Goal: Task Accomplishment & Management: Use online tool/utility

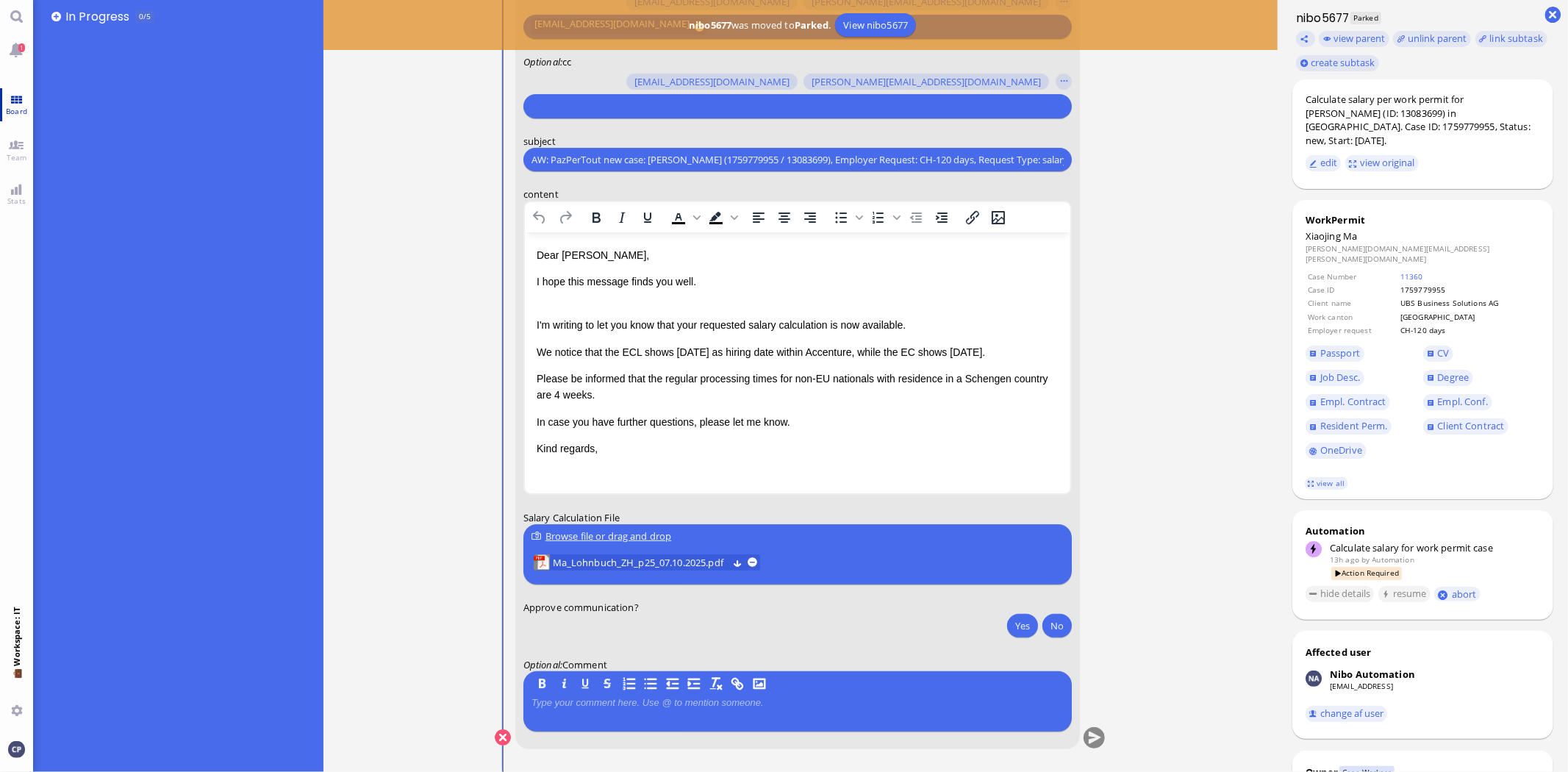
click at [17, 96] on link "Board" at bounding box center [16, 104] width 33 height 33
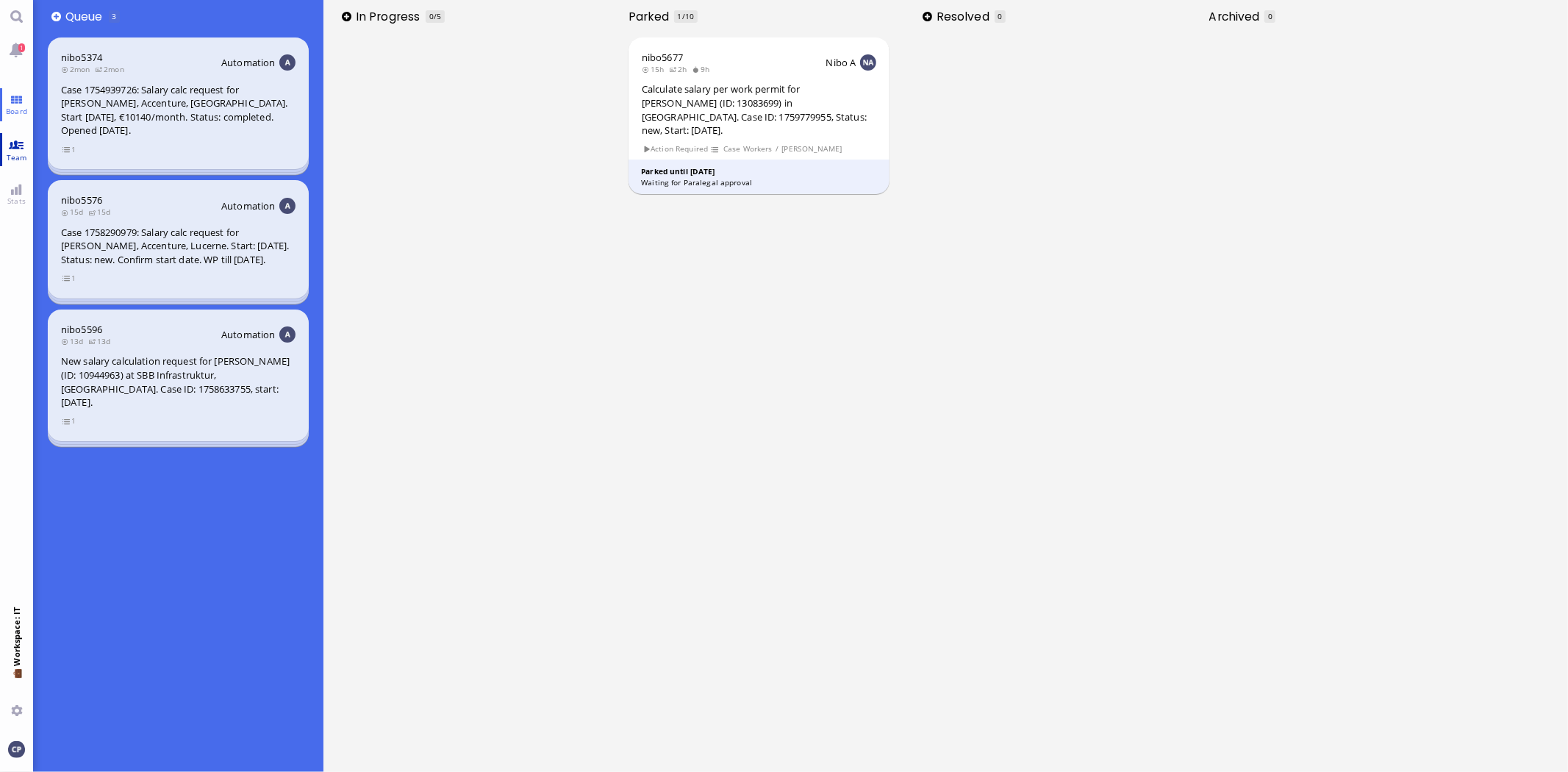
click at [8, 145] on link "Team" at bounding box center [16, 149] width 33 height 33
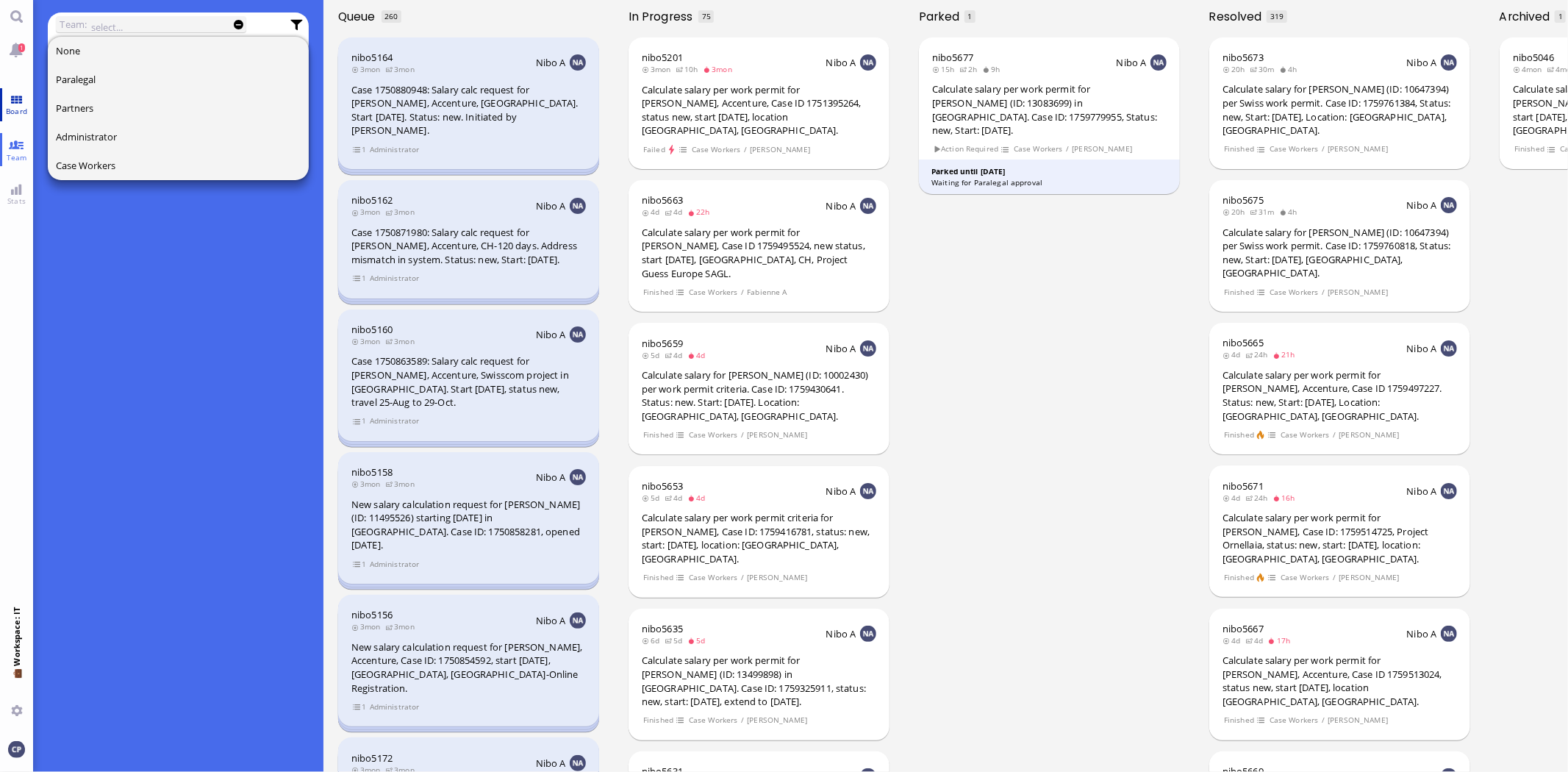
click at [14, 99] on link "Board" at bounding box center [16, 104] width 33 height 33
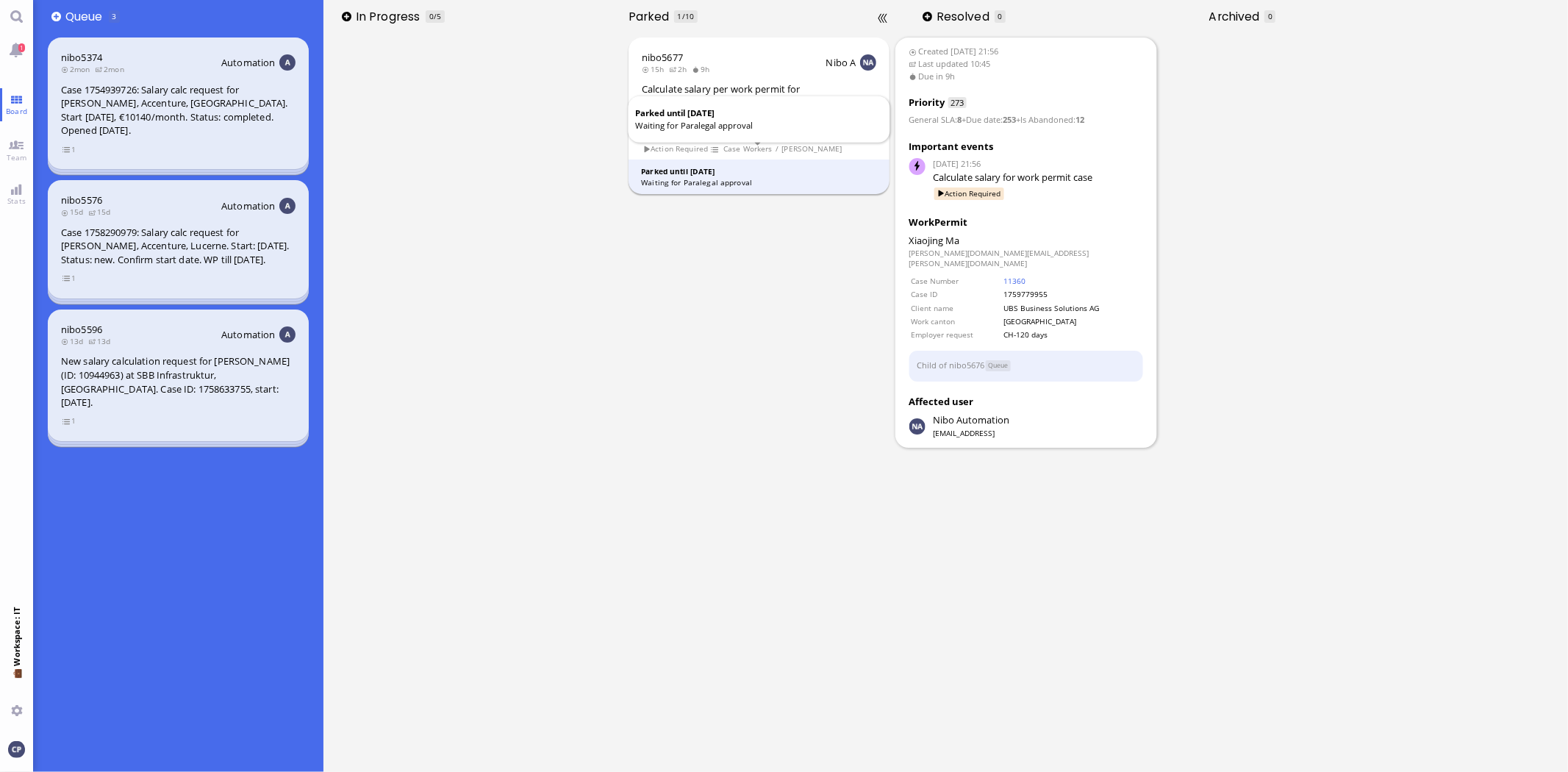
click at [671, 178] on div "Waiting for Paralegal approval" at bounding box center [758, 183] width 236 height 11
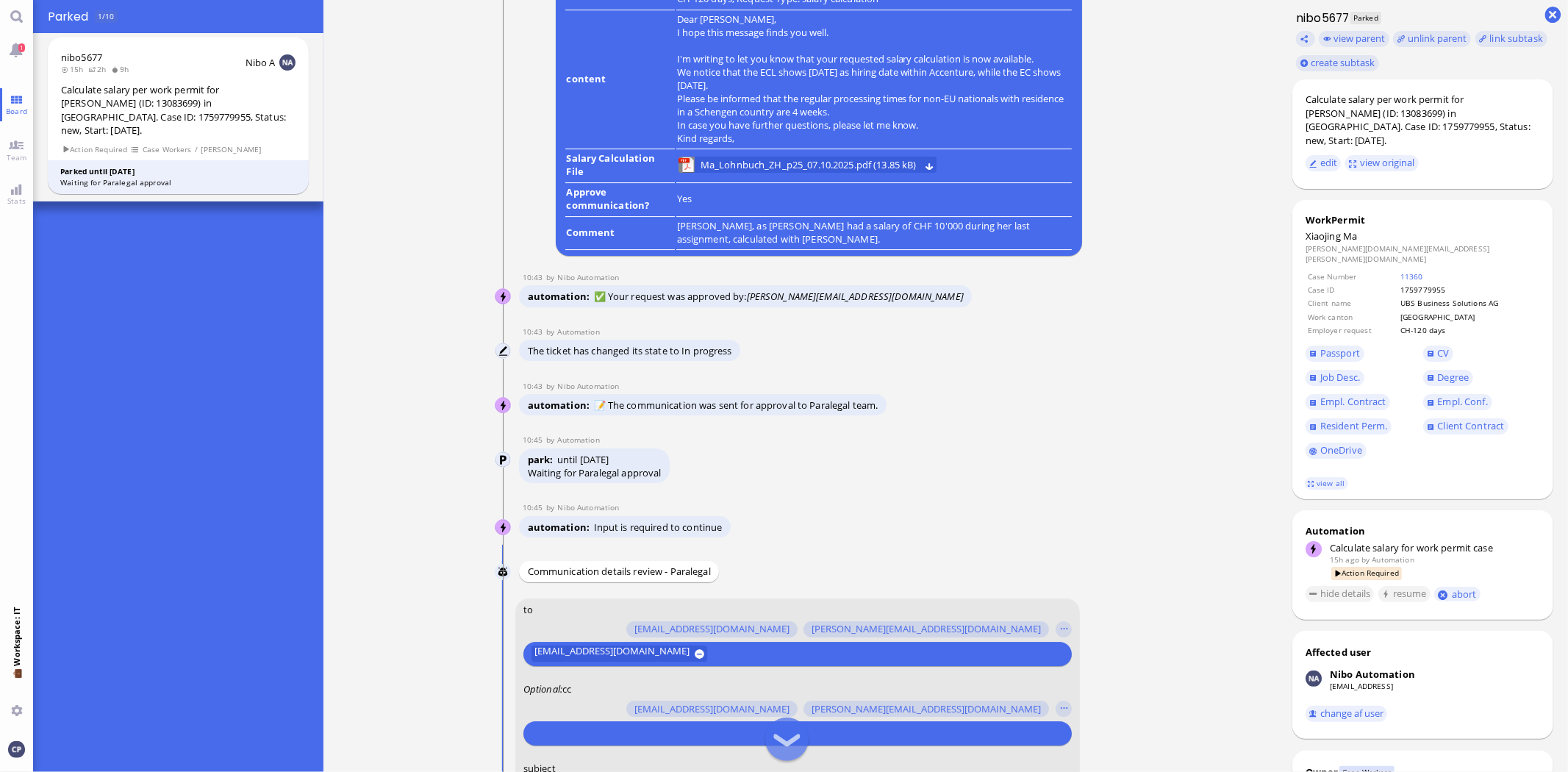
scroll to position [-570, 0]
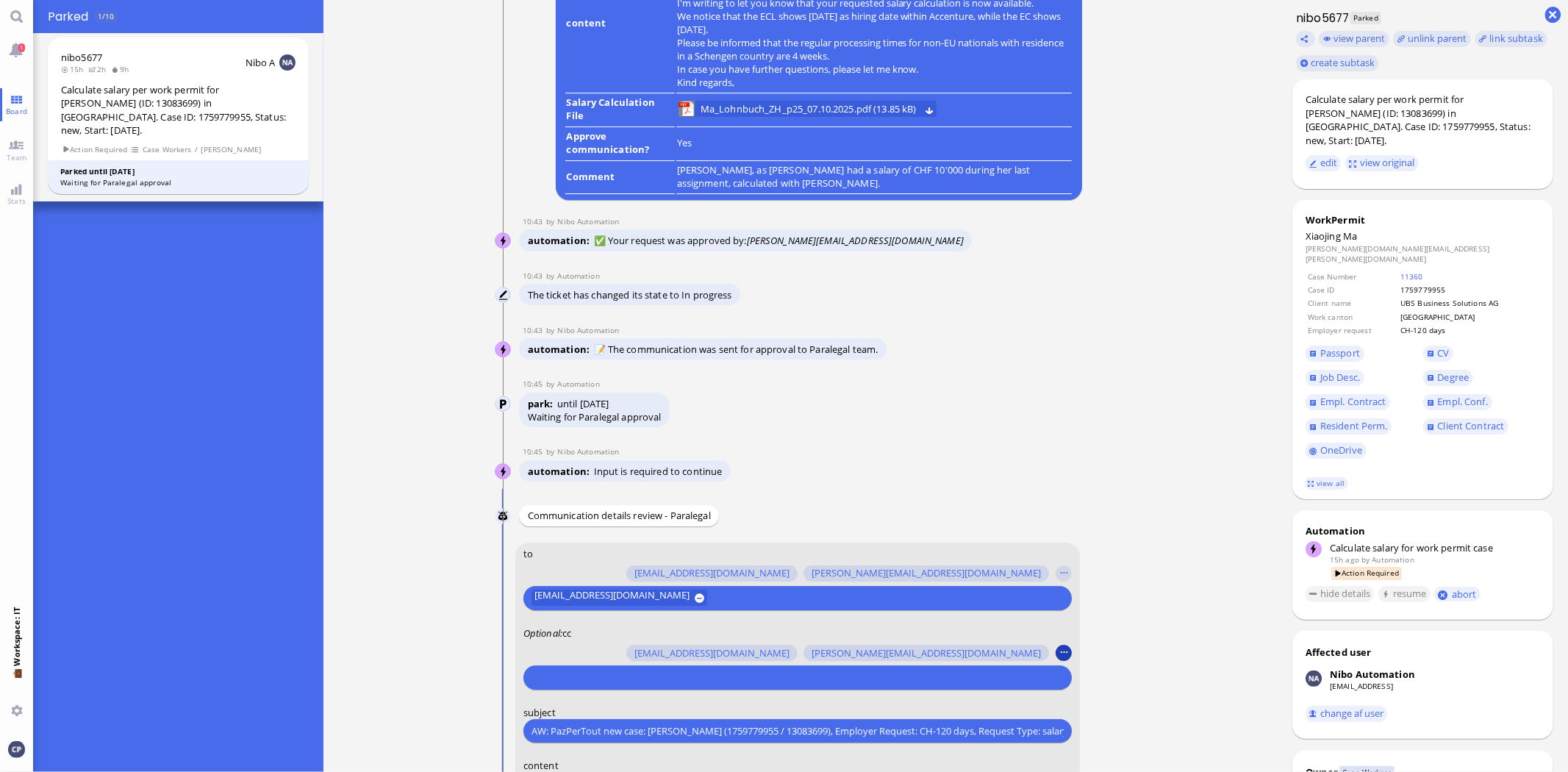
click at [1064, 652] on button "button" at bounding box center [1064, 653] width 16 height 16
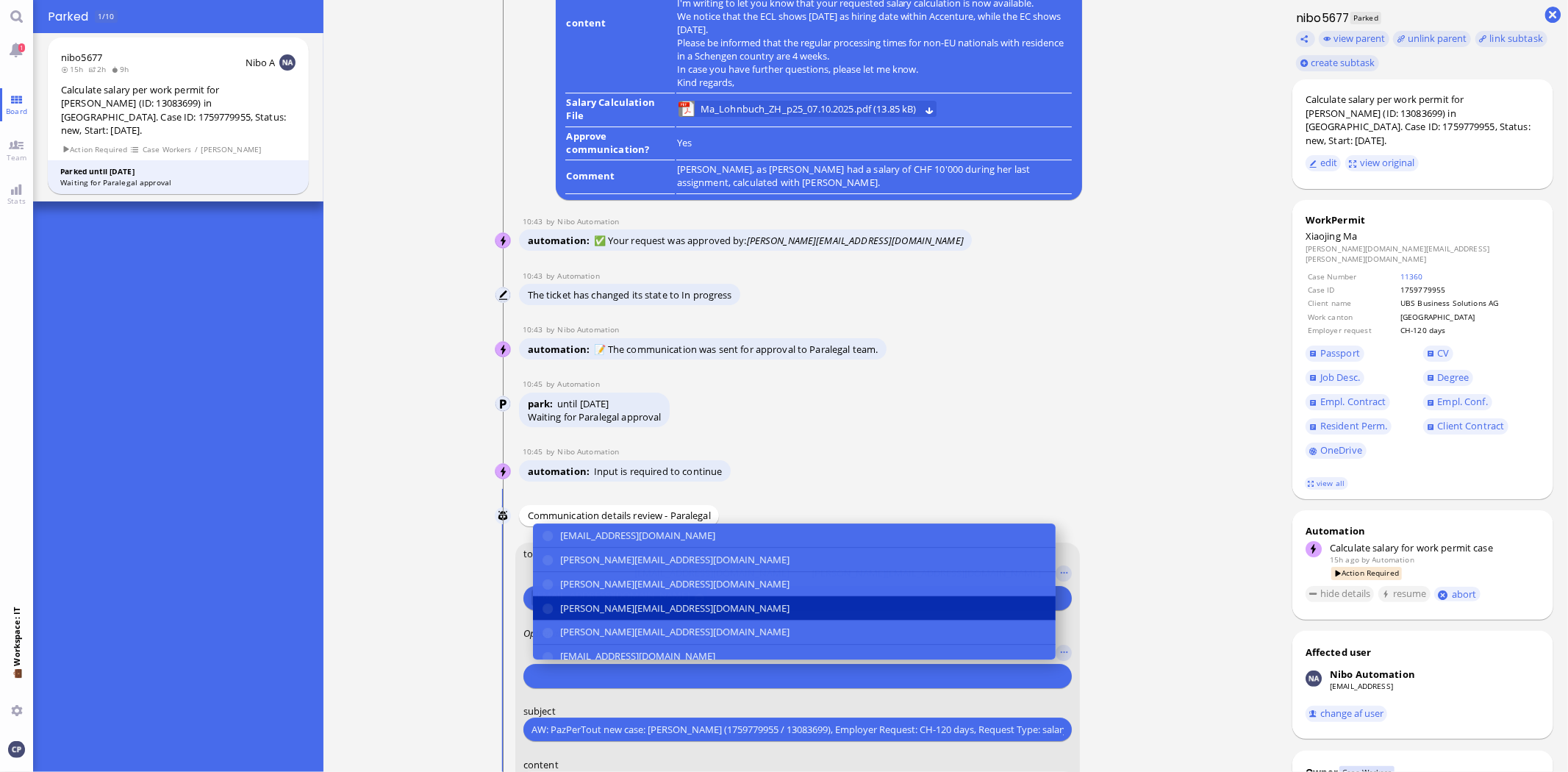
click at [550, 605] on button "[PERSON_NAME][EMAIL_ADDRESS][DOMAIN_NAME]" at bounding box center [793, 608] width 523 height 24
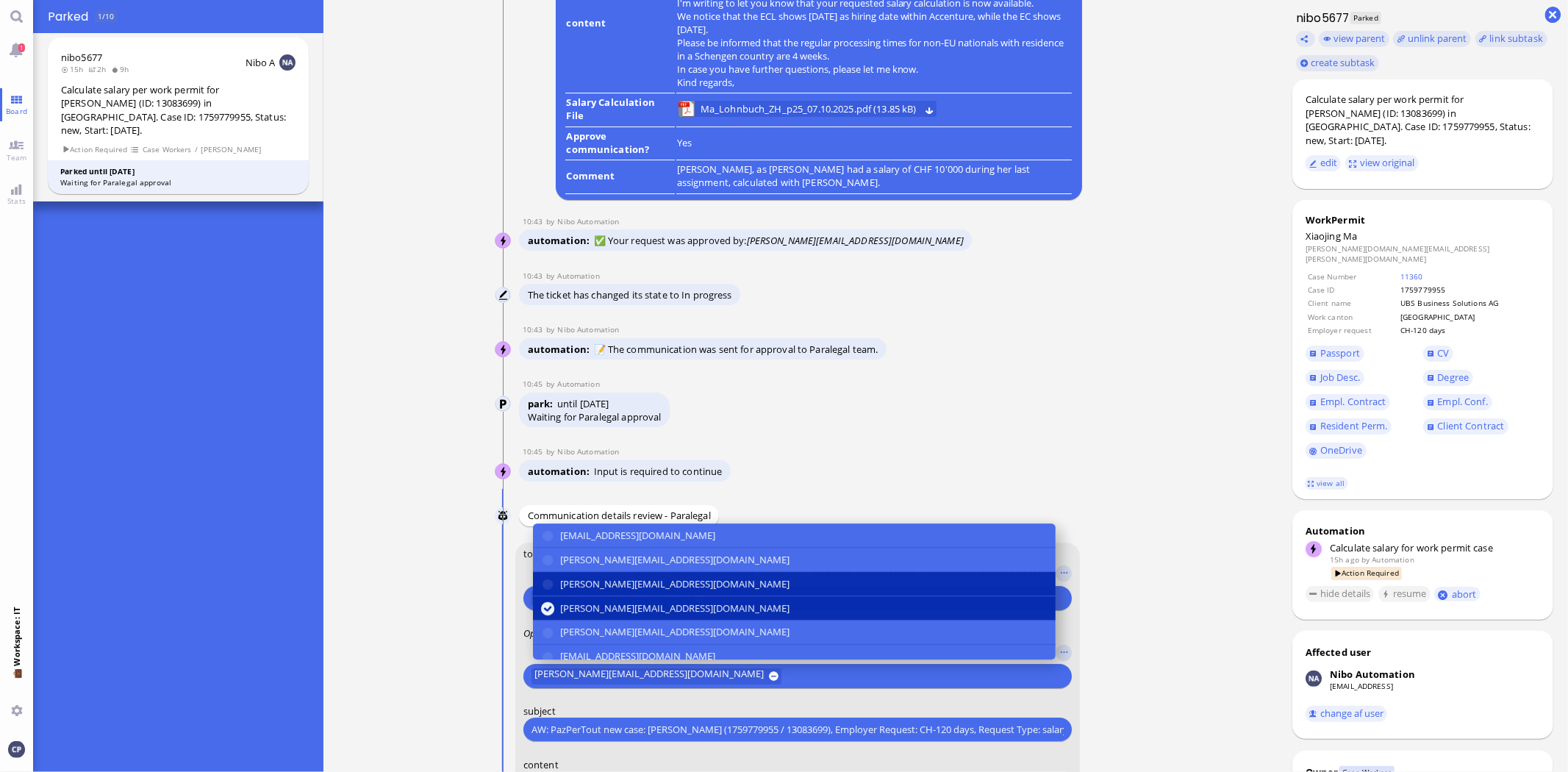
click at [544, 589] on button "[PERSON_NAME][EMAIL_ADDRESS][DOMAIN_NAME]" at bounding box center [793, 584] width 523 height 24
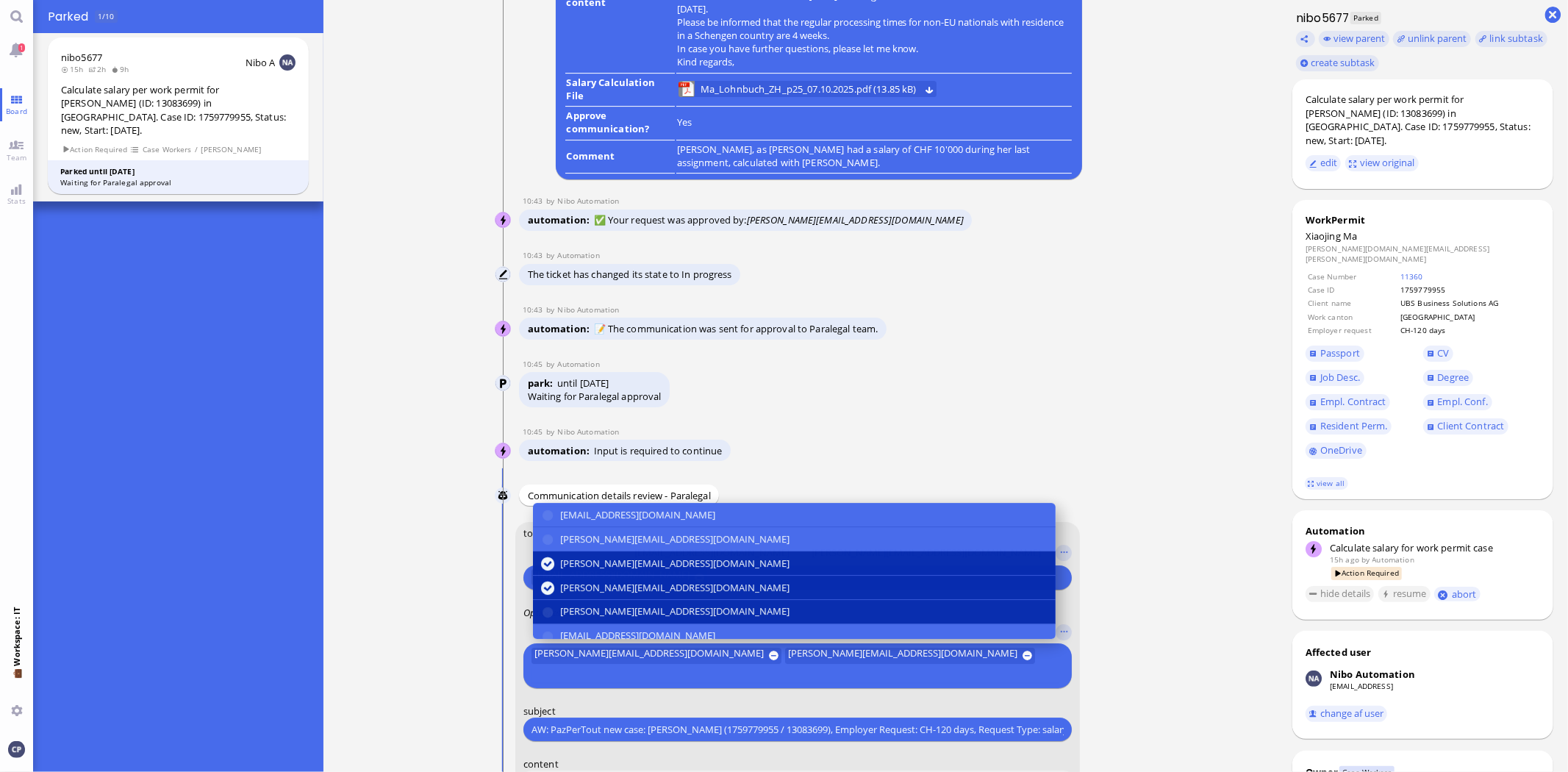
click at [549, 624] on button "[PERSON_NAME][EMAIL_ADDRESS][DOMAIN_NAME]" at bounding box center [793, 612] width 523 height 24
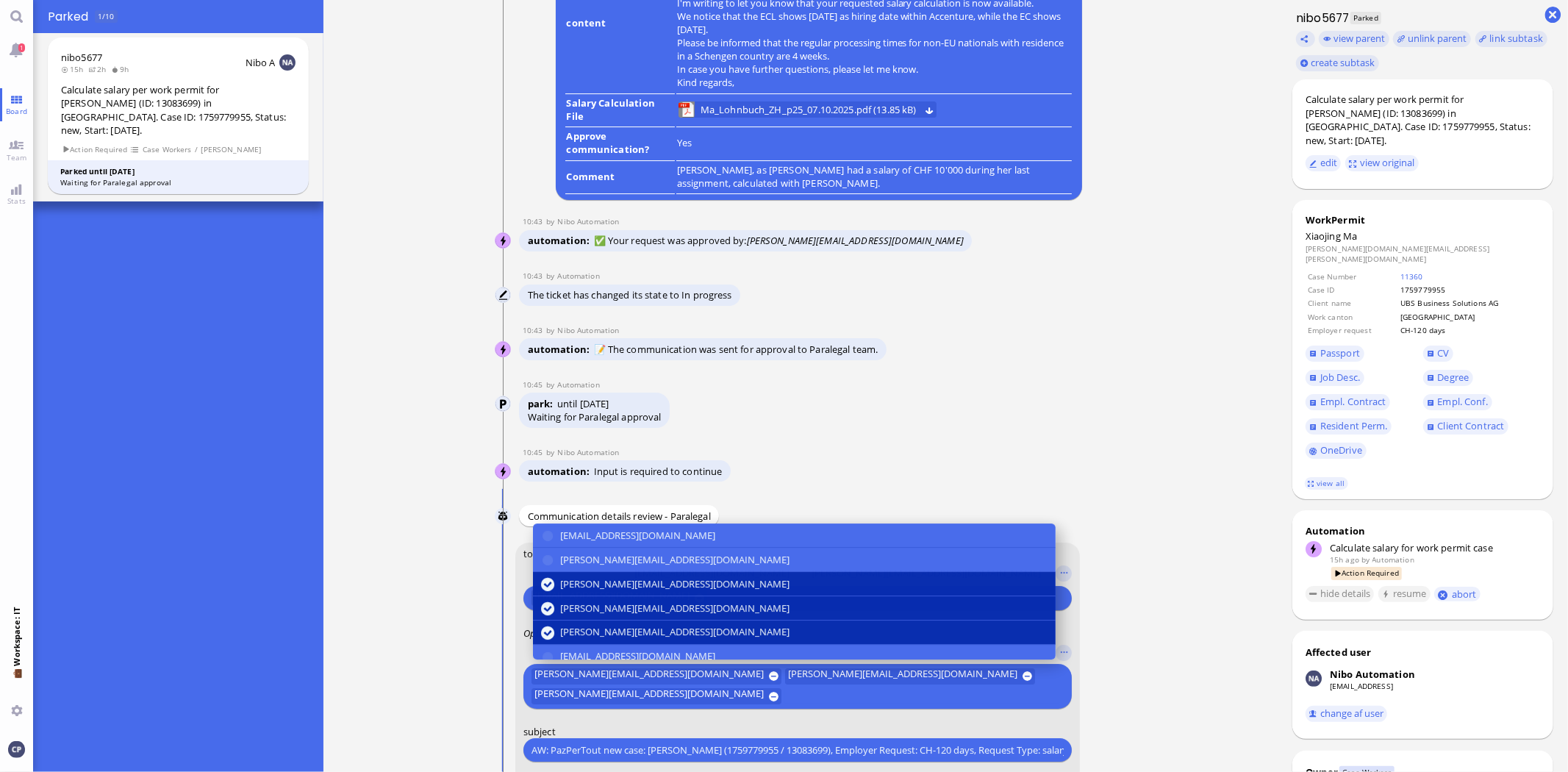
click at [549, 634] on button "[PERSON_NAME][EMAIL_ADDRESS][DOMAIN_NAME]" at bounding box center [793, 632] width 523 height 24
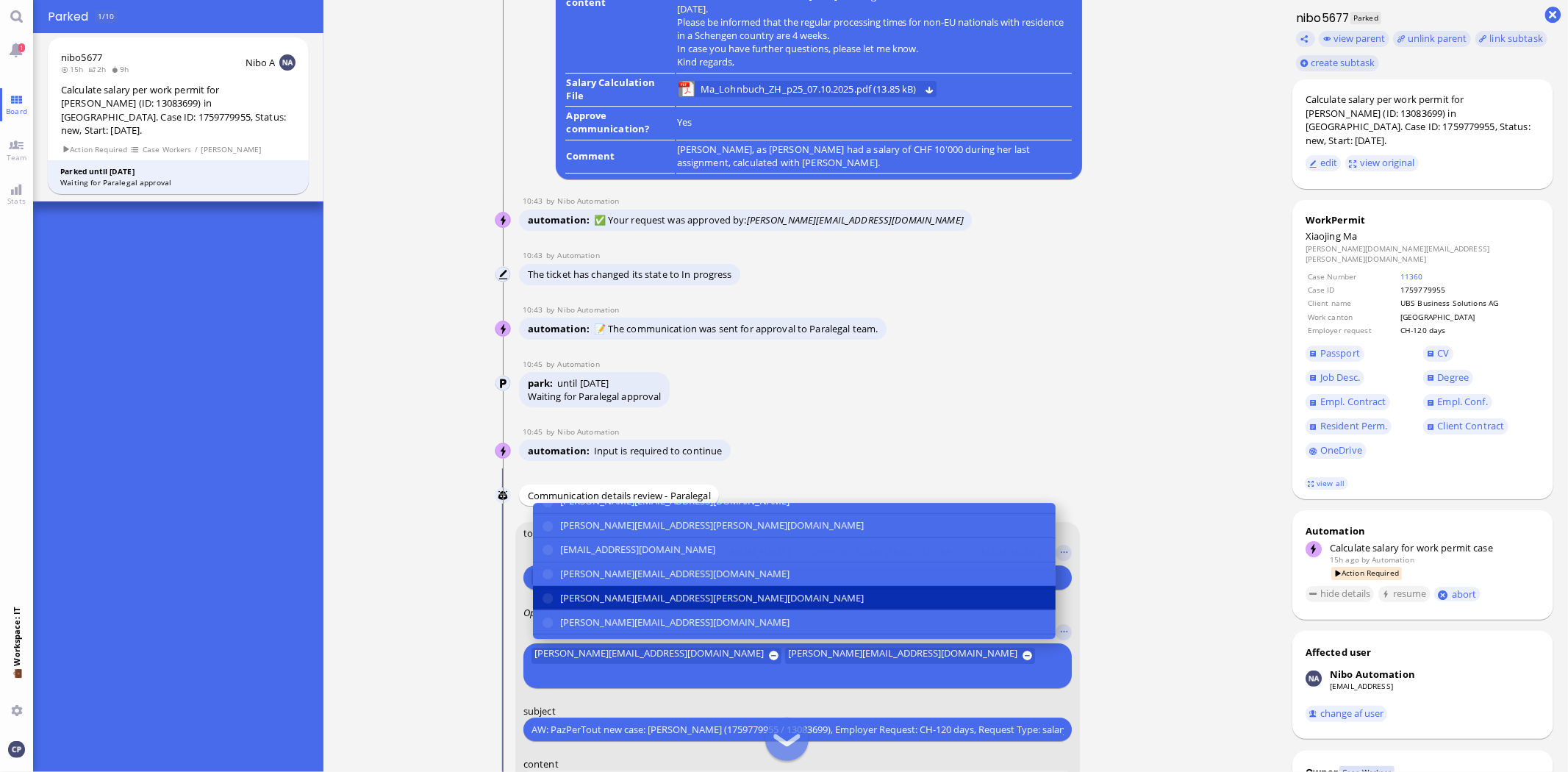
scroll to position [163, 0]
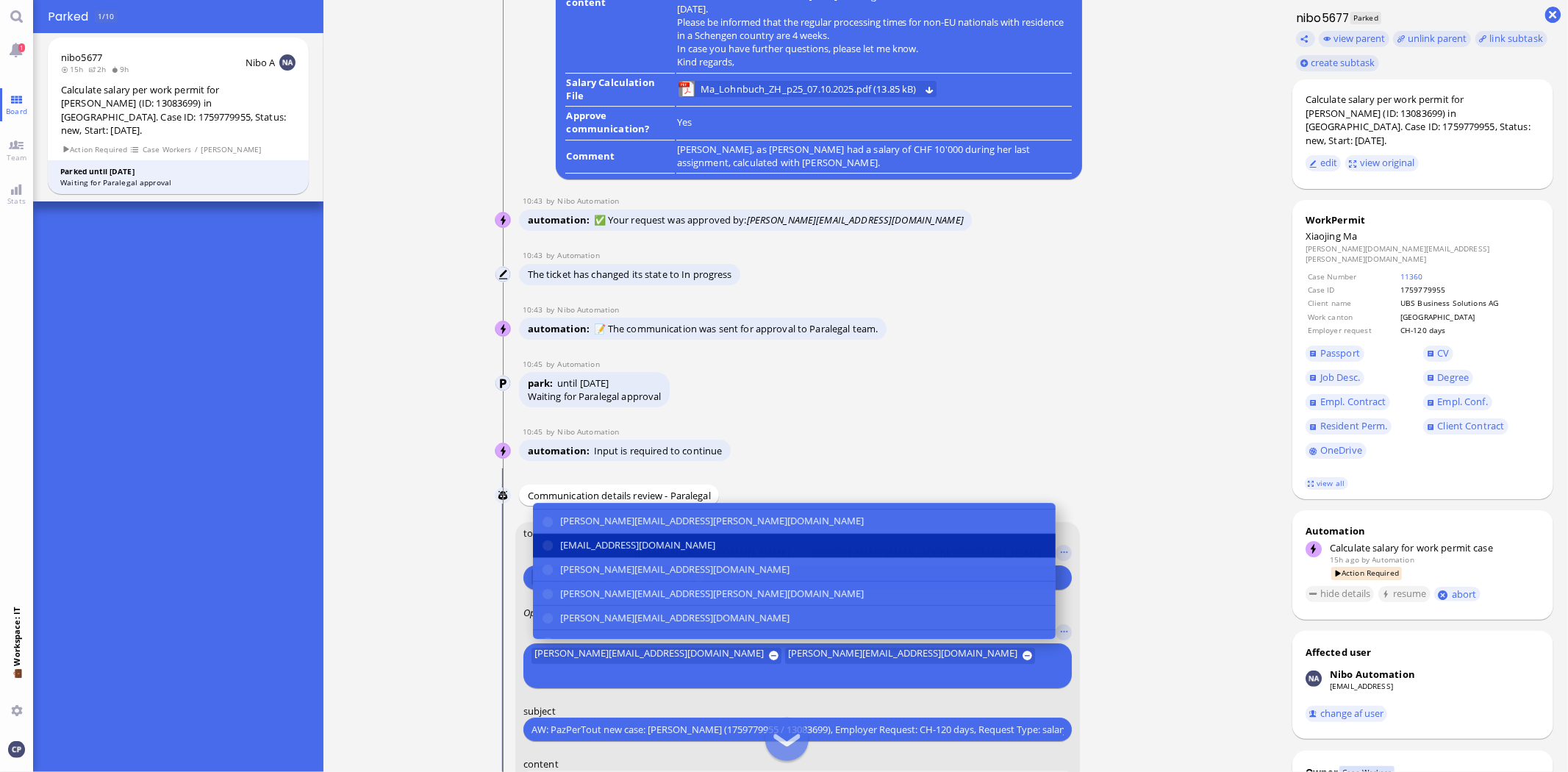
click at [548, 558] on button "[EMAIL_ADDRESS][DOMAIN_NAME]" at bounding box center [793, 545] width 523 height 24
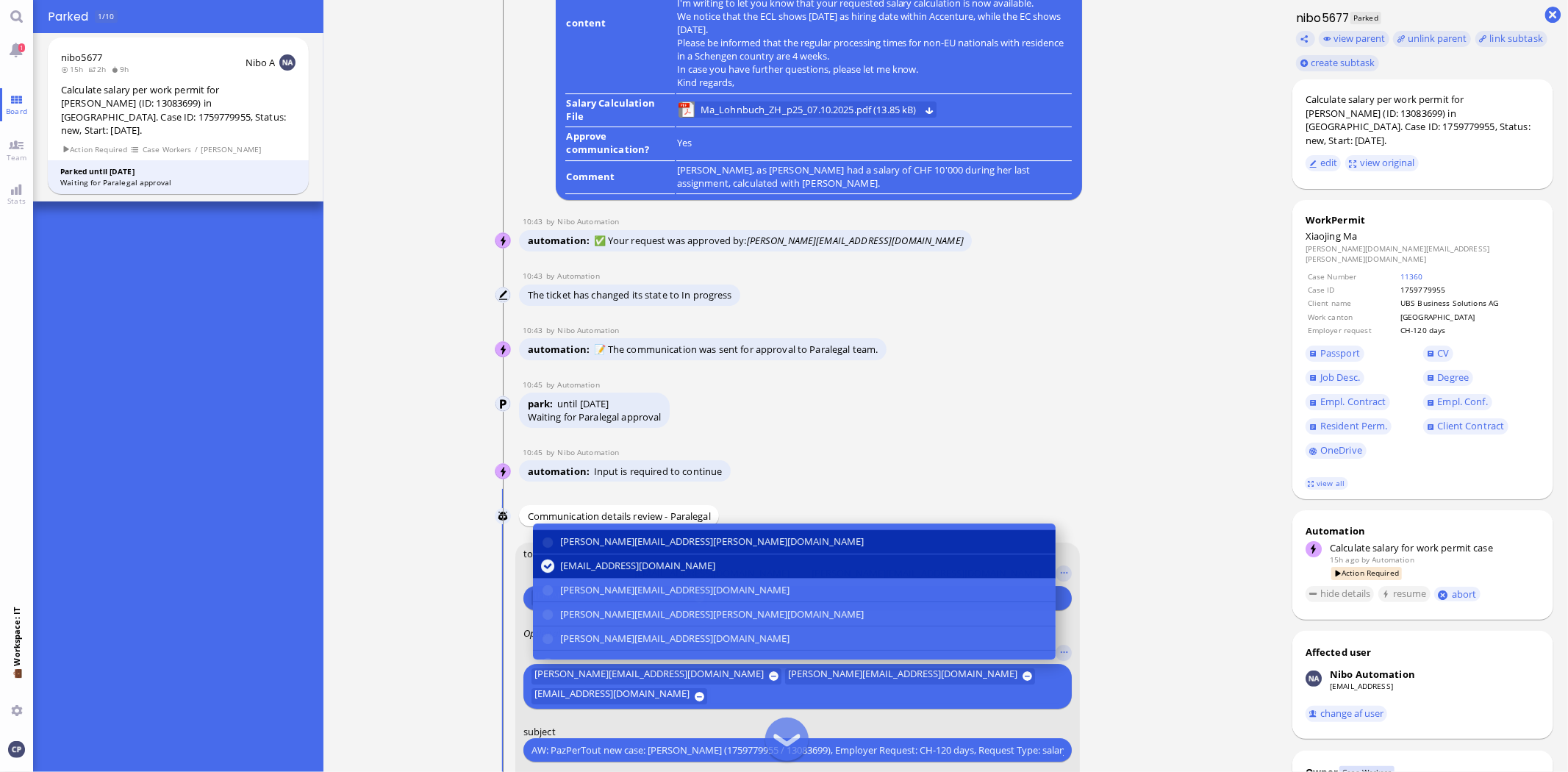
click at [548, 544] on button "[PERSON_NAME][EMAIL_ADDRESS][PERSON_NAME][DOMAIN_NAME]" at bounding box center [793, 542] width 523 height 24
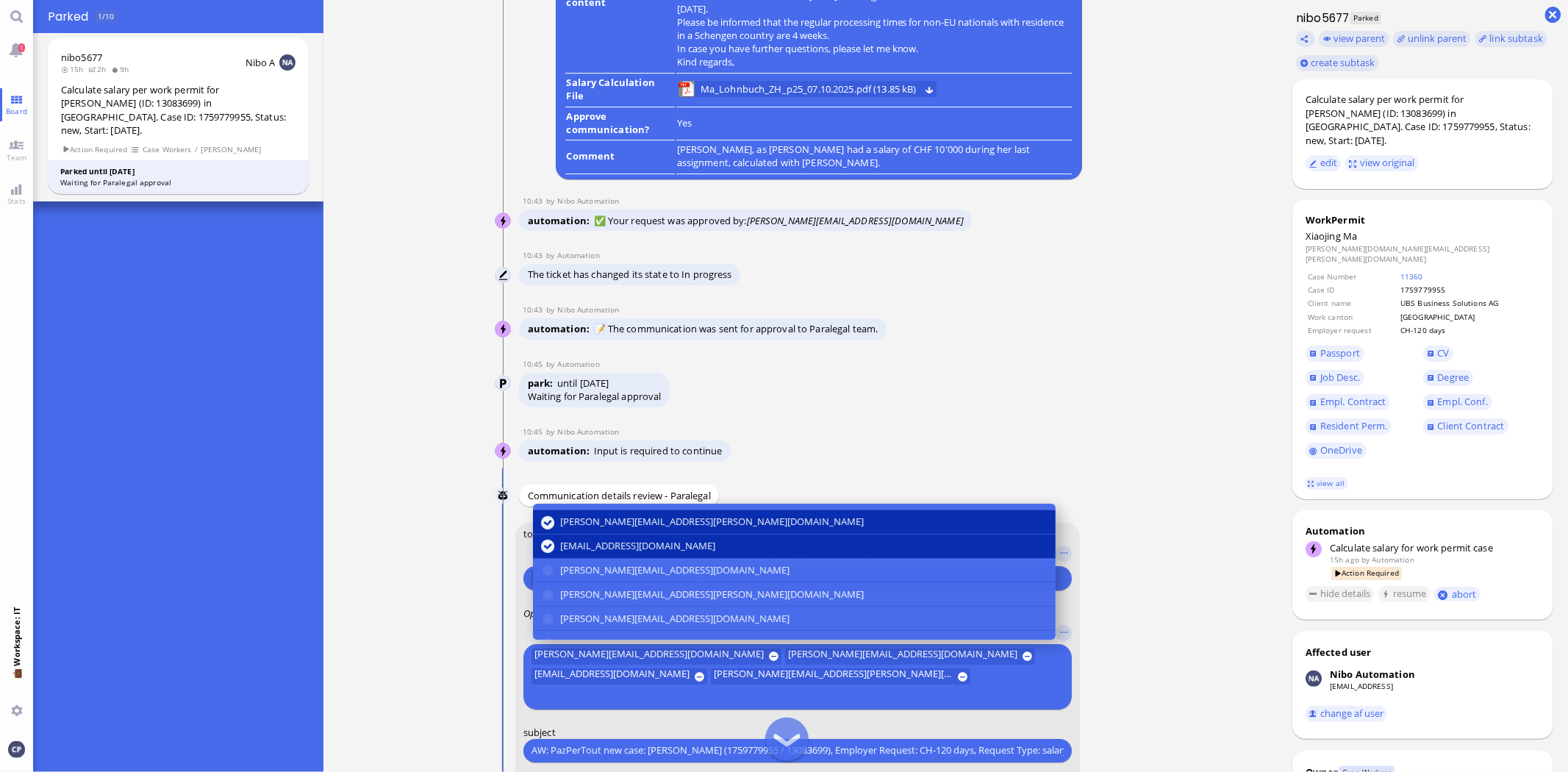
click at [542, 533] on button "[PERSON_NAME][EMAIL_ADDRESS][PERSON_NAME][DOMAIN_NAME]" at bounding box center [793, 521] width 523 height 24
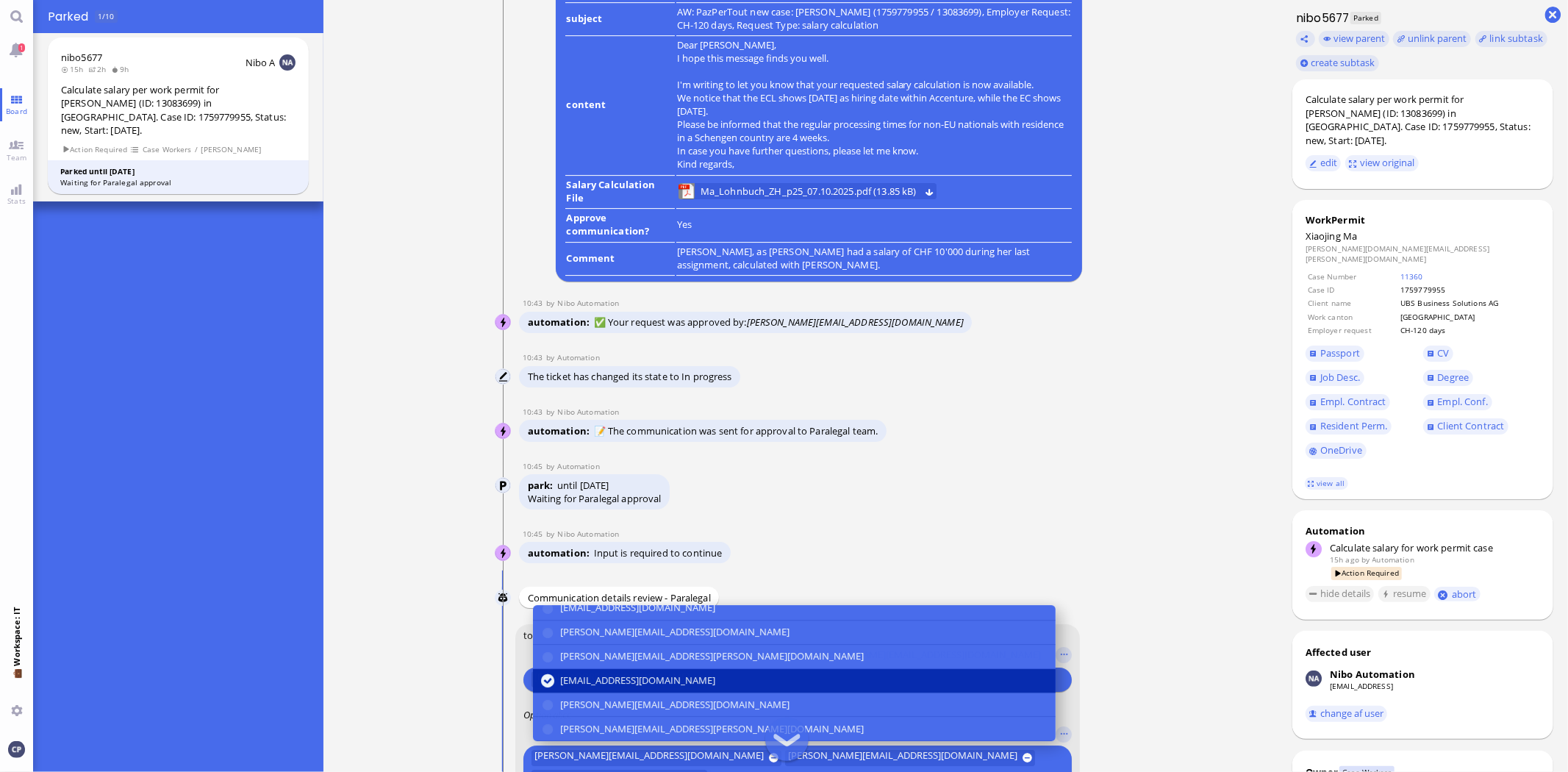
scroll to position [98, 0]
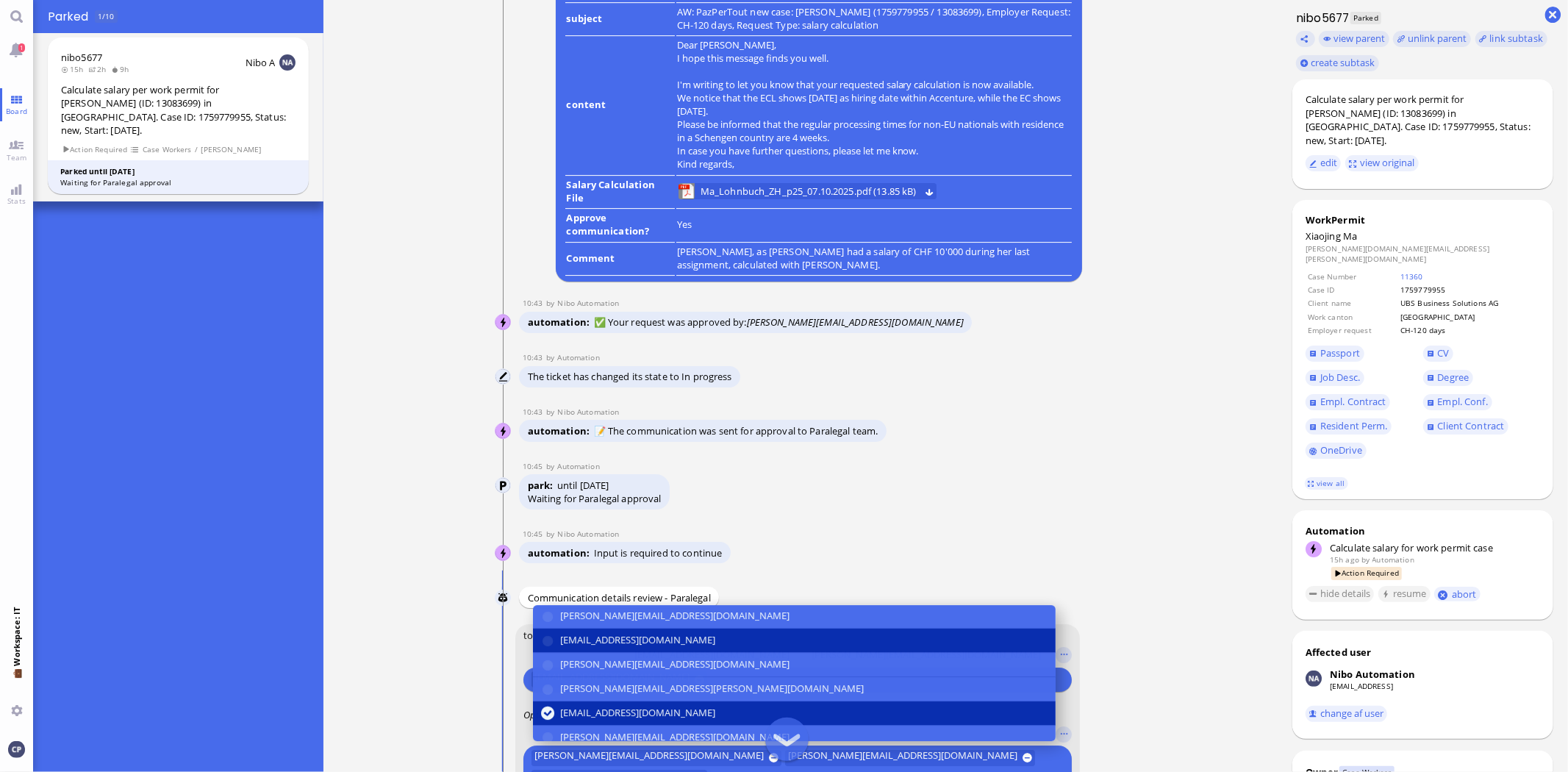
click at [547, 643] on button "[EMAIL_ADDRESS][DOMAIN_NAME]" at bounding box center [793, 640] width 523 height 24
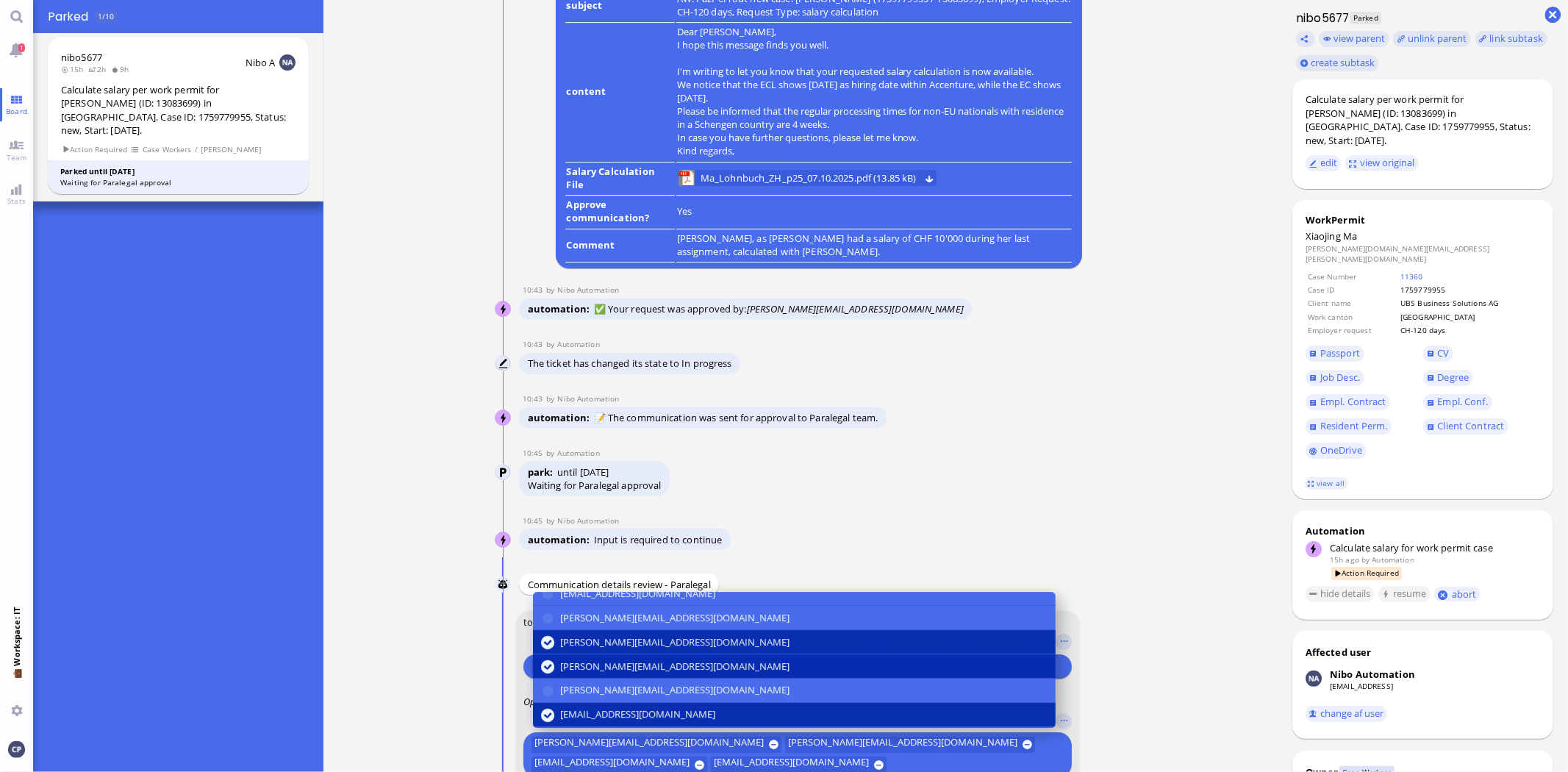
scroll to position [0, 0]
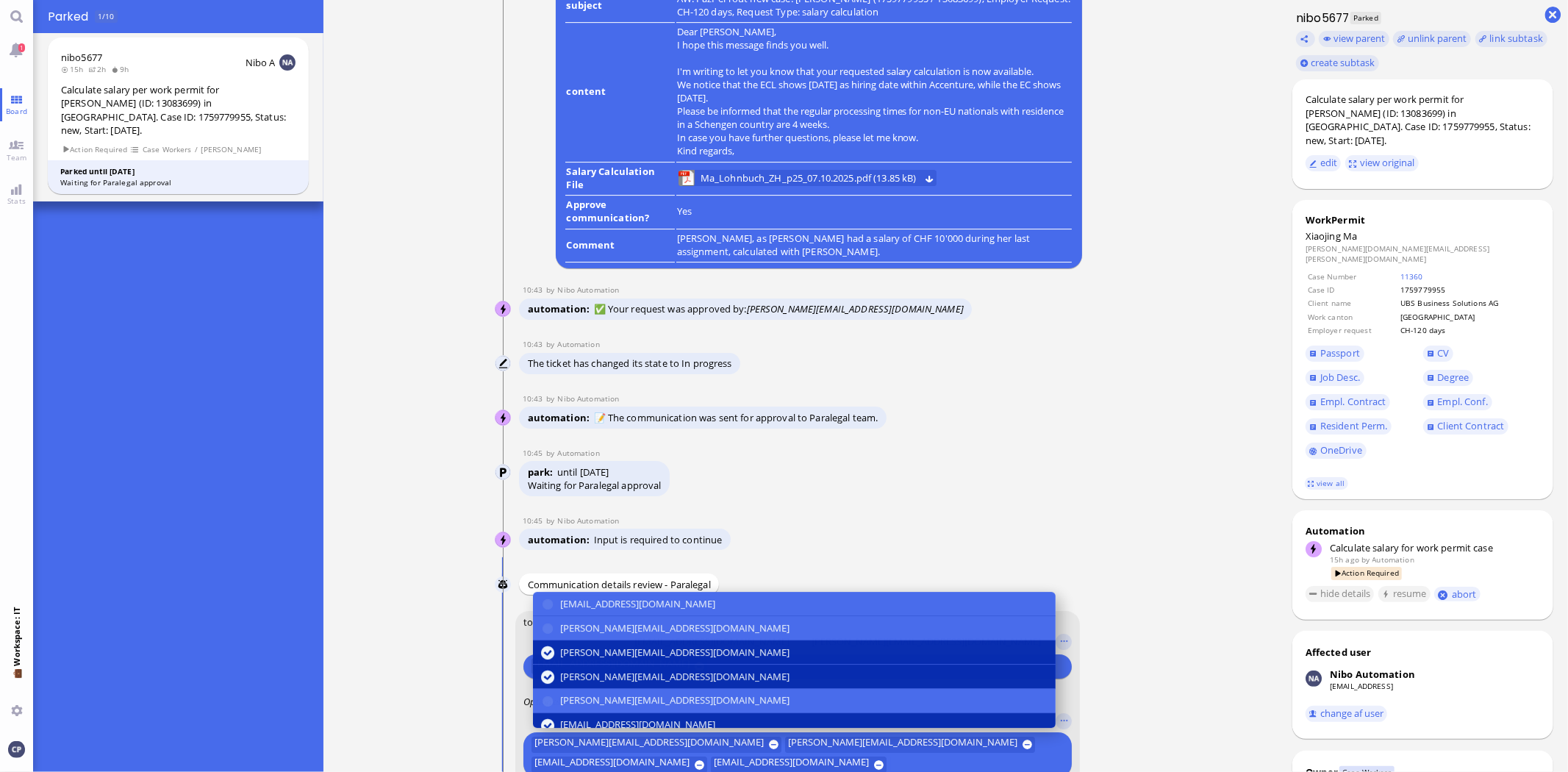
click at [542, 680] on button "[PERSON_NAME][EMAIL_ADDRESS][DOMAIN_NAME]" at bounding box center [793, 676] width 523 height 24
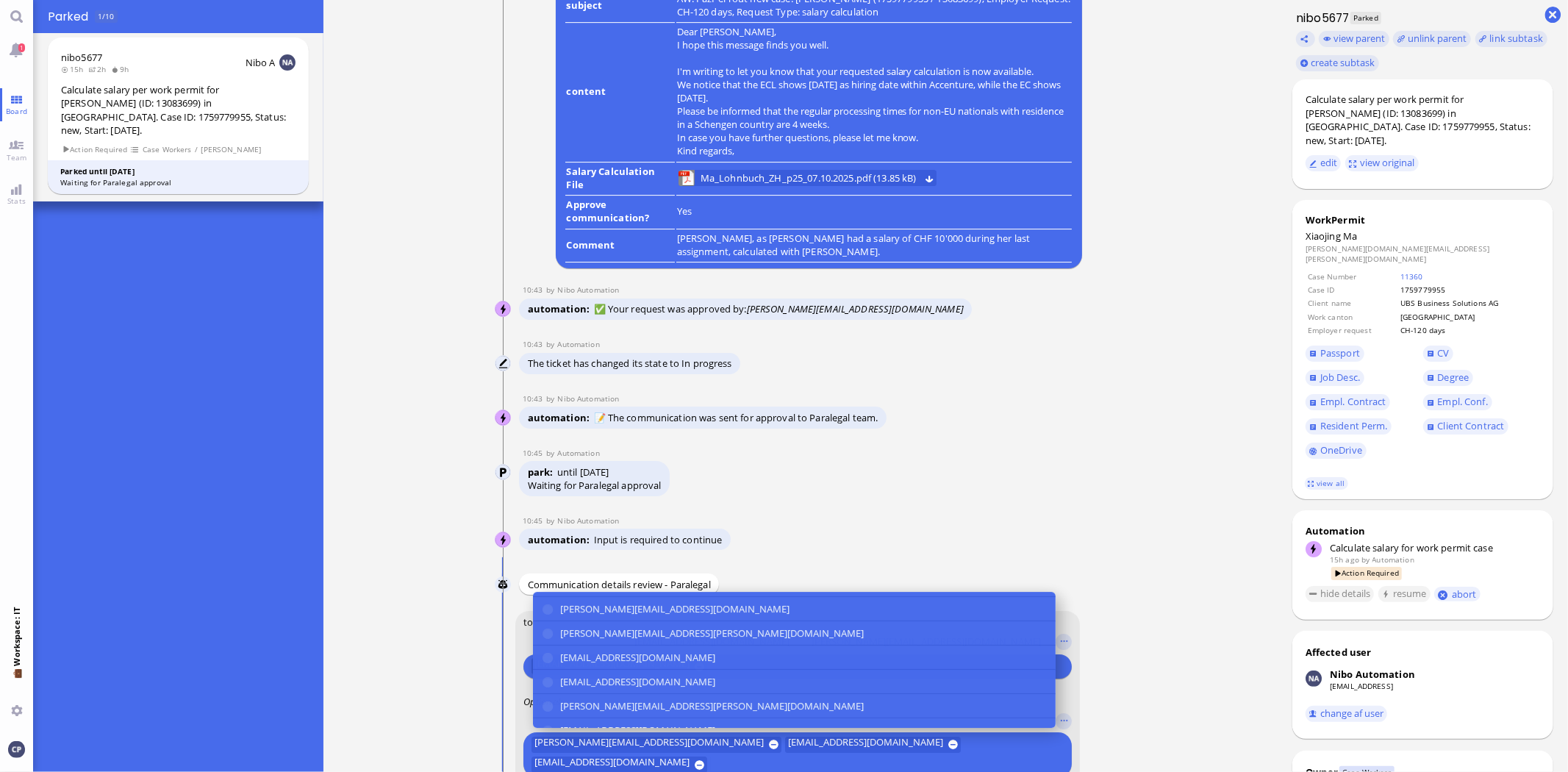
scroll to position [276, 0]
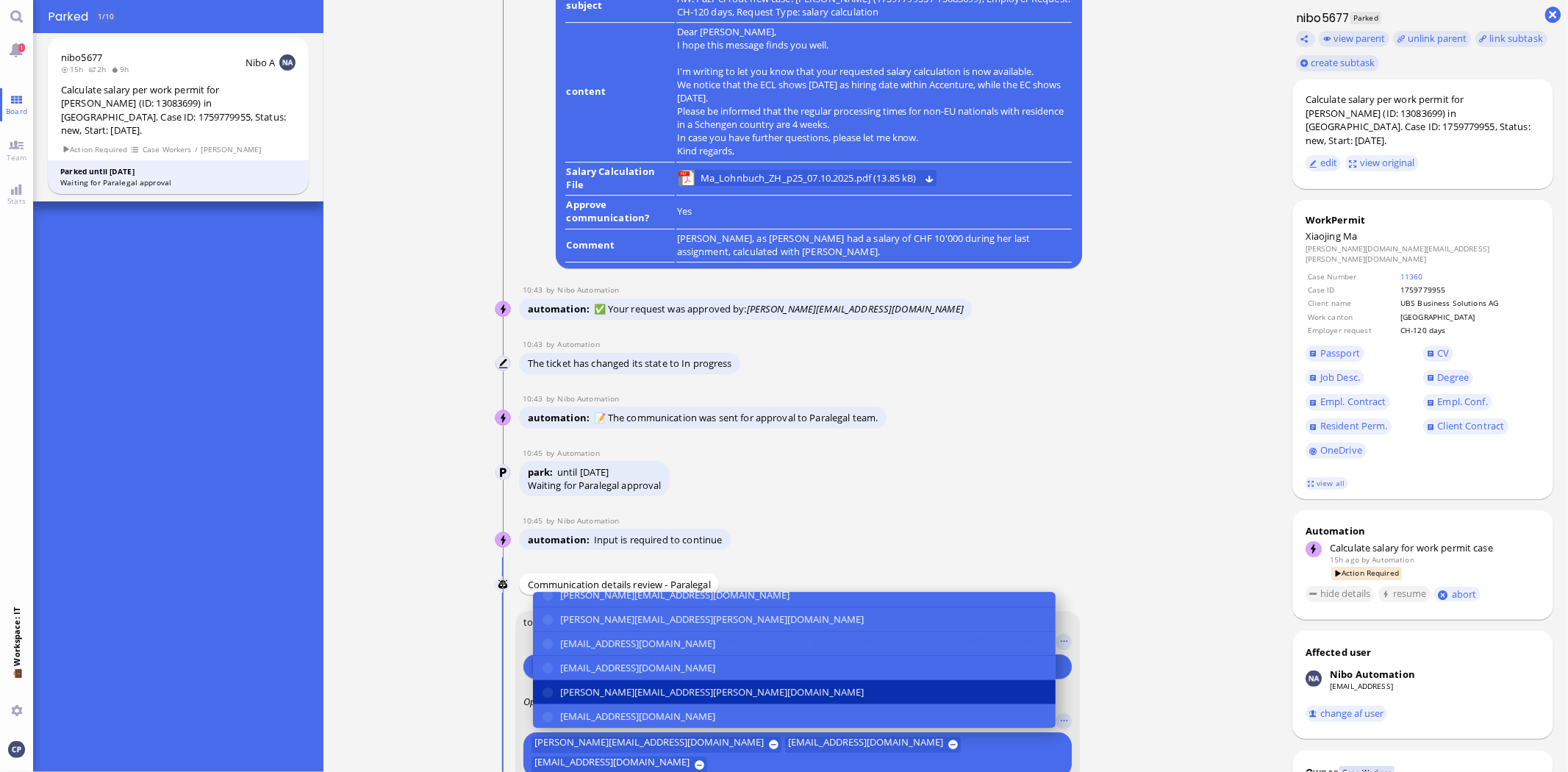
click at [548, 696] on button "[PERSON_NAME][EMAIL_ADDRESS][PERSON_NAME][DOMAIN_NAME]" at bounding box center [793, 691] width 523 height 24
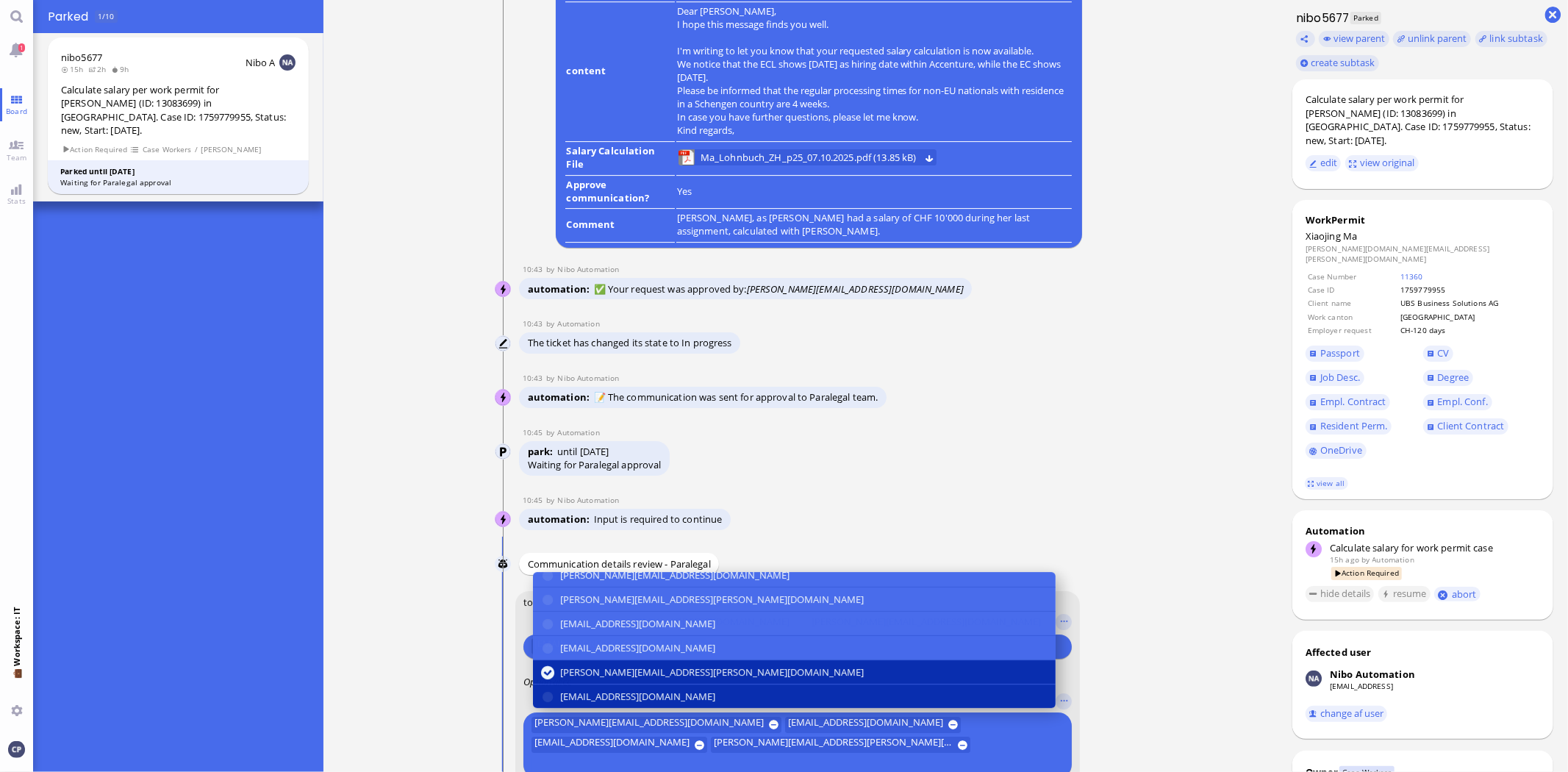
click at [547, 708] on button "[EMAIL_ADDRESS][DOMAIN_NAME]" at bounding box center [793, 696] width 523 height 23
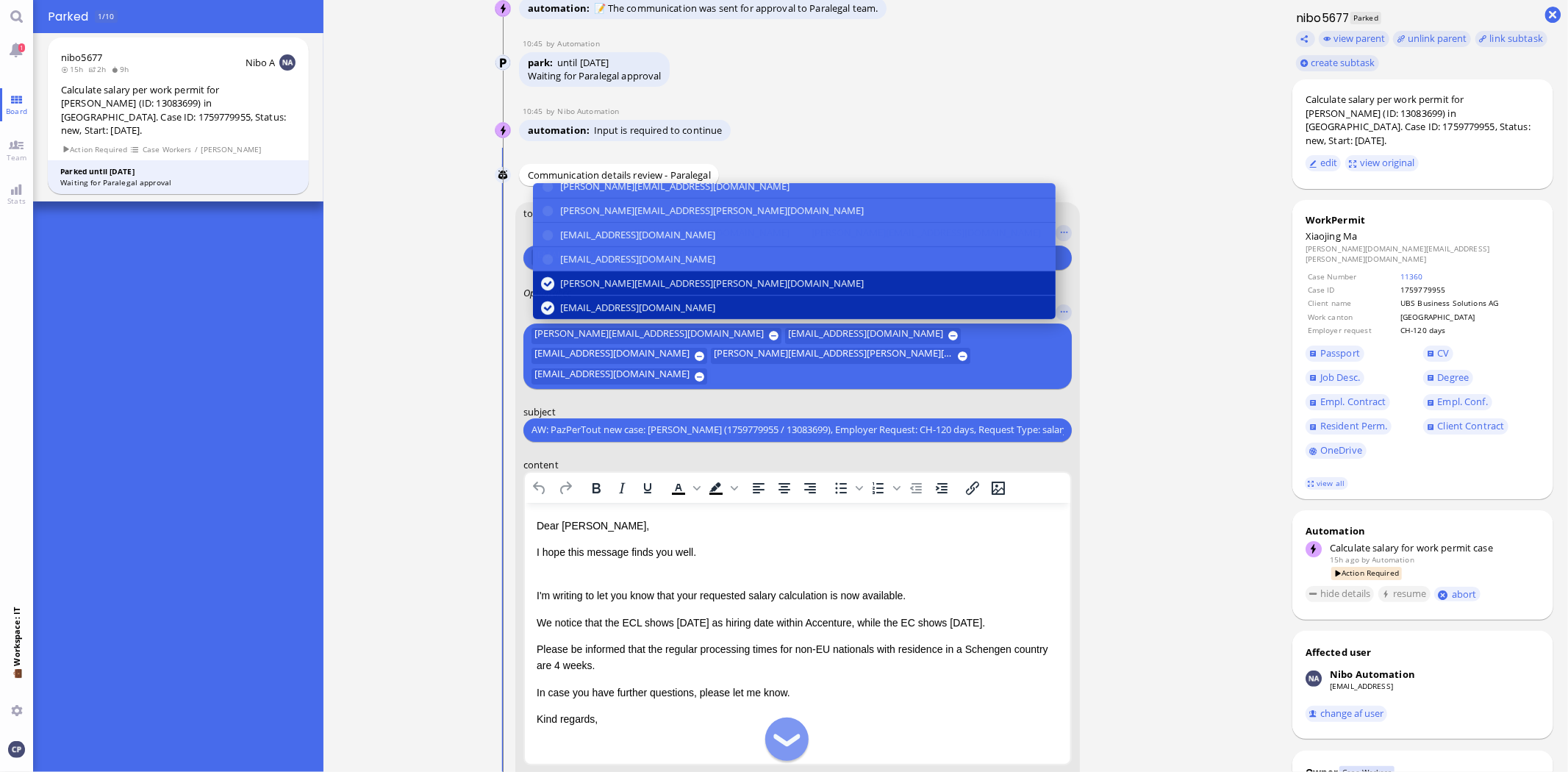
scroll to position [-270, 0]
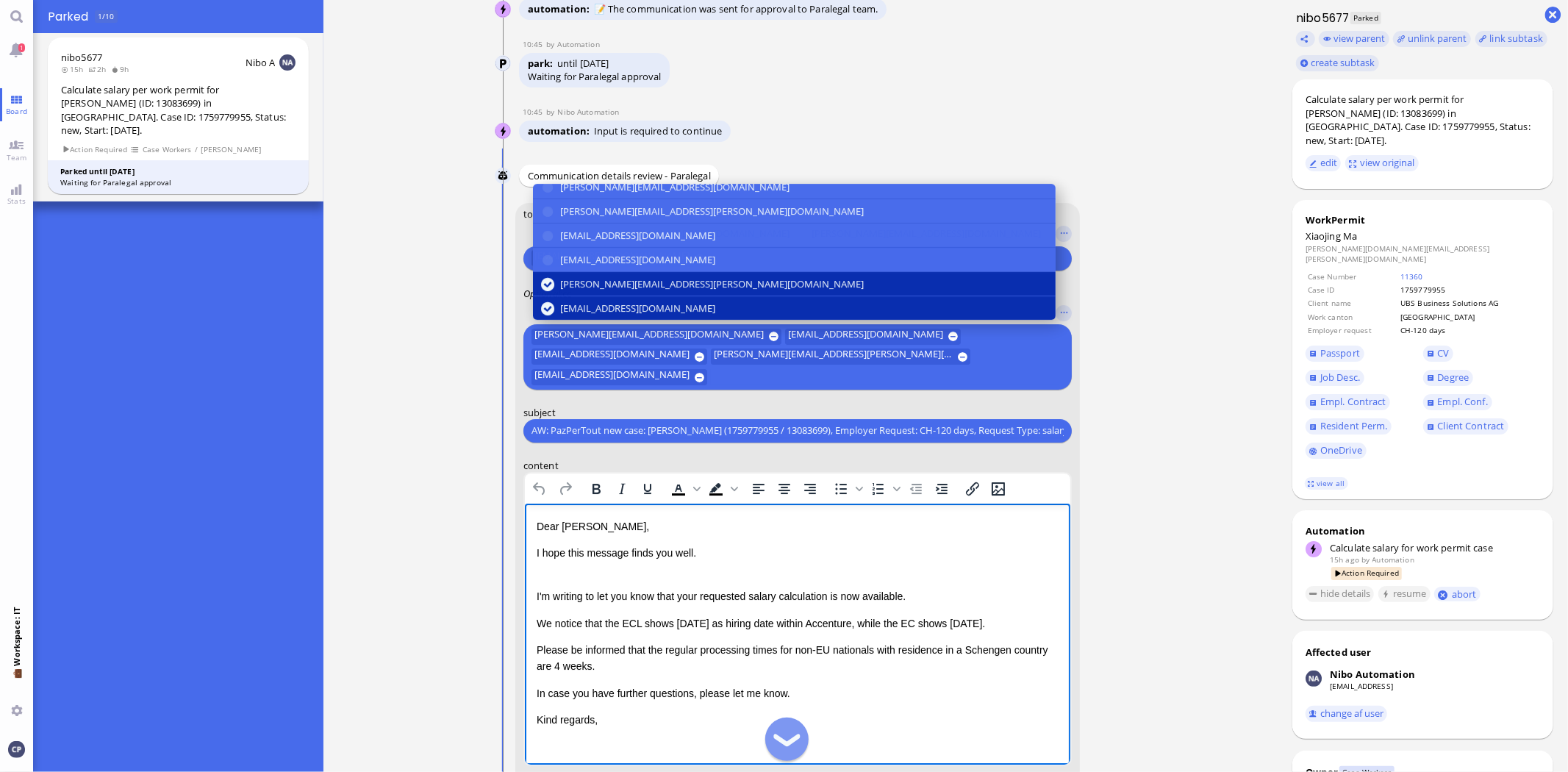
click at [616, 580] on p "I'm writing to let you know that your requested salary calculation is now avail…" at bounding box center [797, 587] width 522 height 33
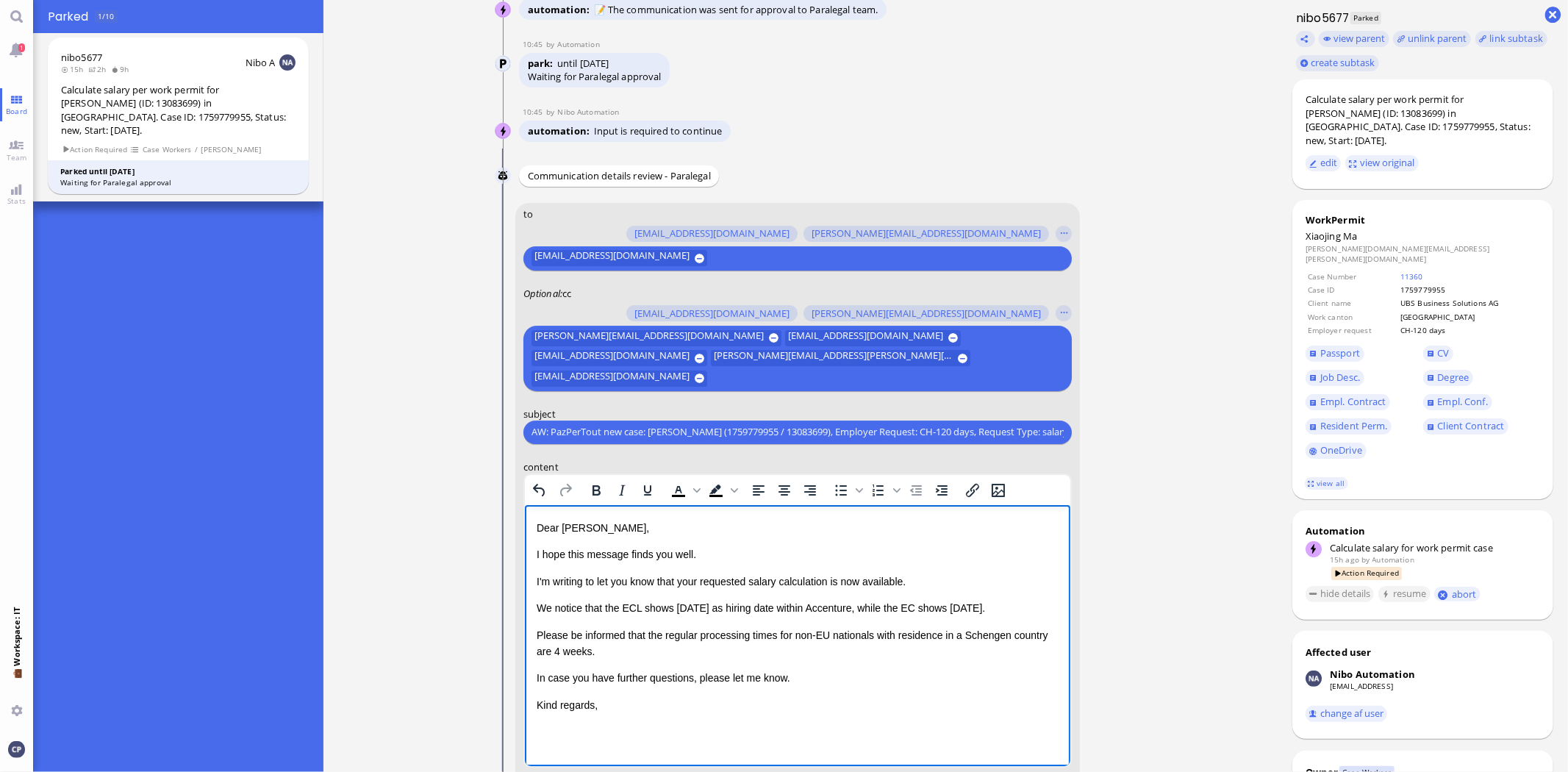
click at [1031, 605] on div "We notice that the ECL shows [DATE] as hiring date within Accenture, while the …" at bounding box center [797, 607] width 522 height 16
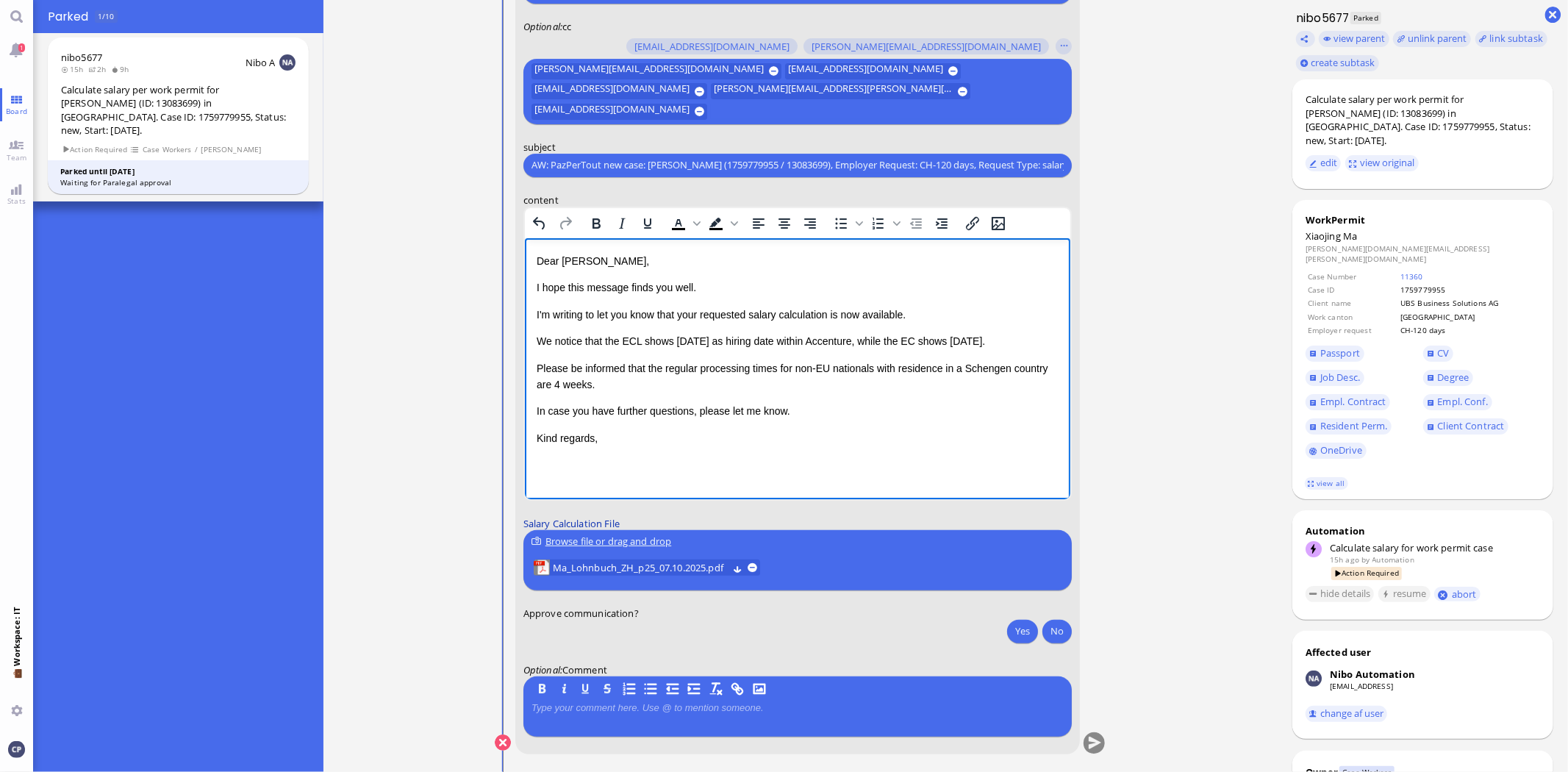
scroll to position [0, 0]
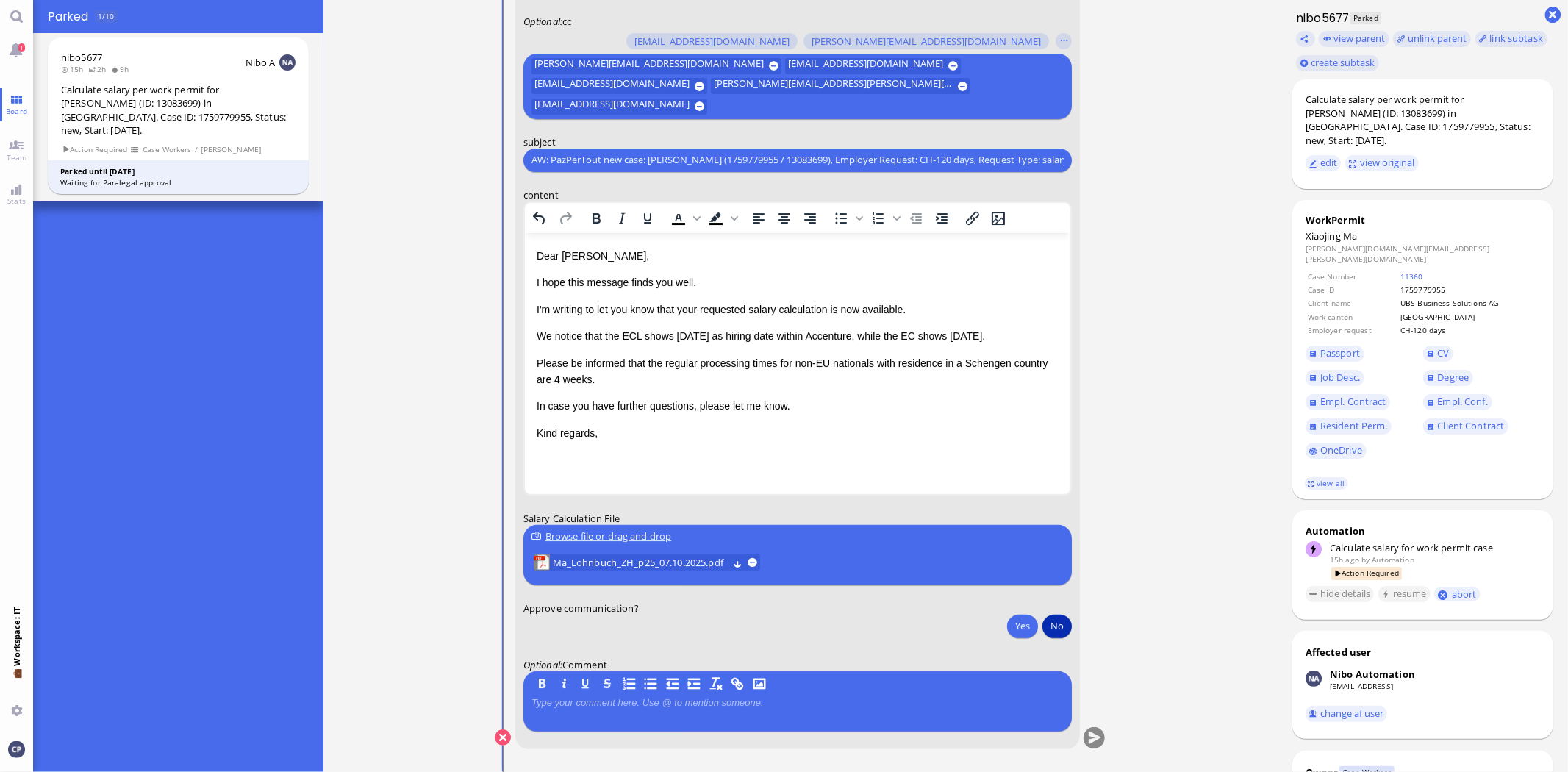
click at [1059, 622] on button "No" at bounding box center [1057, 626] width 30 height 23
click at [1090, 737] on button "submit" at bounding box center [1095, 738] width 22 height 22
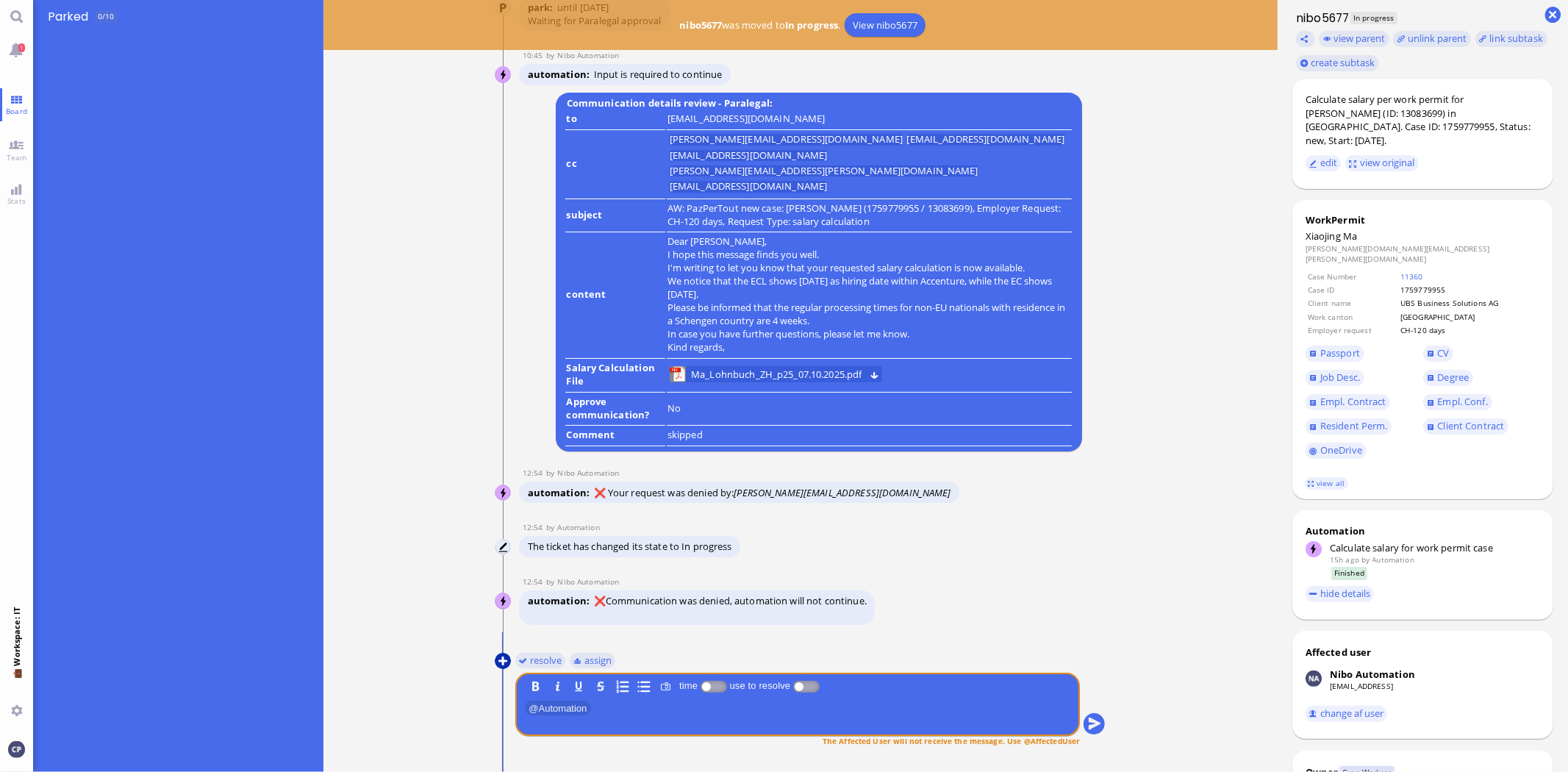
click at [500, 664] on button at bounding box center [503, 661] width 16 height 16
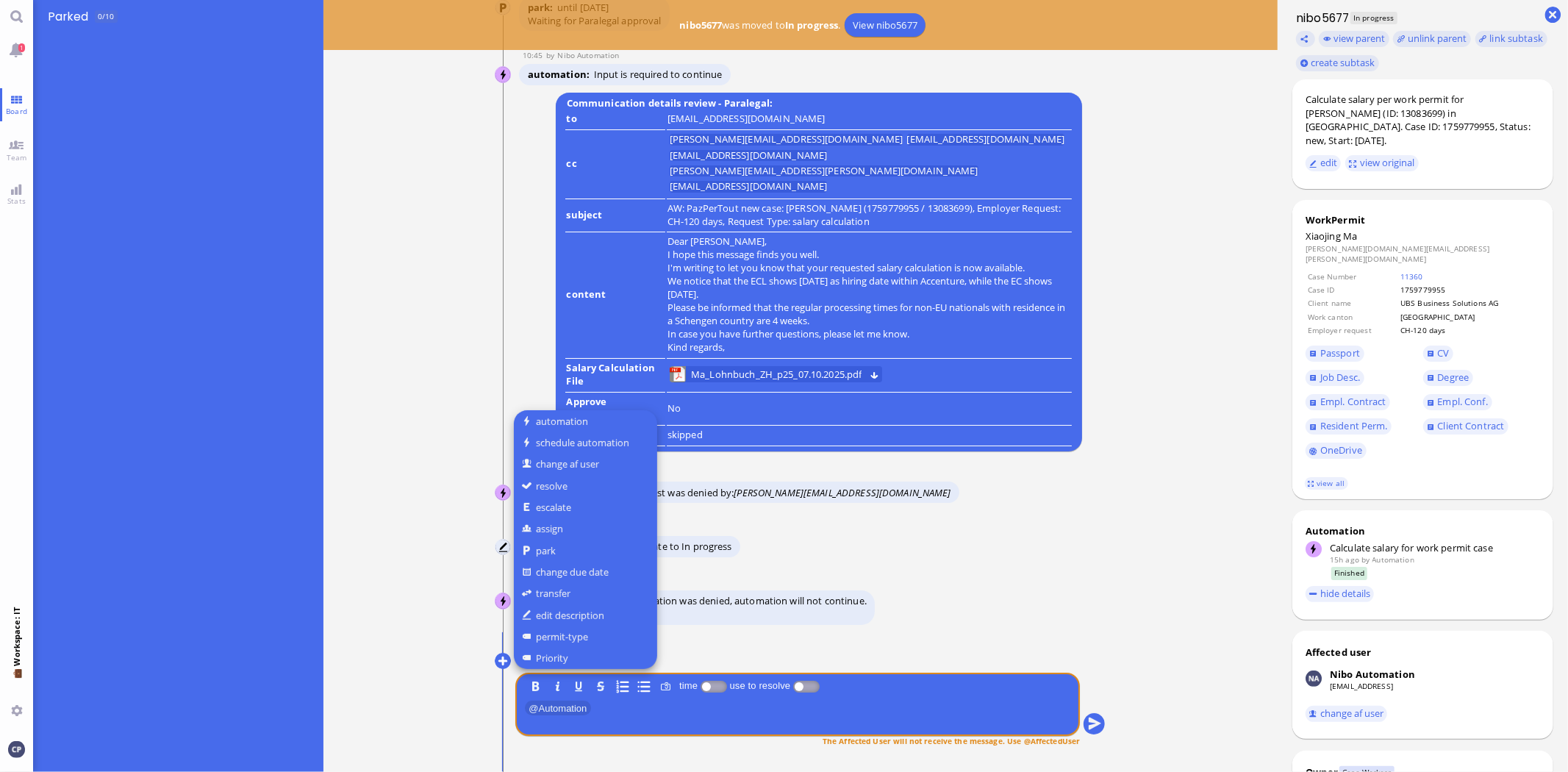
click at [500, 659] on div at bounding box center [784, 386] width 1568 height 772
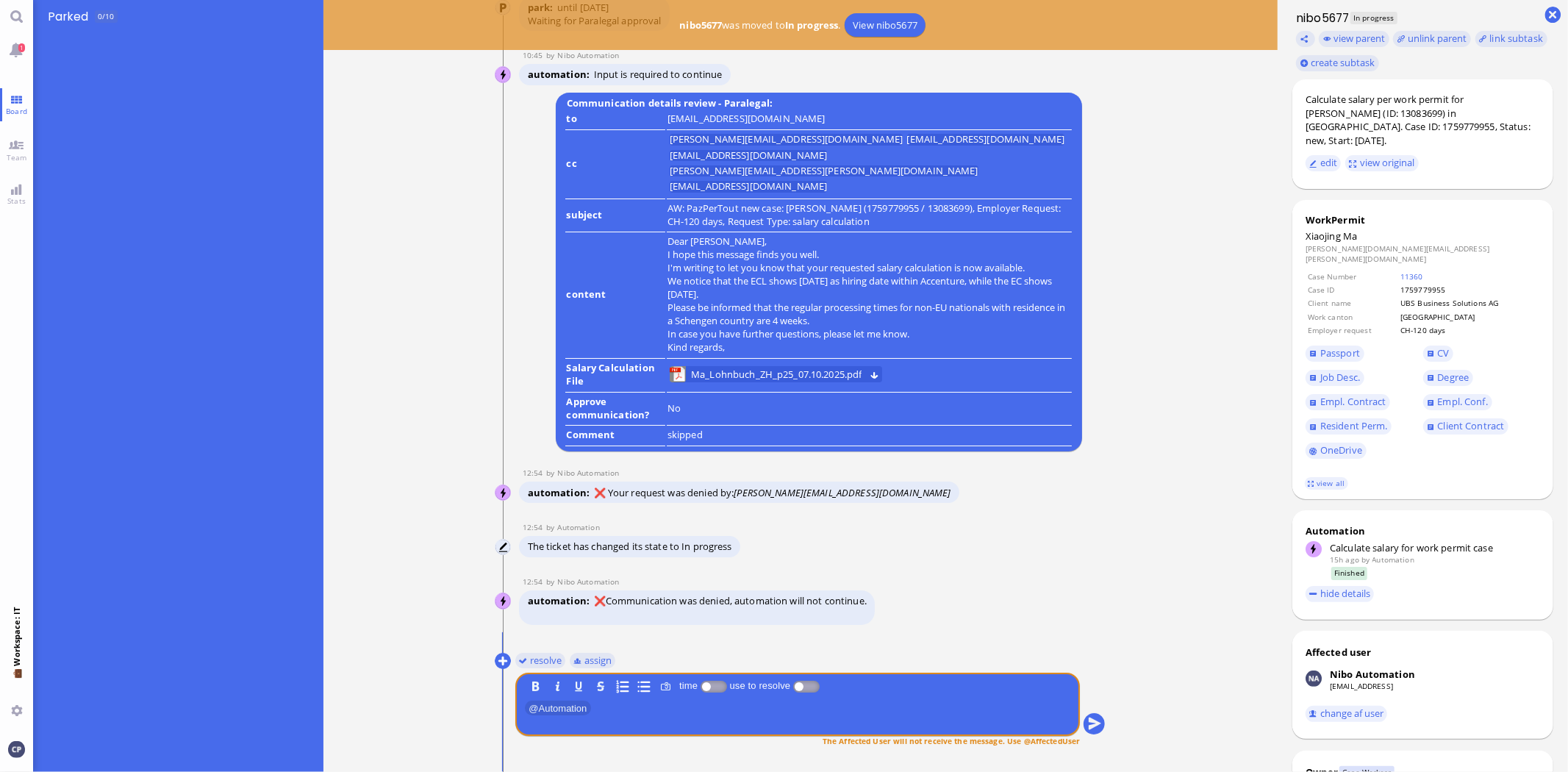
click at [500, 659] on button at bounding box center [503, 661] width 16 height 16
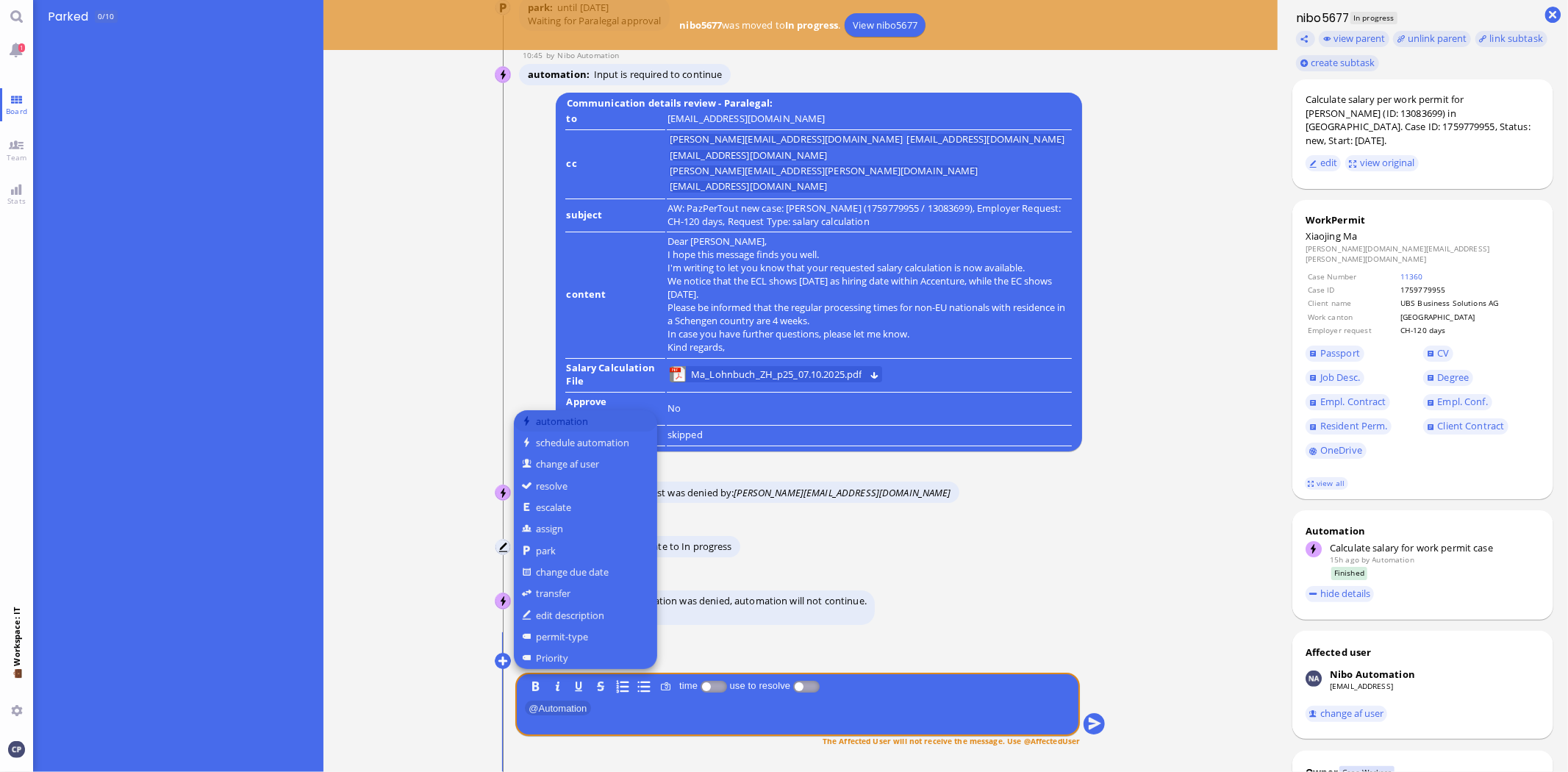
click at [577, 419] on button "automation" at bounding box center [585, 421] width 143 height 22
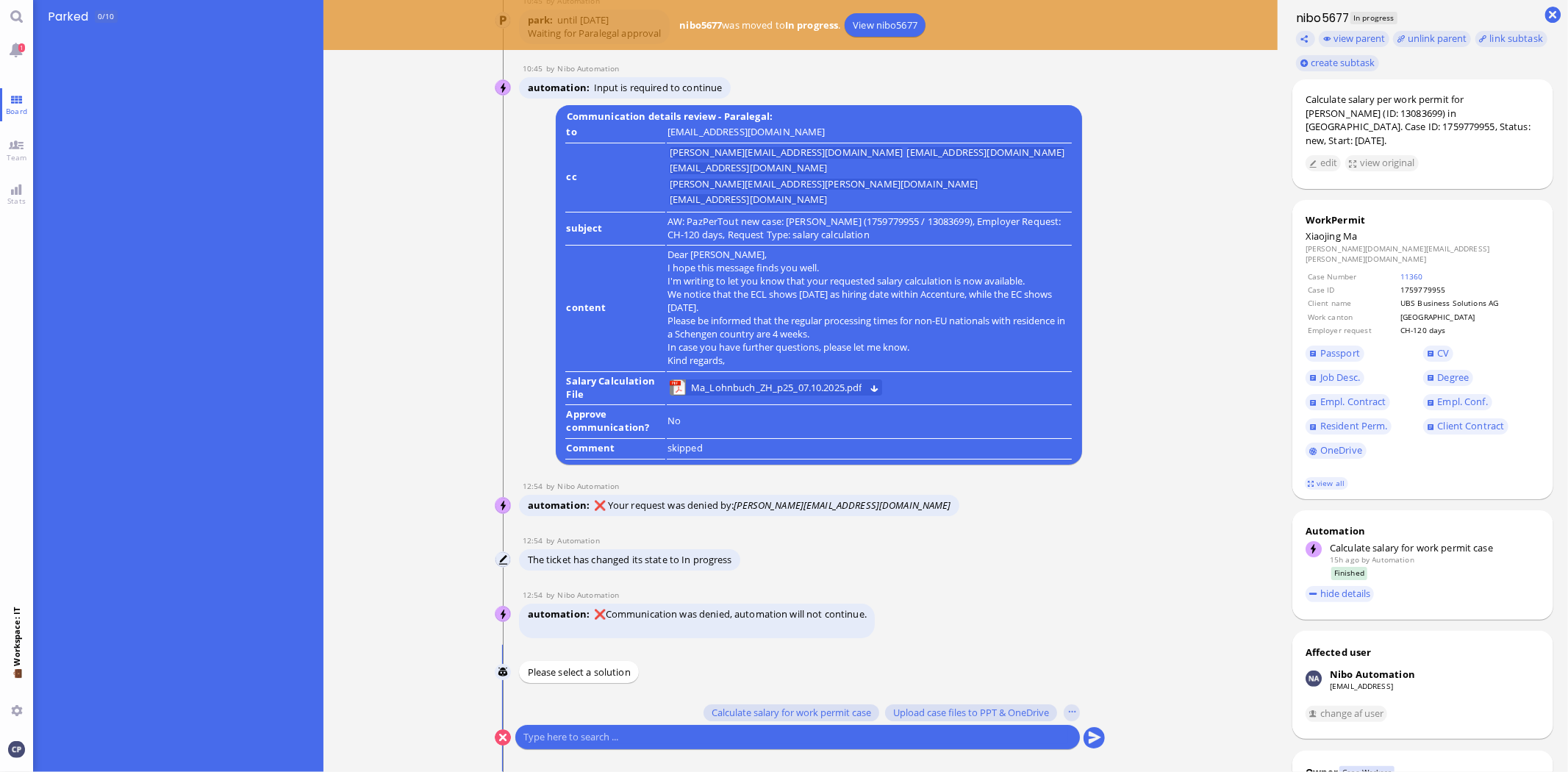
scroll to position [1, 0]
click at [849, 713] on span "Calculate salary for work permit case" at bounding box center [792, 711] width 160 height 12
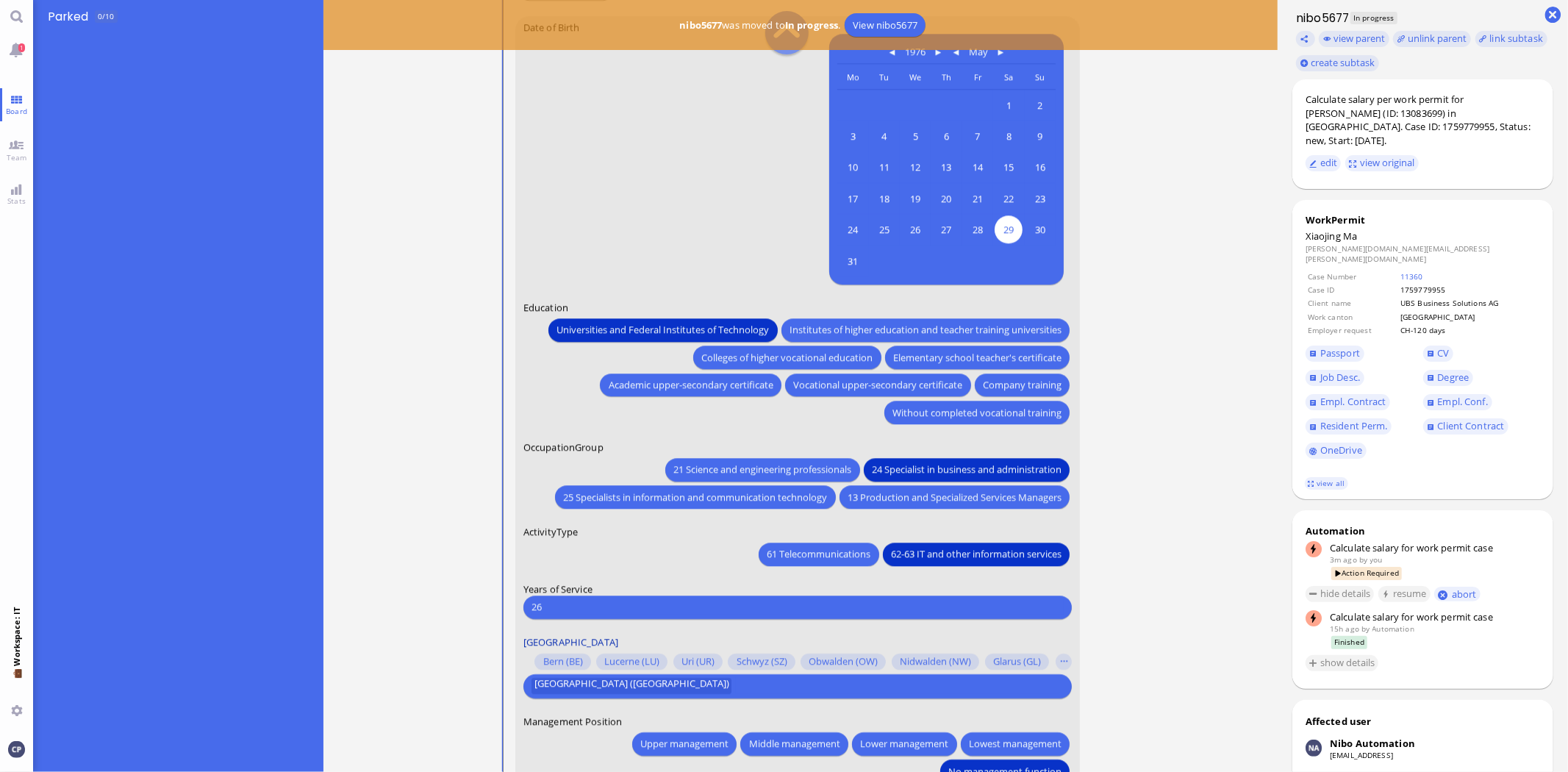
scroll to position [-326, 0]
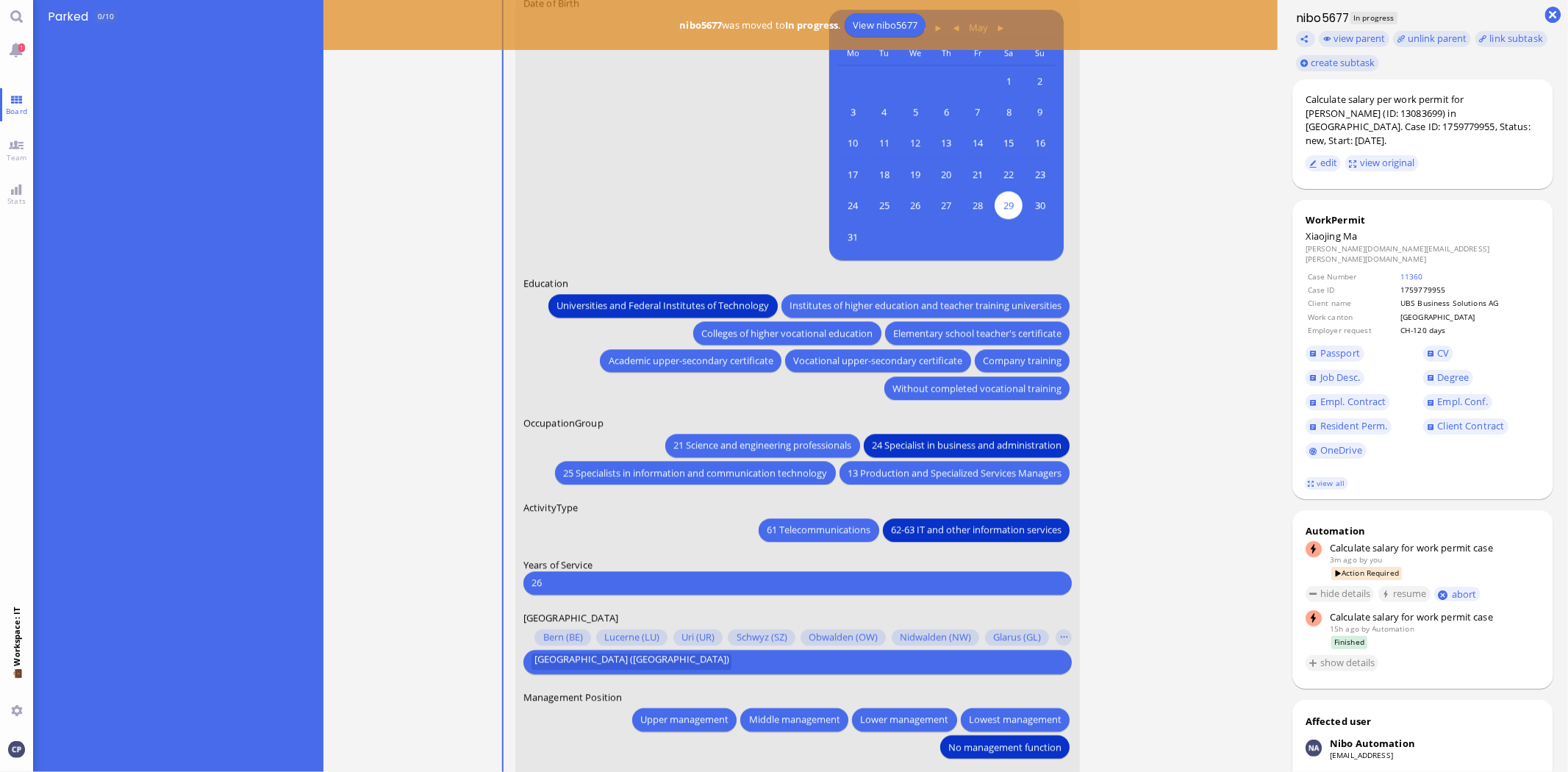
drag, startPoint x: 565, startPoint y: 586, endPoint x: 425, endPoint y: 586, distance: 140.0
click at [425, 586] on ticket "[DATE] 21:56 by Automation Automation Calculate eligible salary for work permit…" at bounding box center [801, 386] width 954 height 772
type input "27"
click at [736, 663] on input "text" at bounding box center [898, 662] width 325 height 15
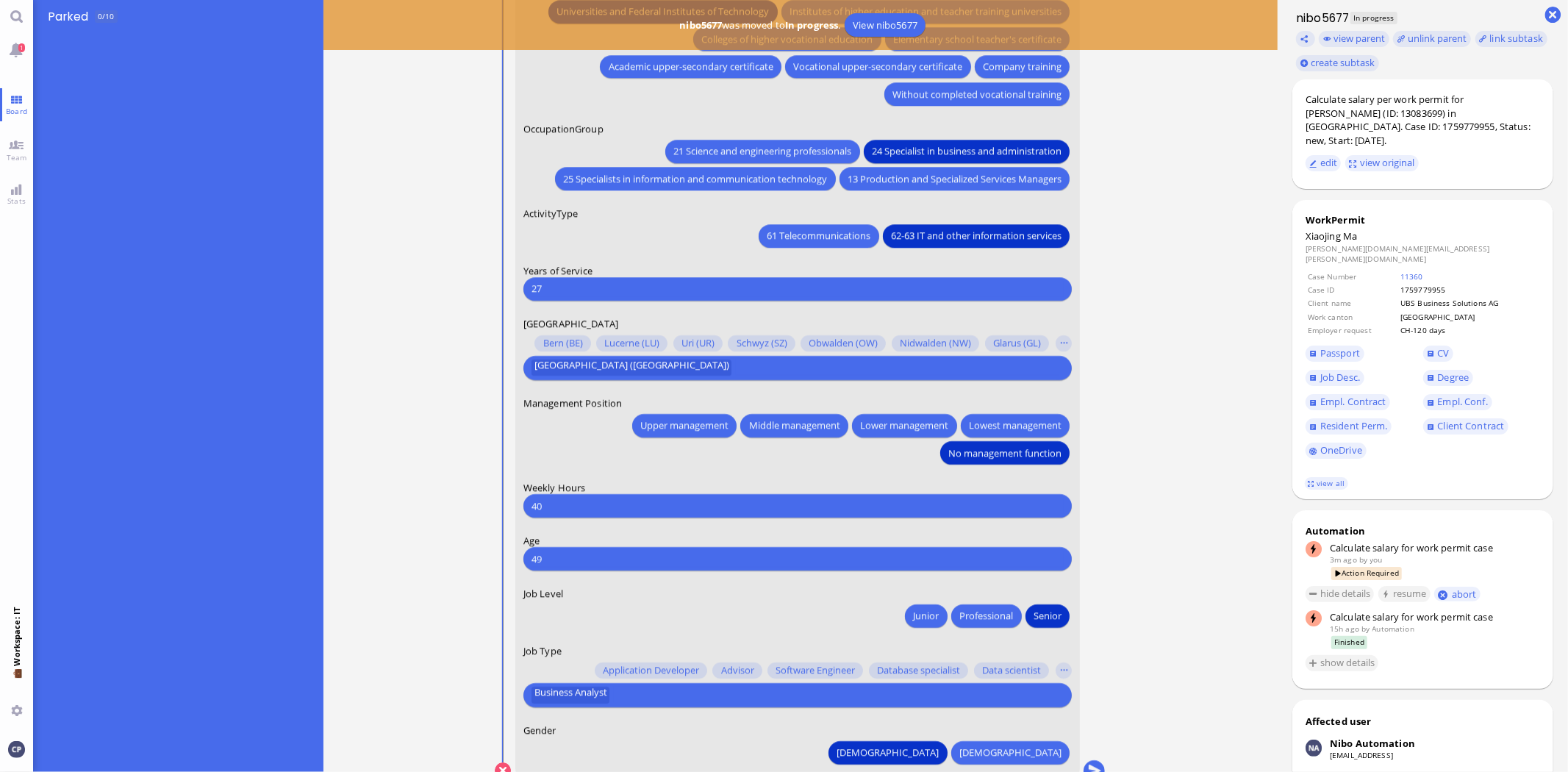
scroll to position [0, 0]
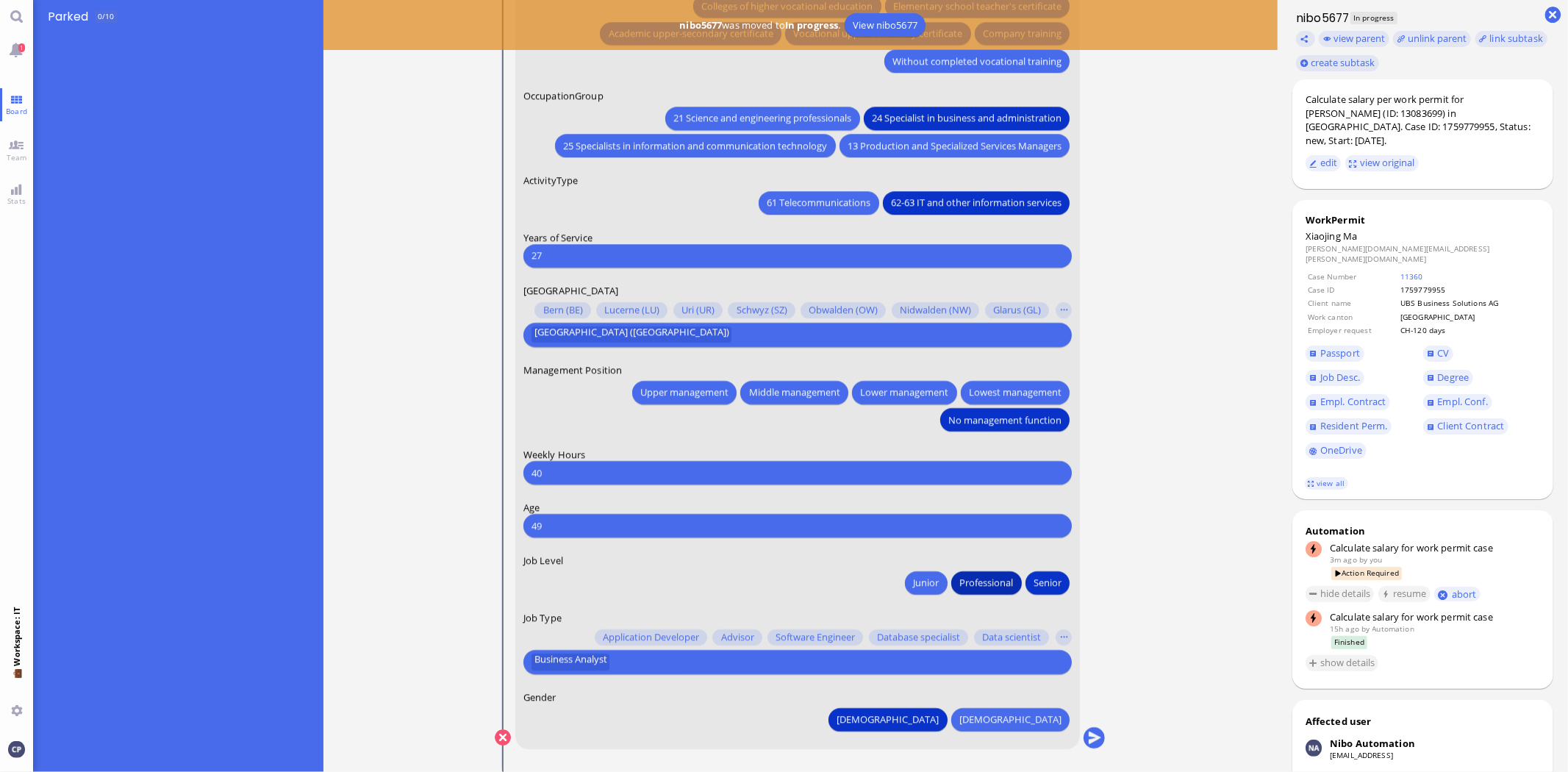
click at [988, 586] on span "Professional" at bounding box center [987, 583] width 54 height 15
click at [628, 664] on input "text" at bounding box center [837, 662] width 446 height 15
drag, startPoint x: 628, startPoint y: 664, endPoint x: 233, endPoint y: 692, distance: 396.0
click at [233, 692] on board-view "👥 Queue 3 nibo5374 2mon 2mon Automation Case 1754939726: Salary calc request fo…" at bounding box center [801, 386] width 1535 height 772
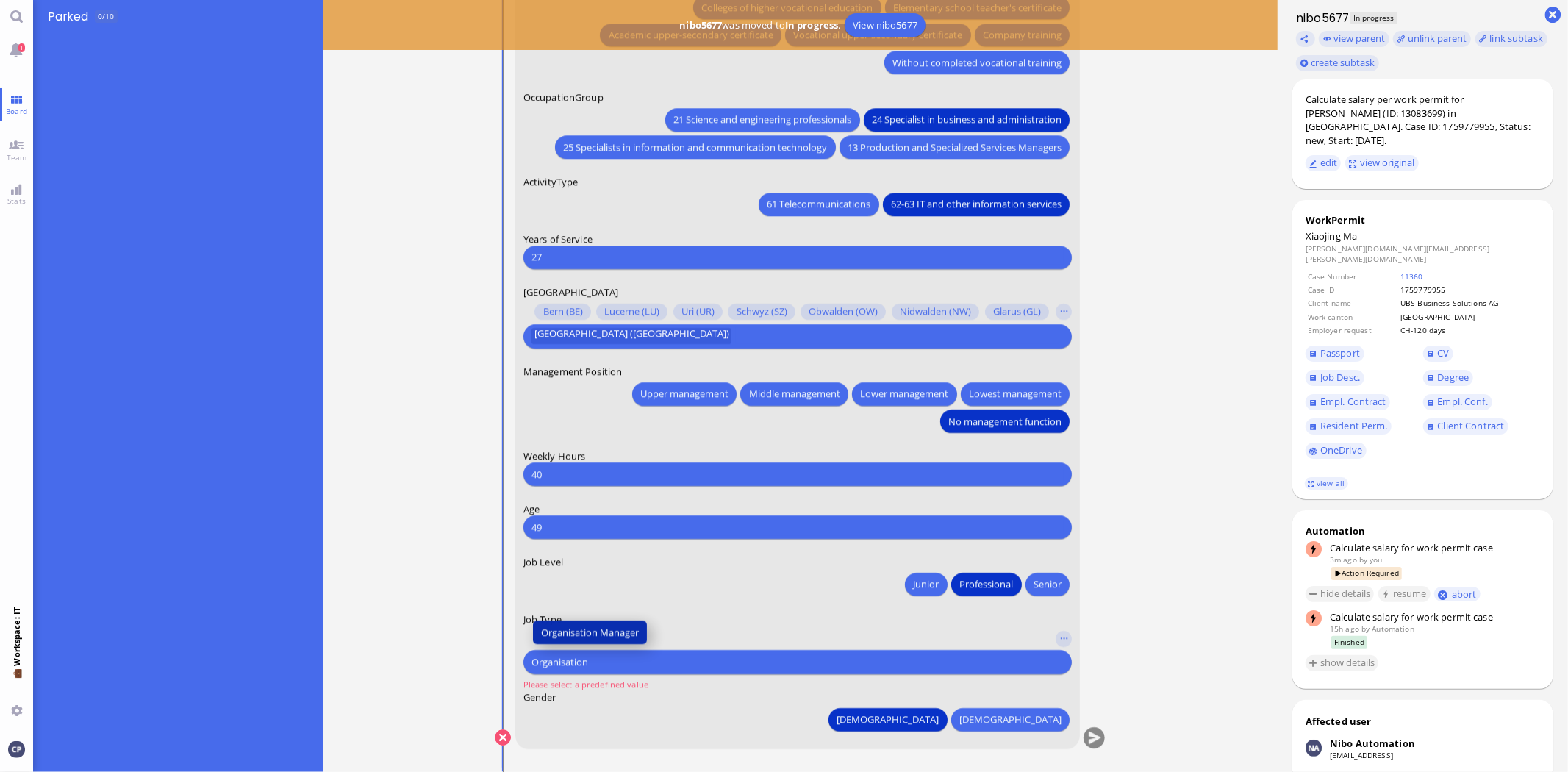
type input "Organisation"
click at [594, 633] on span "Organisation Manager" at bounding box center [590, 632] width 98 height 15
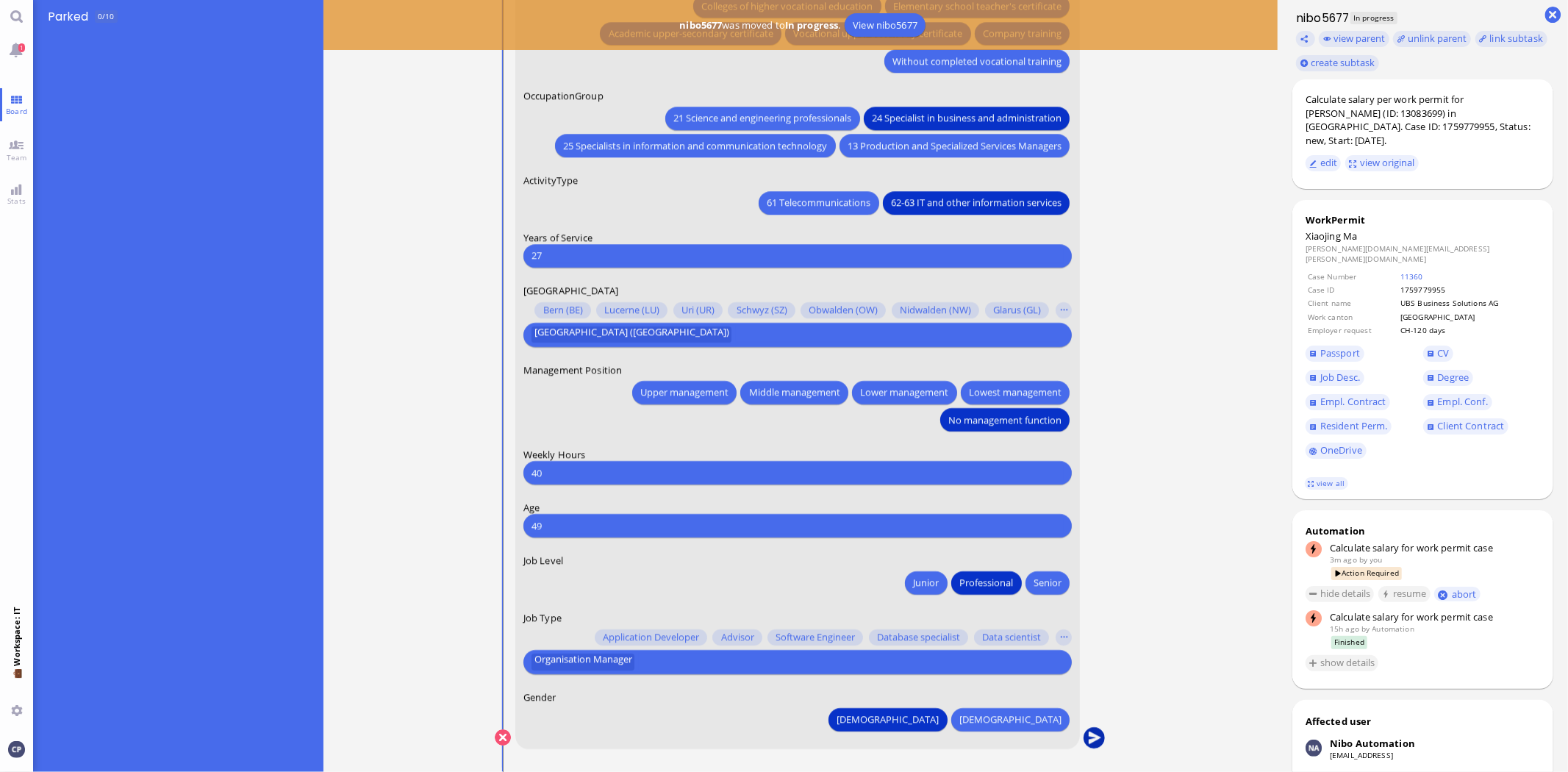
click at [1093, 737] on button "submit" at bounding box center [1095, 738] width 22 height 22
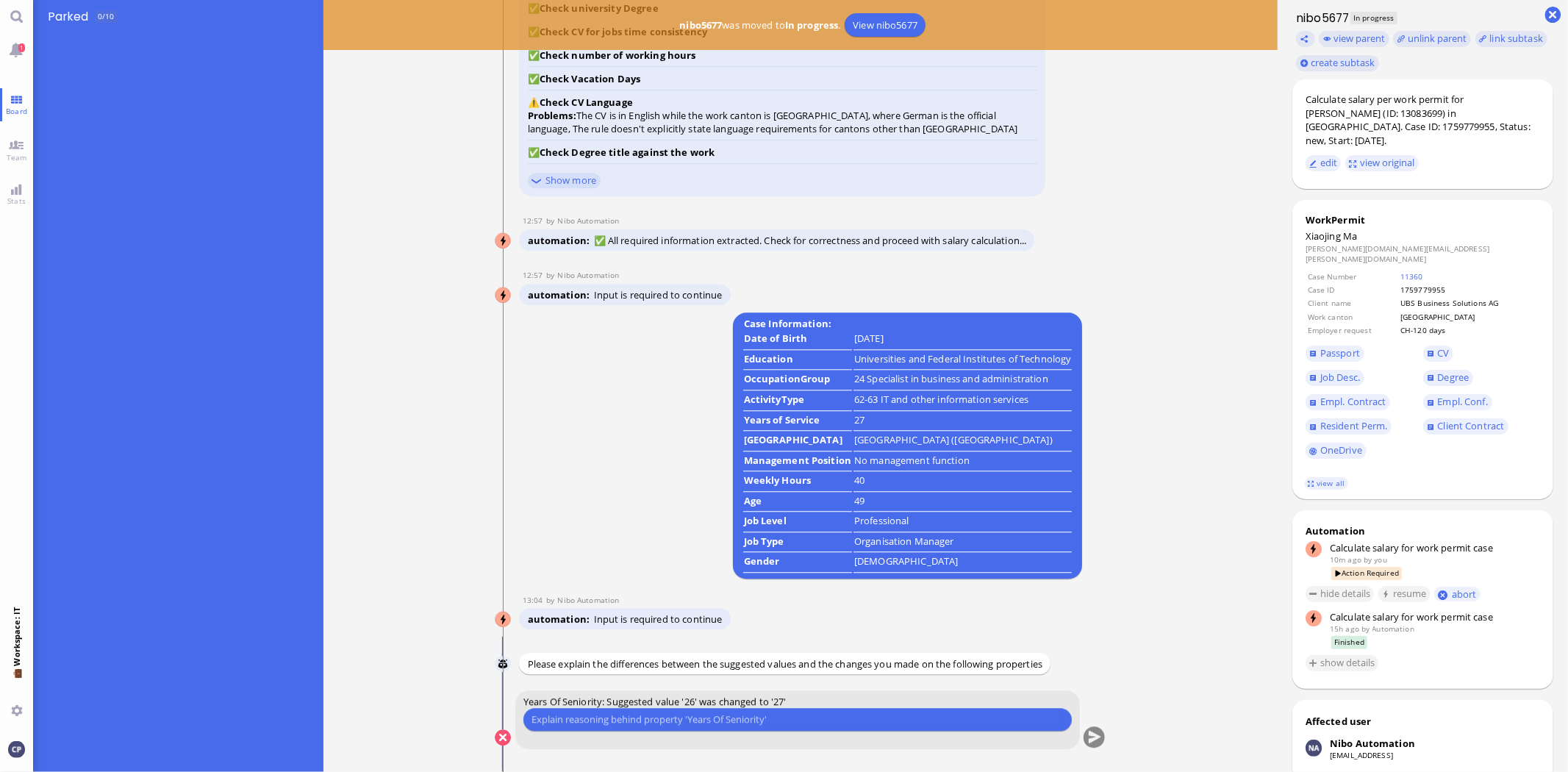
scroll to position [1, 0]
click at [815, 699] on label "Years Of Seniority: Suggested value '26' was changed to '27'" at bounding box center [798, 701] width 549 height 13
click at [794, 724] on input "text" at bounding box center [798, 719] width 533 height 15
click at [794, 718] on input "text" at bounding box center [798, 719] width 533 height 15
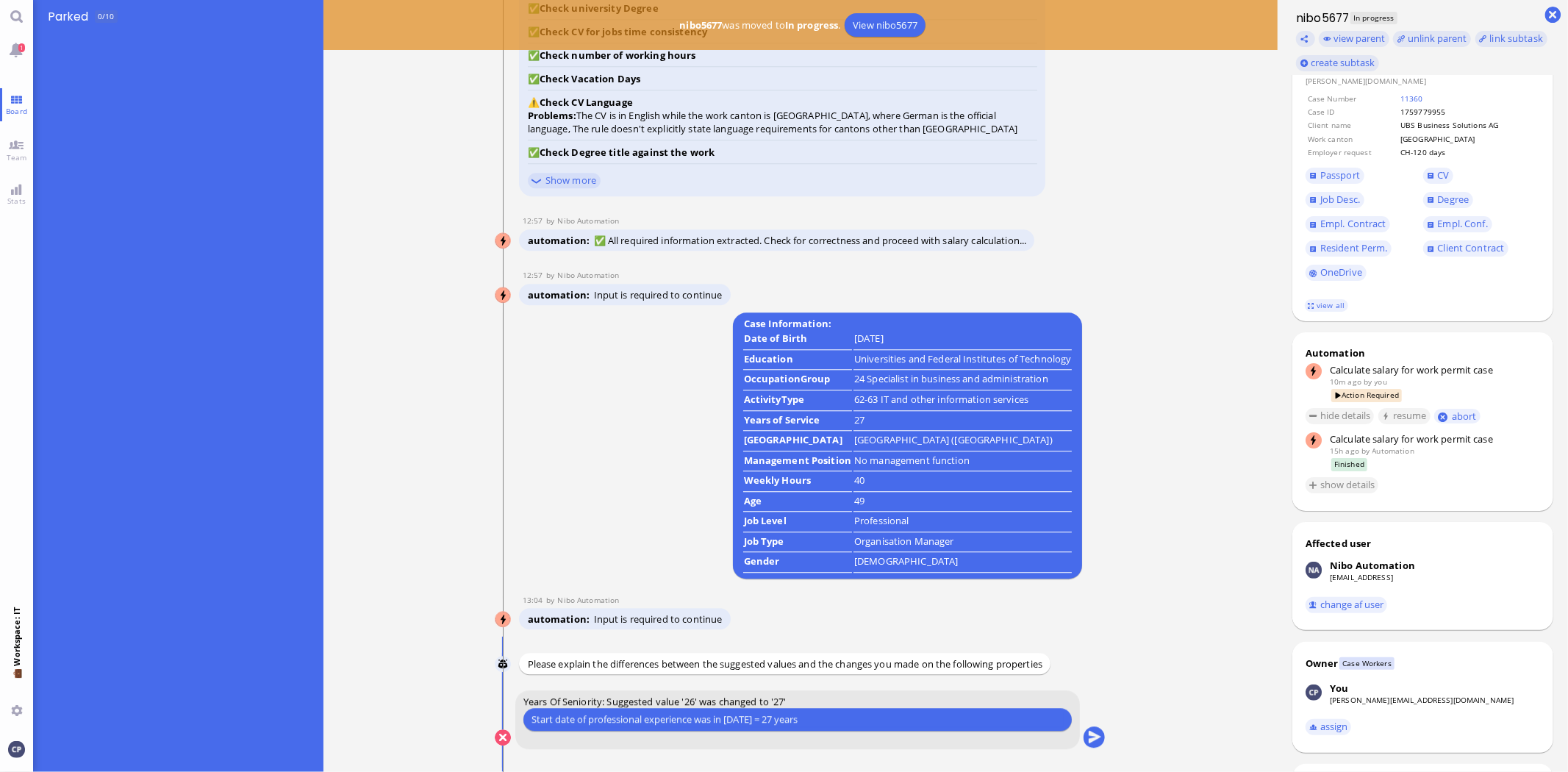
scroll to position [240, 0]
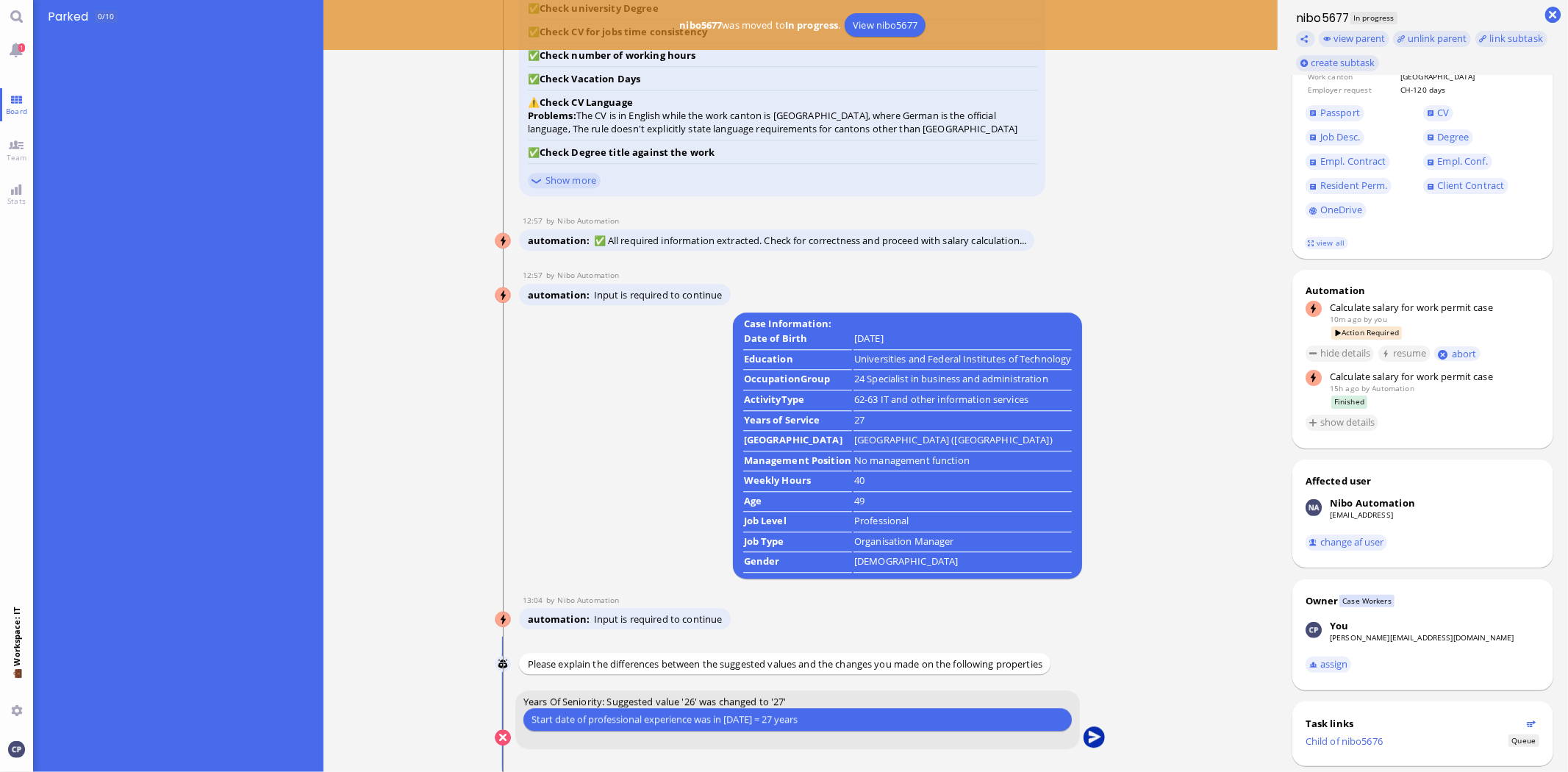
type input "Start date of professional experience was in [DATE] = 27 years"
click at [1088, 737] on button "submit" at bounding box center [1095, 738] width 22 height 22
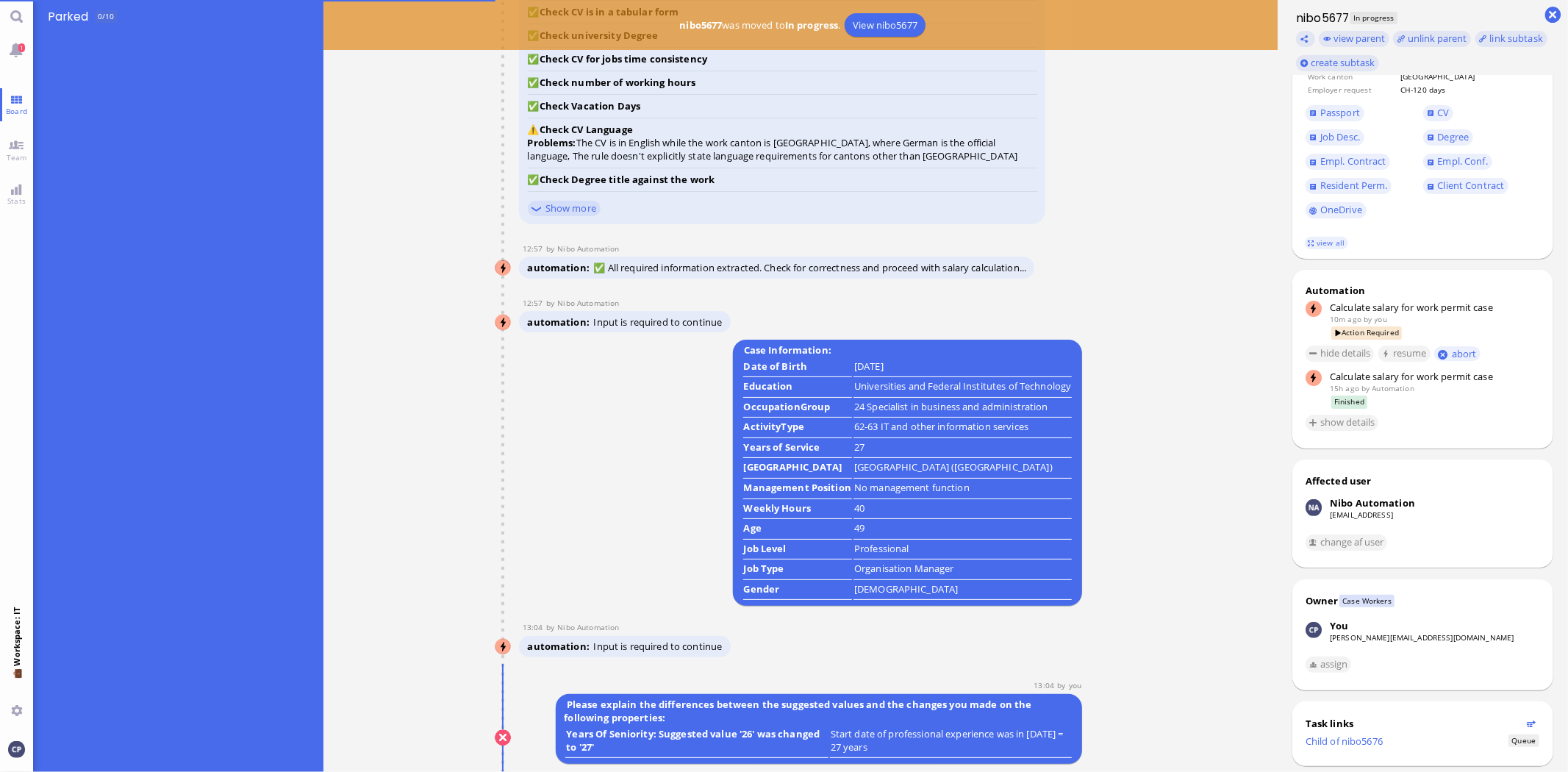
scroll to position [0, 0]
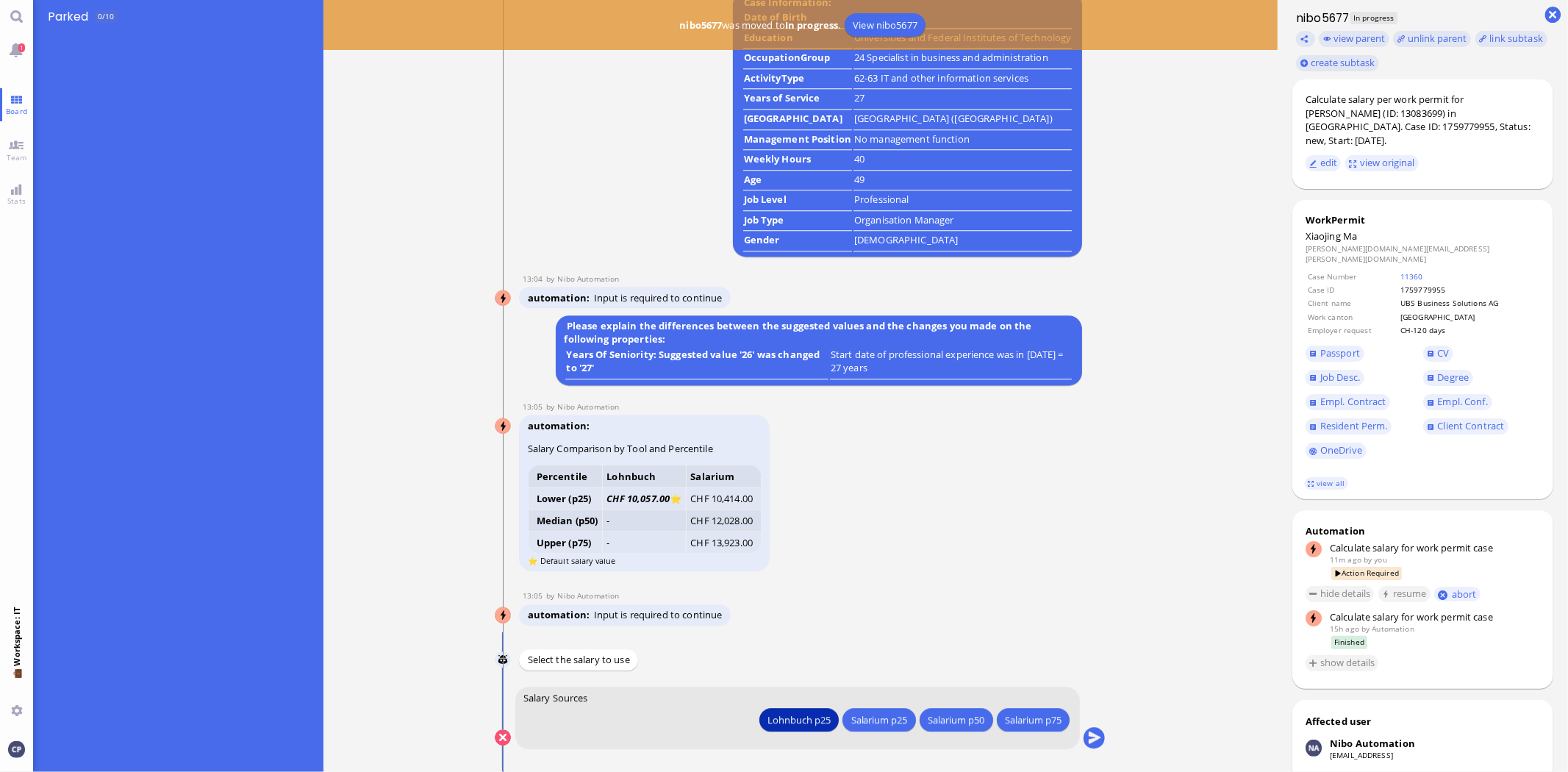
click at [791, 722] on div "Lohnbuch p25" at bounding box center [799, 719] width 64 height 15
click at [790, 719] on div "Lohnbuch p25" at bounding box center [799, 719] width 64 height 15
click at [1088, 741] on button "submit" at bounding box center [1095, 738] width 22 height 22
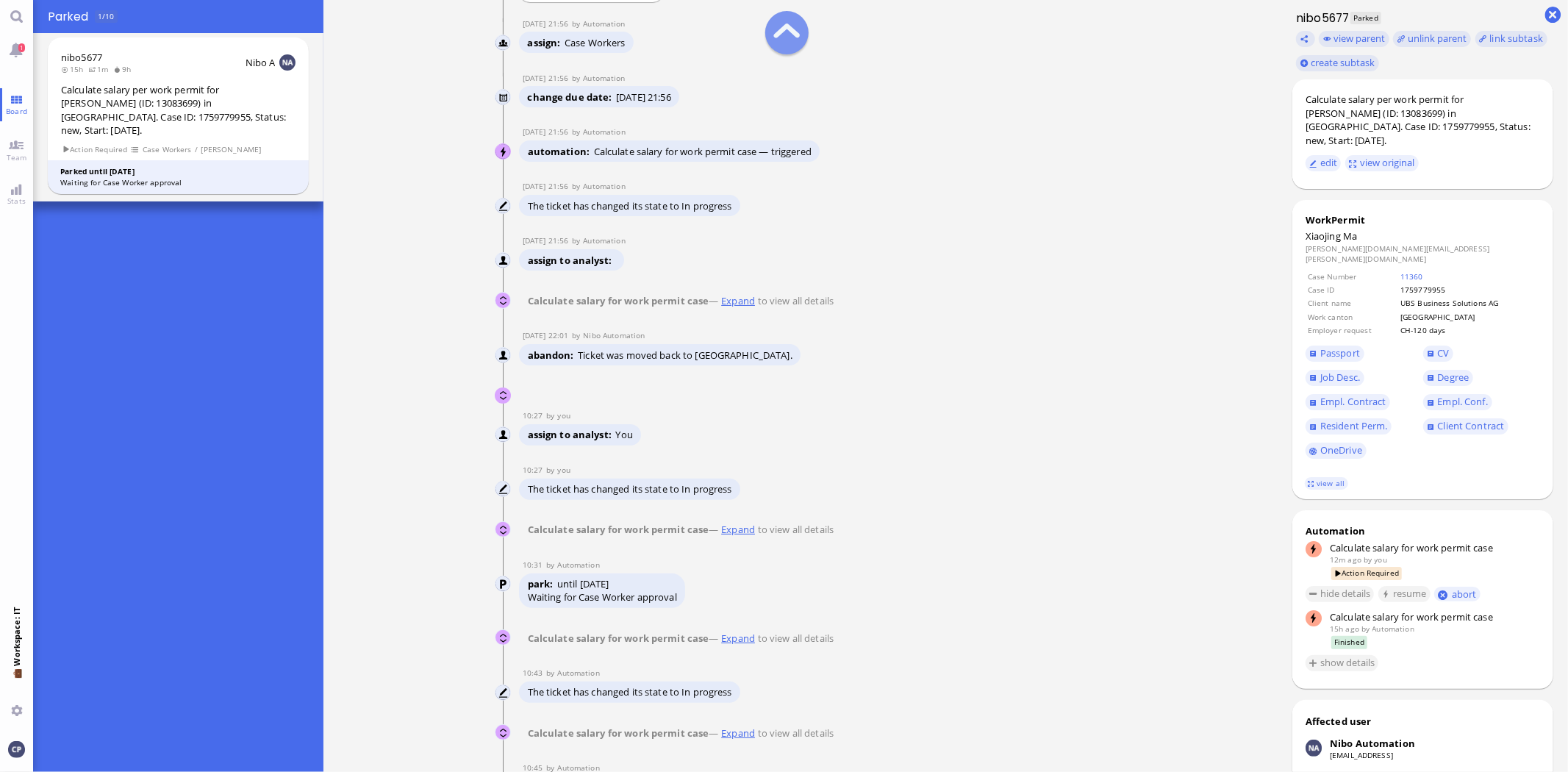
scroll to position [-4115, 0]
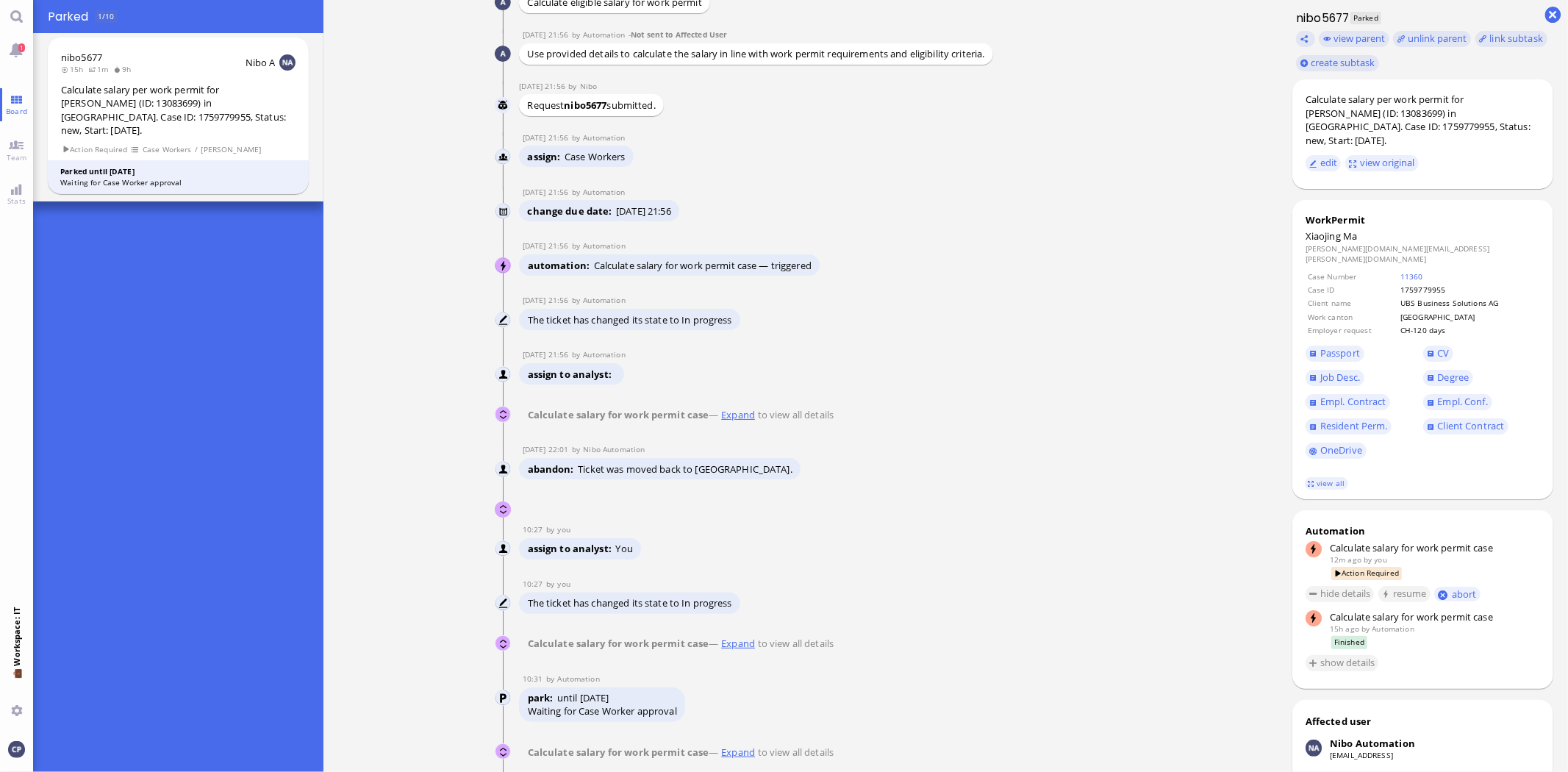
click at [750, 425] on div "Calculate salary for work permit case — Expand to view all details" at bounding box center [680, 414] width 323 height 22
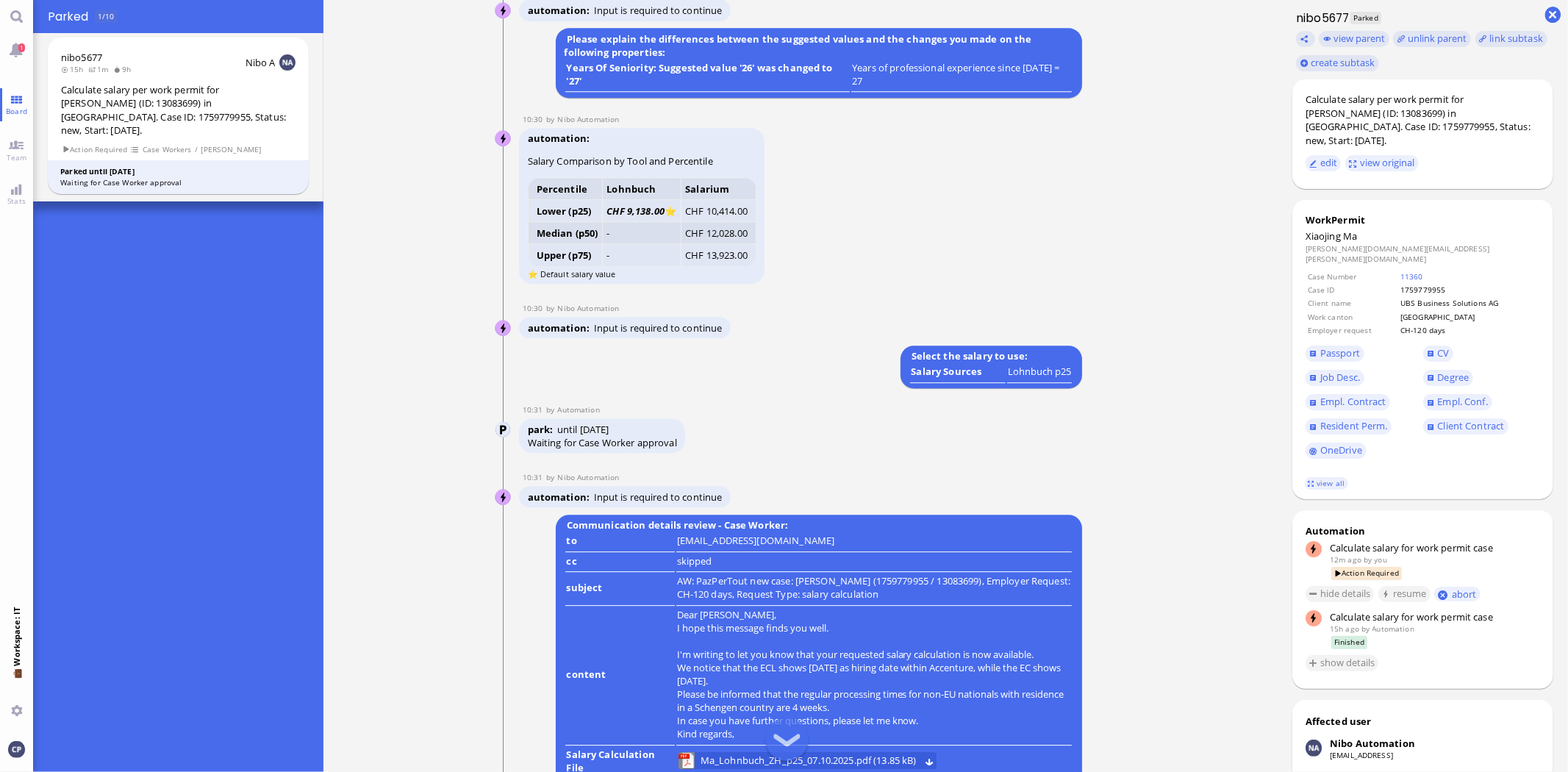
scroll to position [-1652, 0]
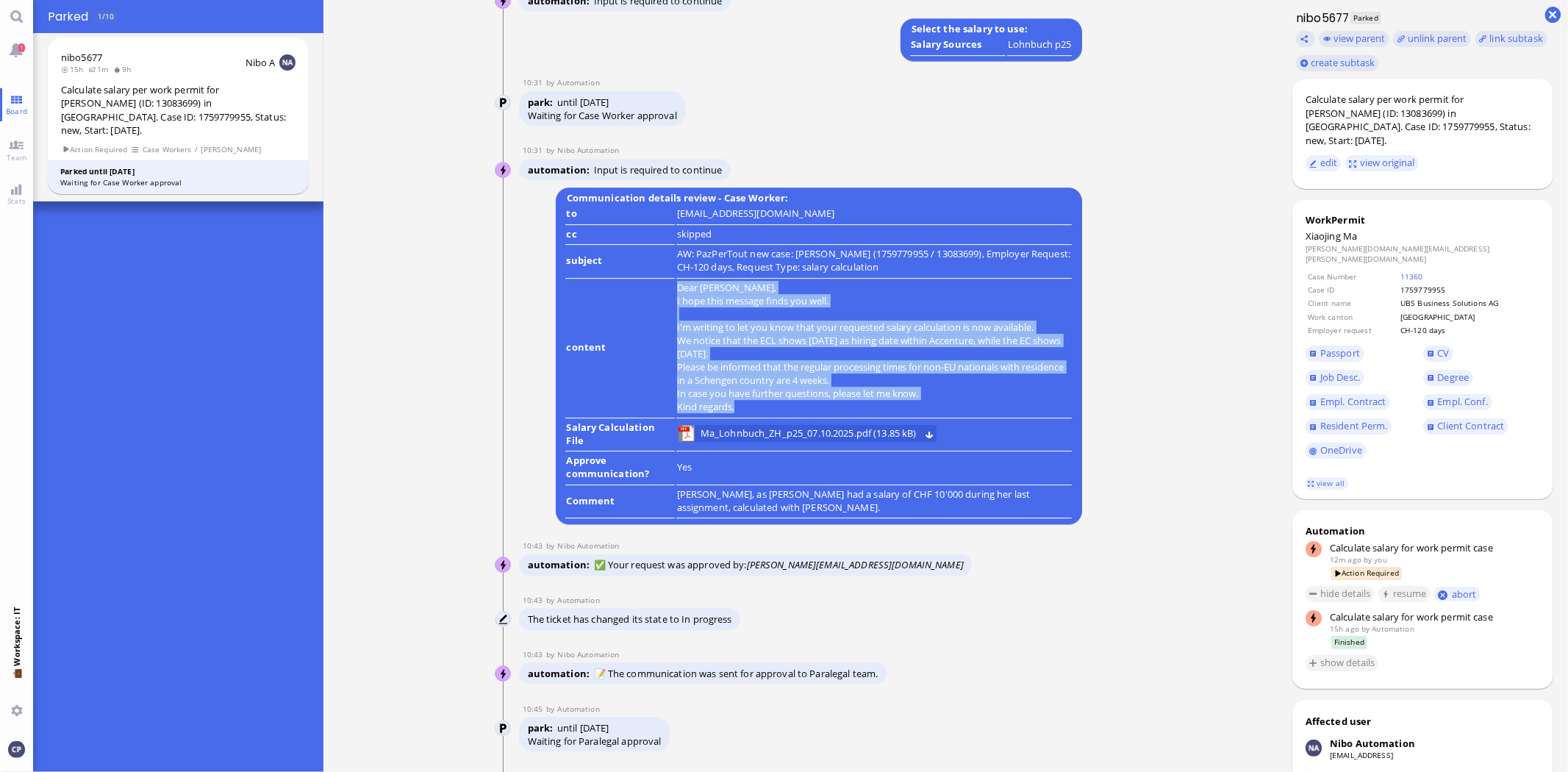
drag, startPoint x: 676, startPoint y: 322, endPoint x: 966, endPoint y: 435, distance: 311.2
click at [961, 413] on div "Dear [PERSON_NAME], I hope this message finds you well. I'm writing to let you …" at bounding box center [874, 347] width 394 height 133
copy div "Dear [PERSON_NAME], I hope this message finds you well. I'm writing to let you …"
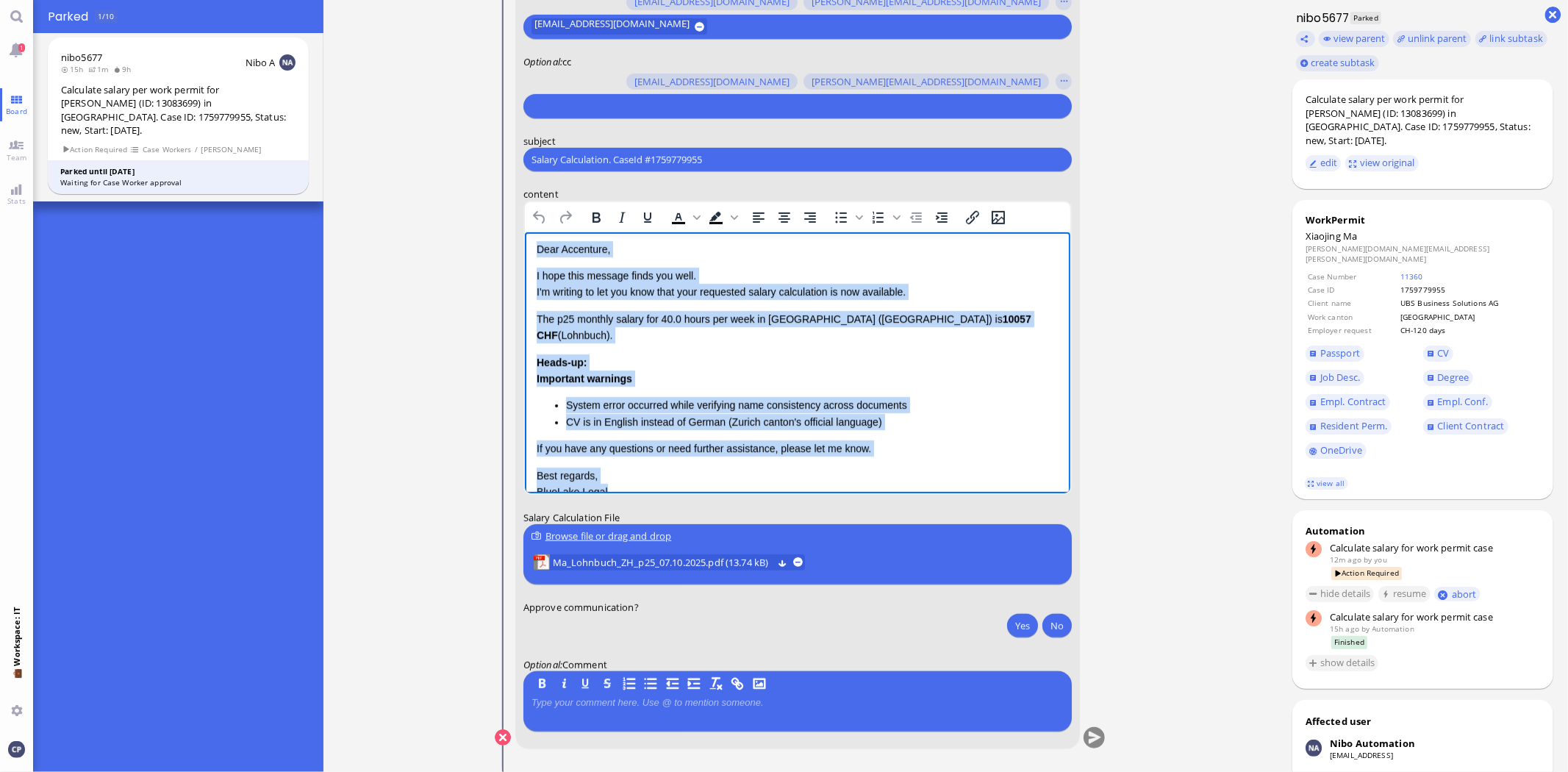
scroll to position [87, 0]
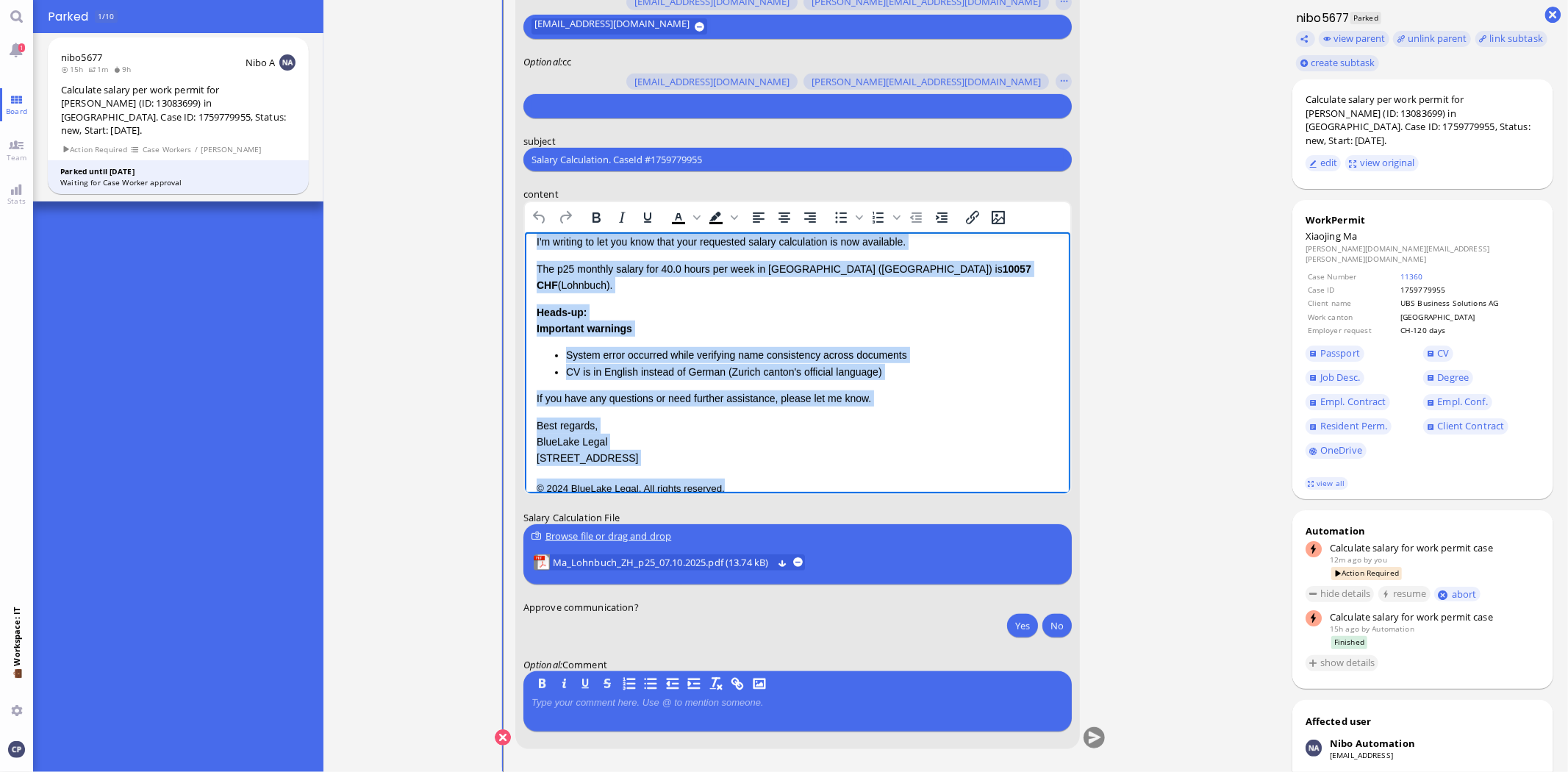
drag, startPoint x: 536, startPoint y: 256, endPoint x: 1410, endPoint y: 734, distance: 996.2
click at [884, 505] on html "Salary Calculation Update Dear Accenture, I hope this message finds you well. I…" at bounding box center [797, 328] width 545 height 366
paste body "Rich Text Area. Press ALT-0 for help."
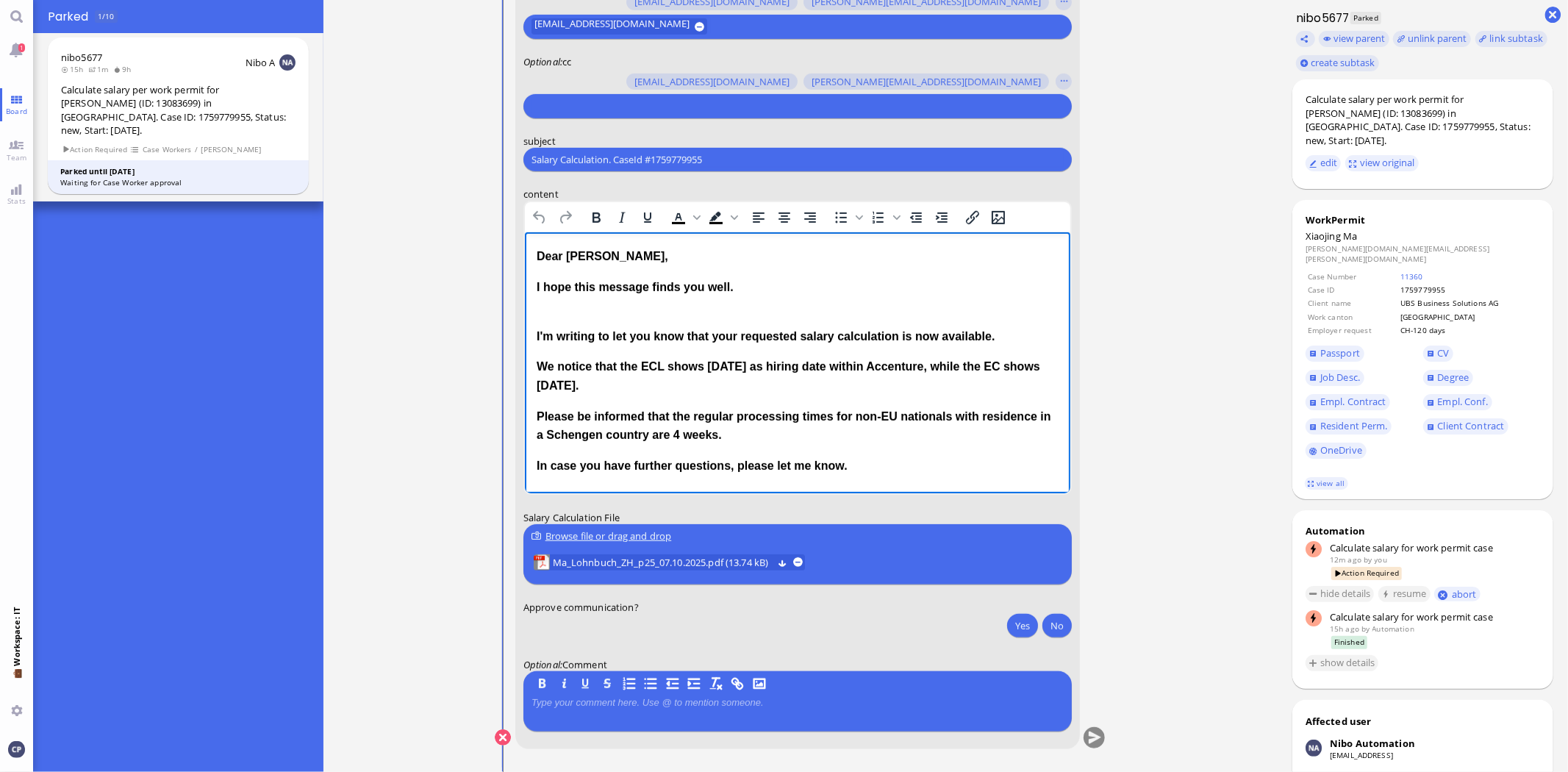
scroll to position [0, 0]
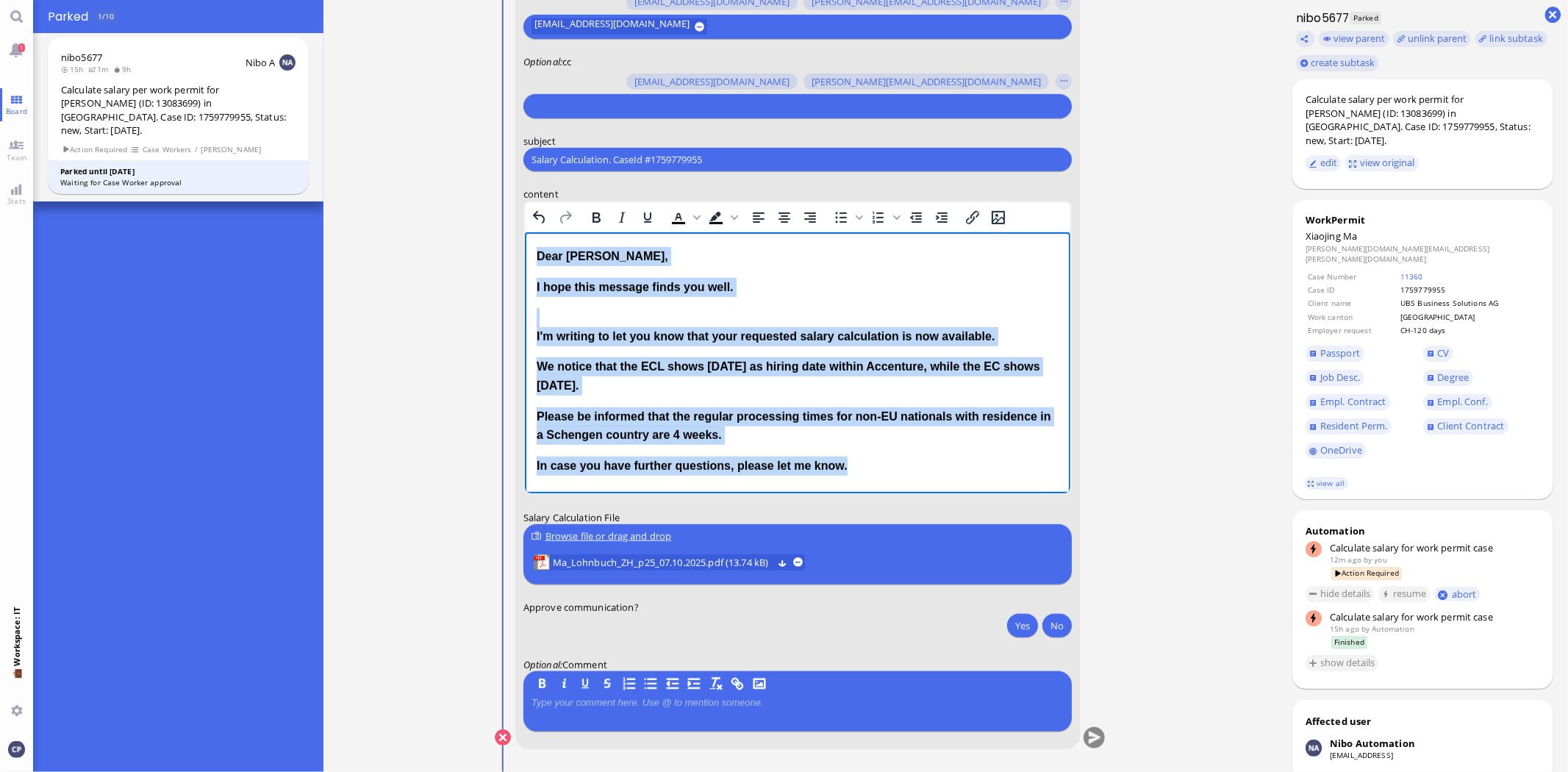
drag, startPoint x: 878, startPoint y: 468, endPoint x: 360, endPoint y: 192, distance: 586.9
click at [524, 232] on html "Dear [PERSON_NAME], I hope this message finds you well. I'm writing to let you …" at bounding box center [797, 360] width 545 height 257
click at [597, 212] on icon "Bold" at bounding box center [596, 218] width 18 height 18
click at [597, 214] on icon "Bold" at bounding box center [596, 218] width 18 height 18
click at [929, 390] on div "We notice that the ECL shows [DATE] as hiring date within Accenture, while the …" at bounding box center [797, 377] width 522 height 38
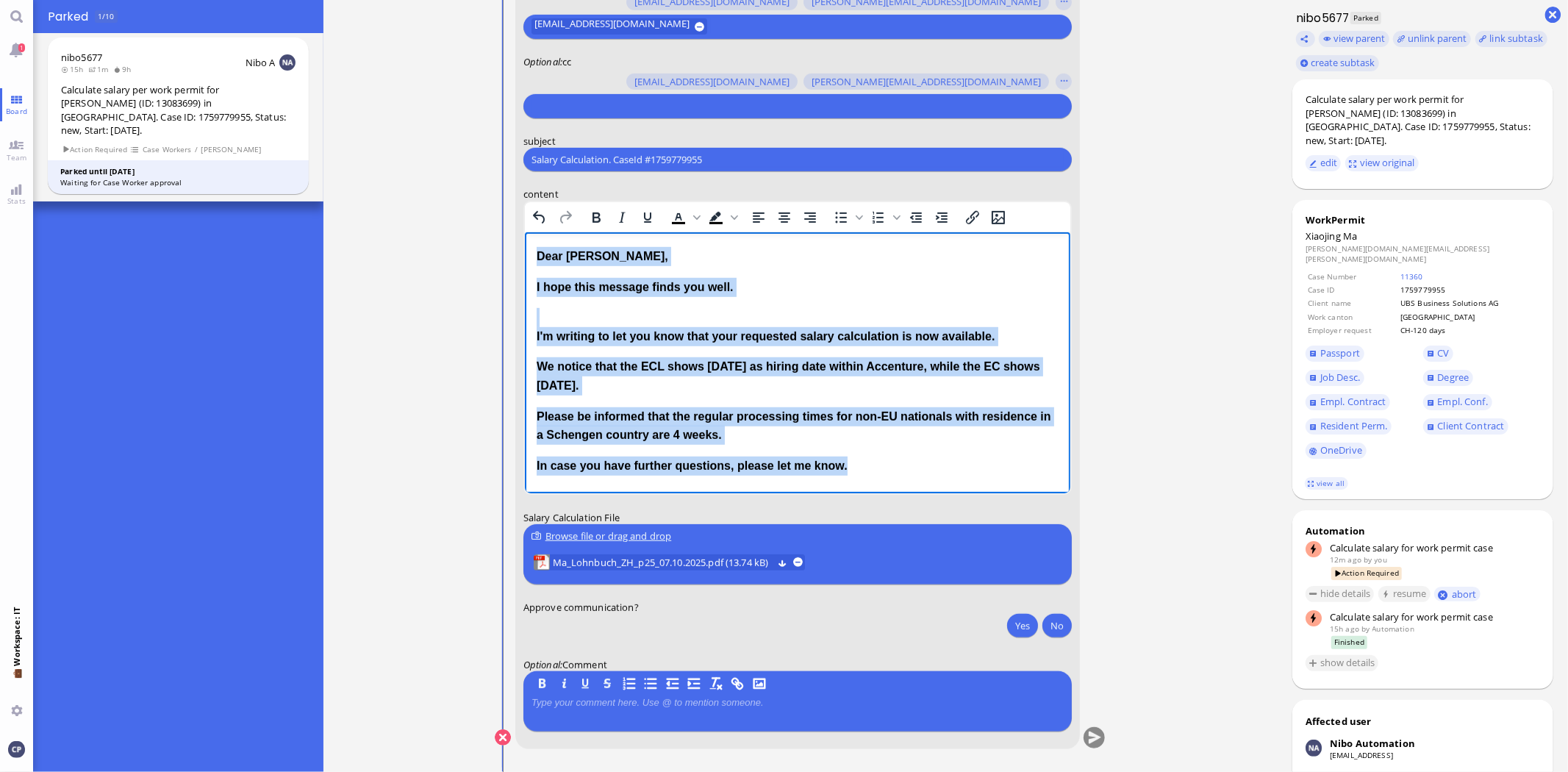
drag, startPoint x: 805, startPoint y: 455, endPoint x: 493, endPoint y: 237, distance: 380.6
click at [524, 237] on html "Dear [PERSON_NAME], I hope this message finds you well. I'm writing to let you …" at bounding box center [797, 360] width 545 height 257
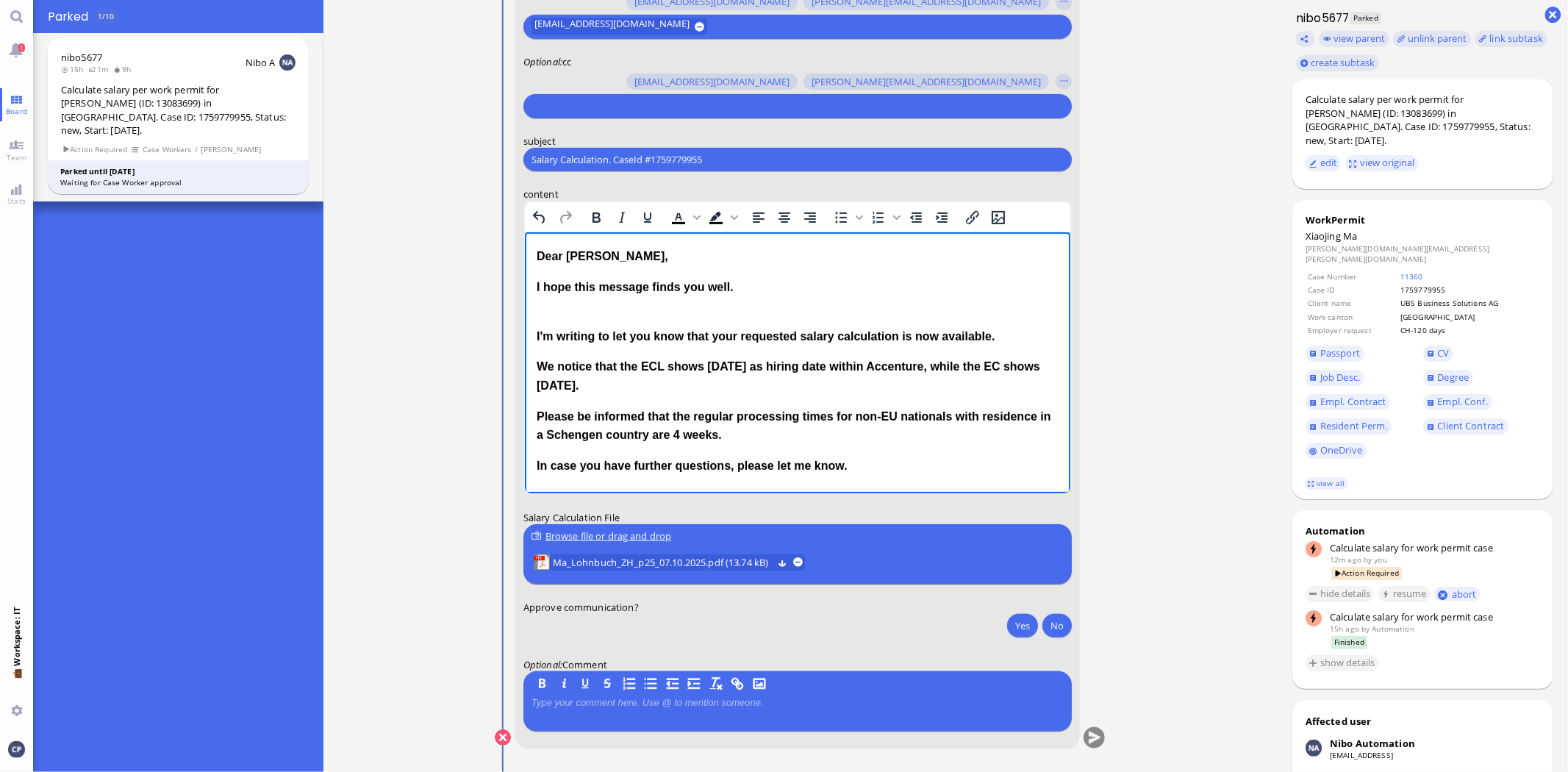
click at [886, 476] on html "Dear [PERSON_NAME], I hope this message finds you well. I'm writing to let you …" at bounding box center [797, 360] width 545 height 257
click at [889, 464] on p "In case you have further questions, please let me know." at bounding box center [797, 465] width 522 height 19
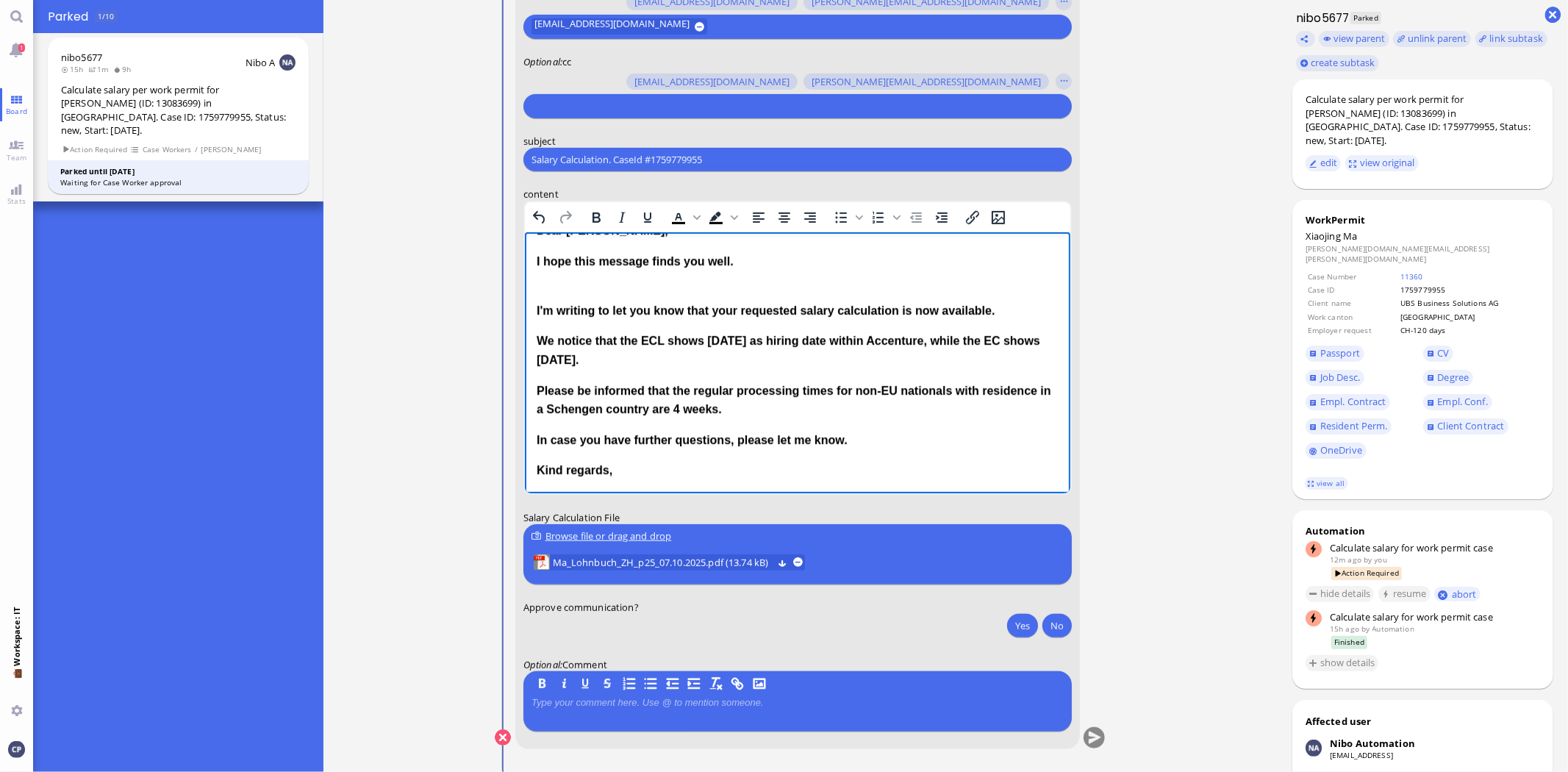
drag, startPoint x: 537, startPoint y: 341, endPoint x: 658, endPoint y: 350, distance: 121.3
click at [658, 350] on div "We notice that the ECL shows [DATE] as hiring date within Accenture, while the …" at bounding box center [797, 351] width 522 height 38
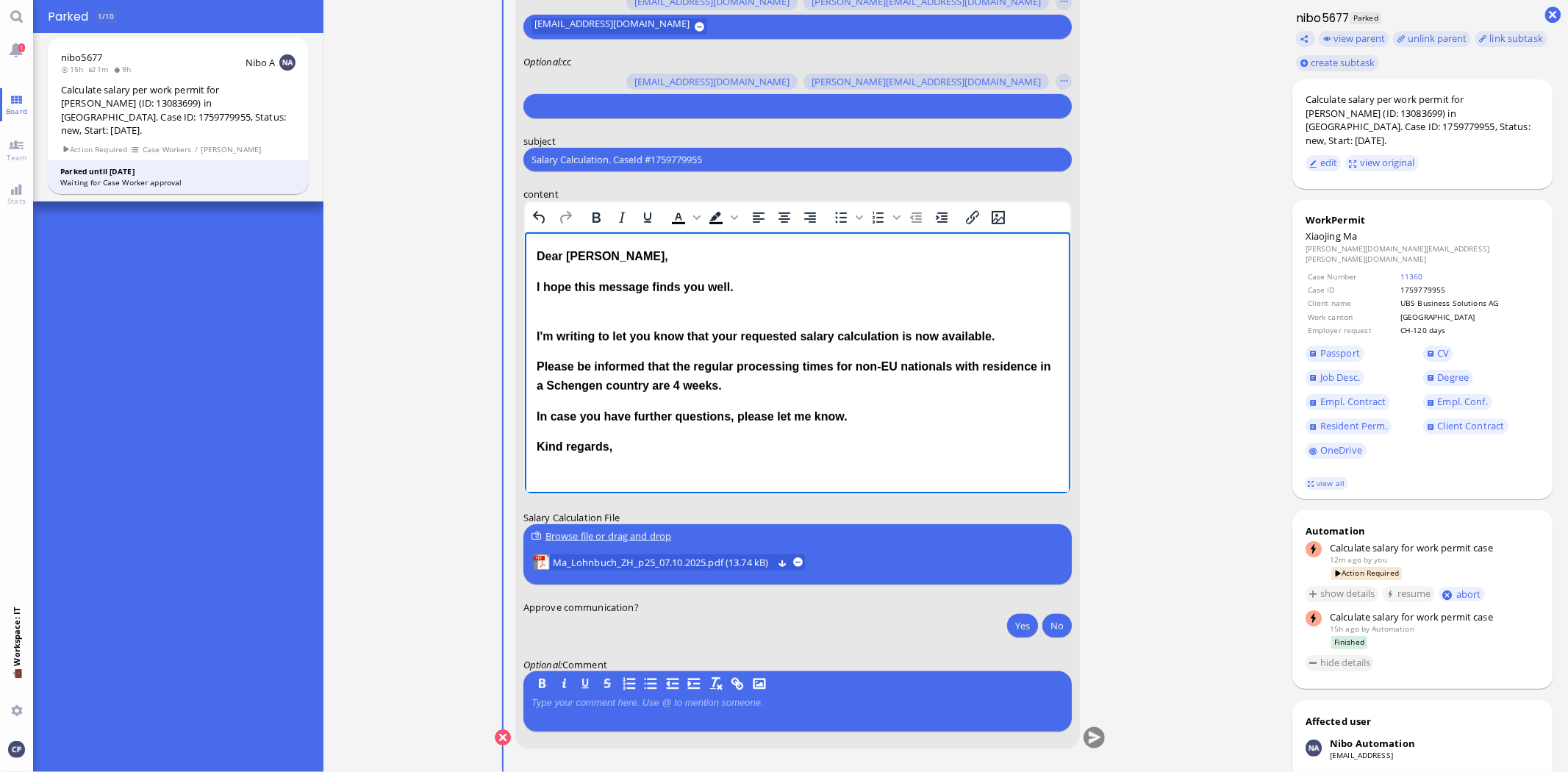
click at [628, 309] on p "I'm writing to let you know that your requested salary calculation is now avail…" at bounding box center [797, 327] width 522 height 38
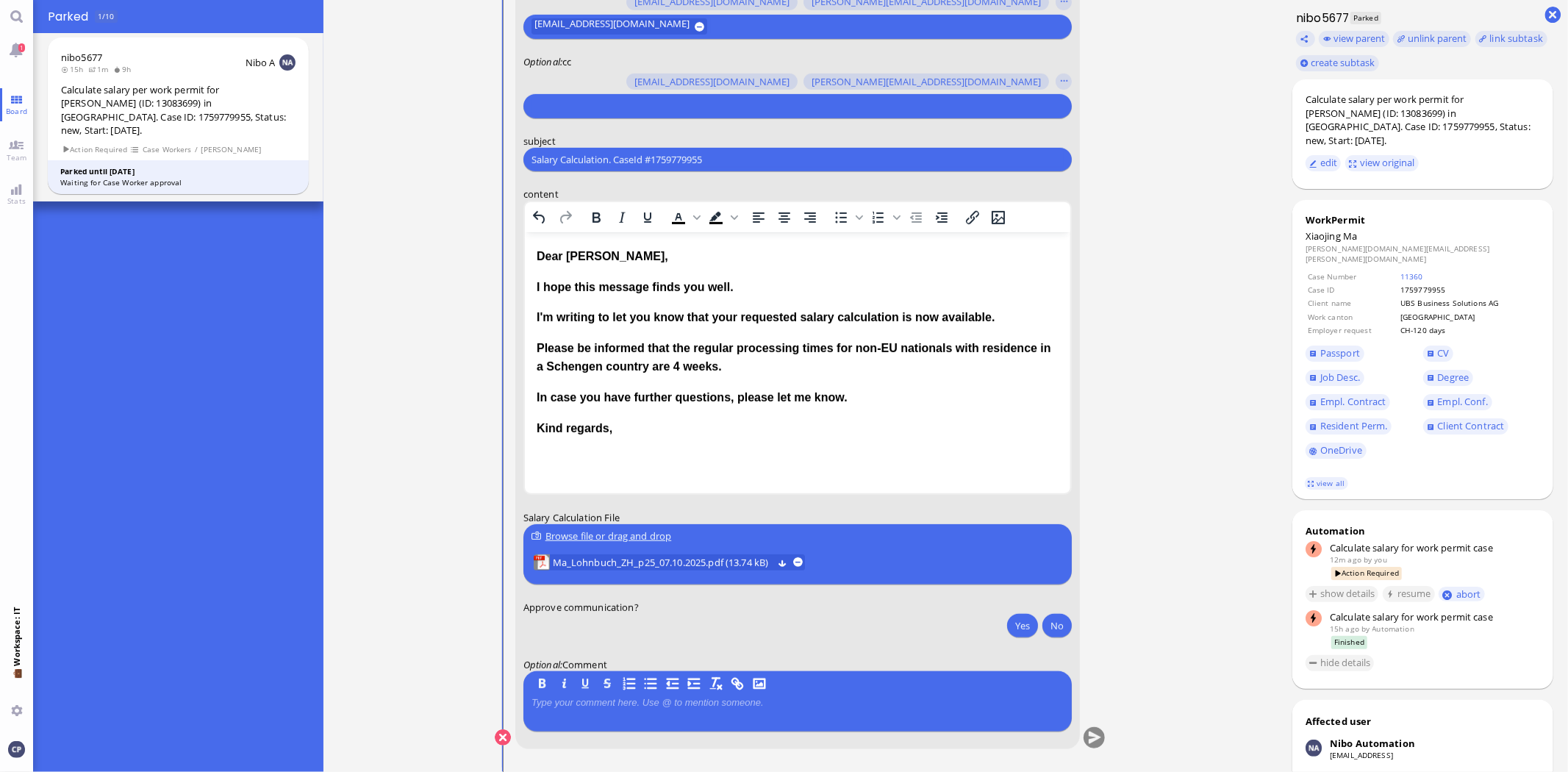
click at [600, 537] on div "Browse file or drag and drop" at bounding box center [798, 536] width 533 height 15
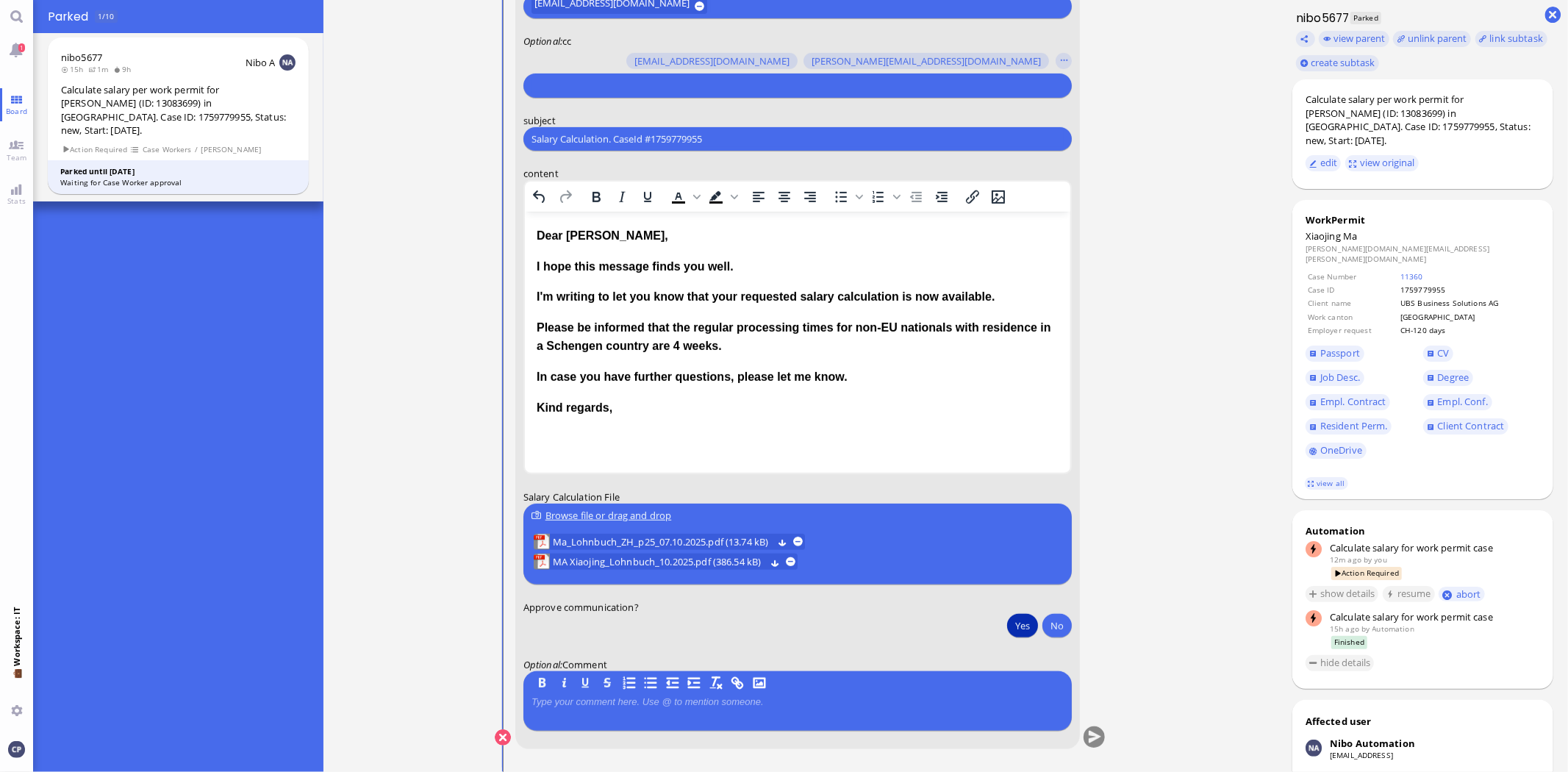
click at [1015, 628] on button "Yes" at bounding box center [1022, 626] width 30 height 23
click at [1093, 740] on button "submit" at bounding box center [1095, 738] width 22 height 22
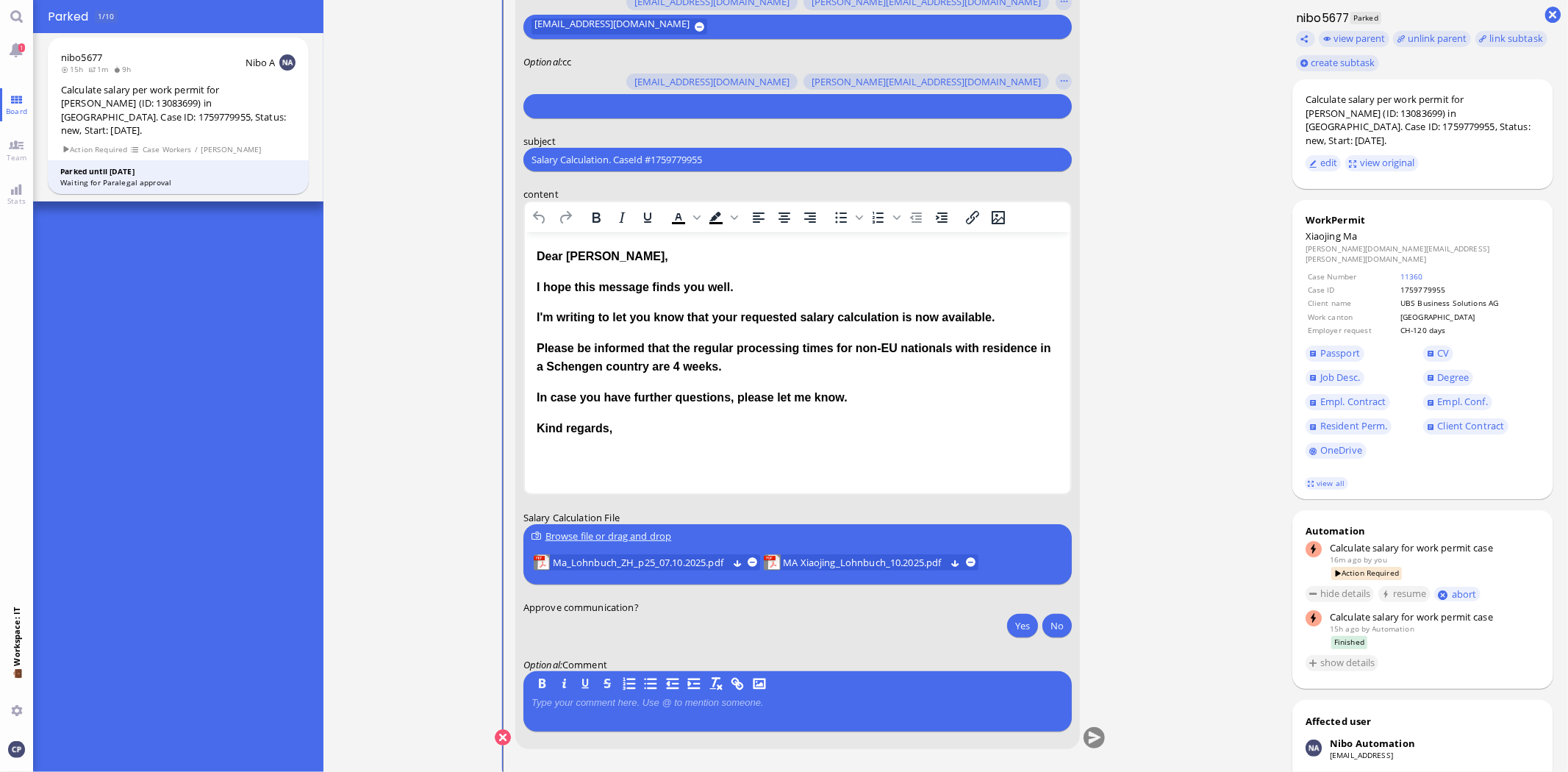
click at [552, 104] on input "text" at bounding box center [796, 106] width 529 height 15
click at [1067, 82] on button "button" at bounding box center [1064, 82] width 16 height 16
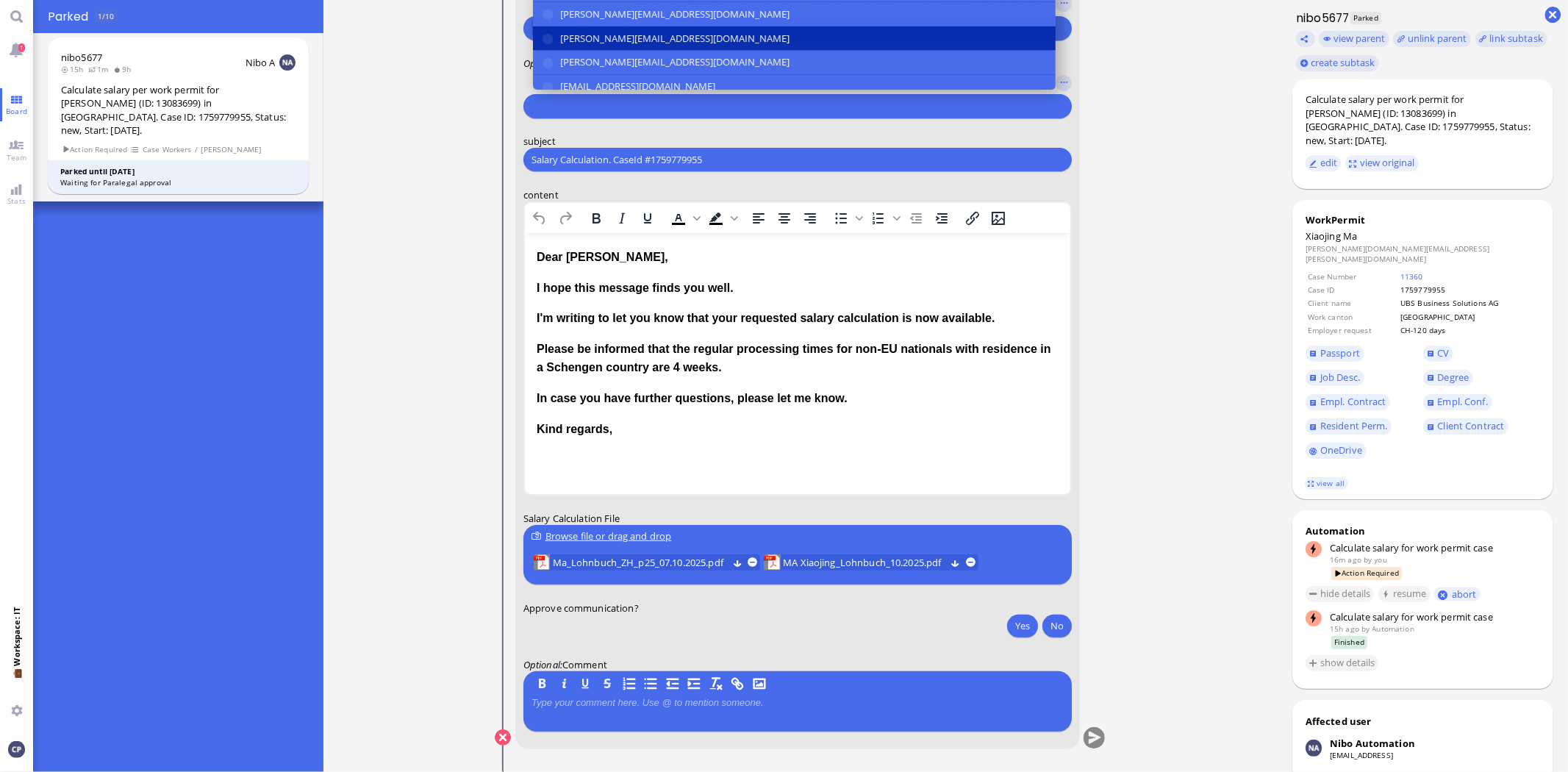
scroll to position [-163, 0]
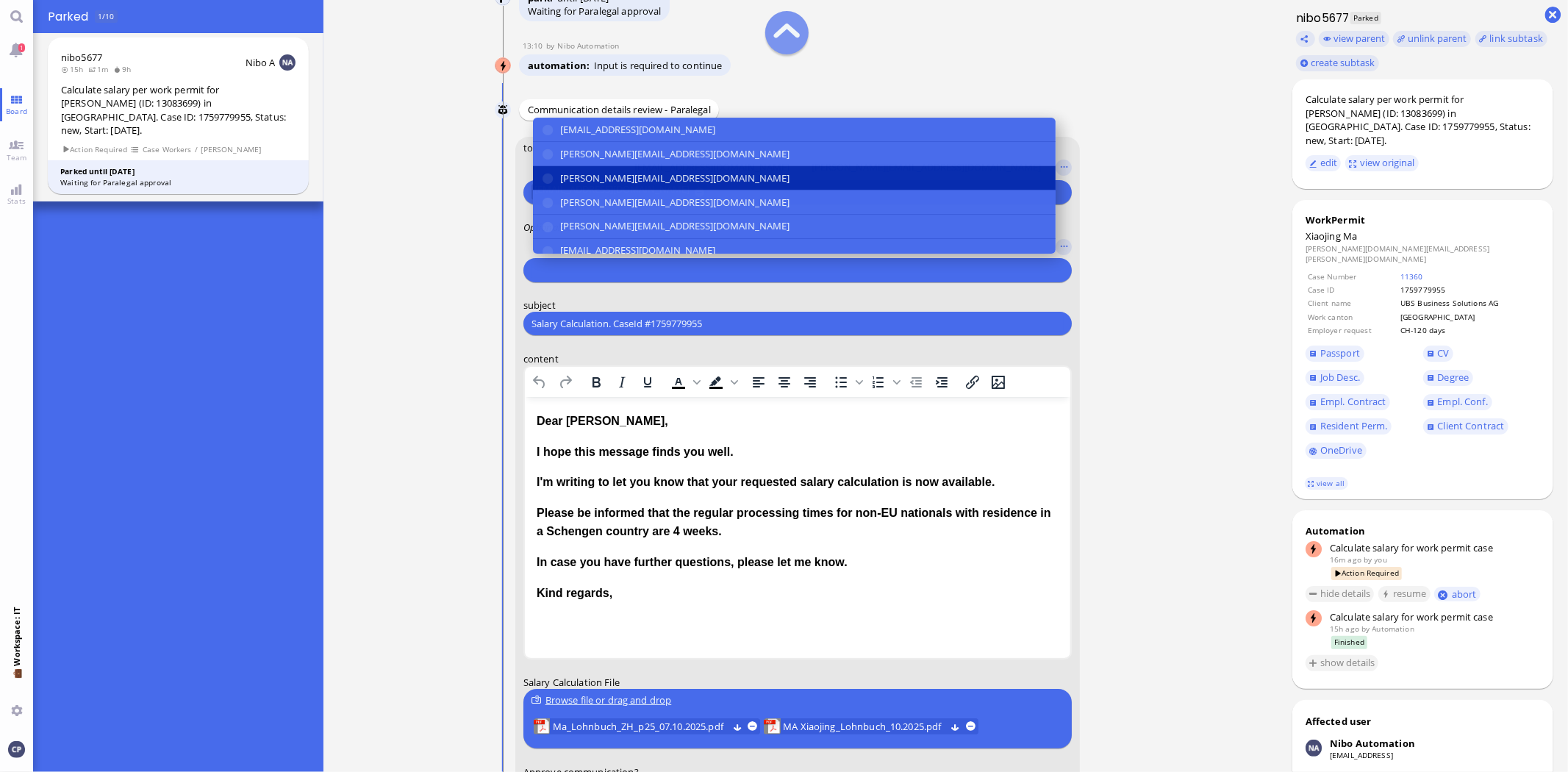
click at [548, 178] on button "[PERSON_NAME][EMAIL_ADDRESS][DOMAIN_NAME]" at bounding box center [793, 178] width 523 height 24
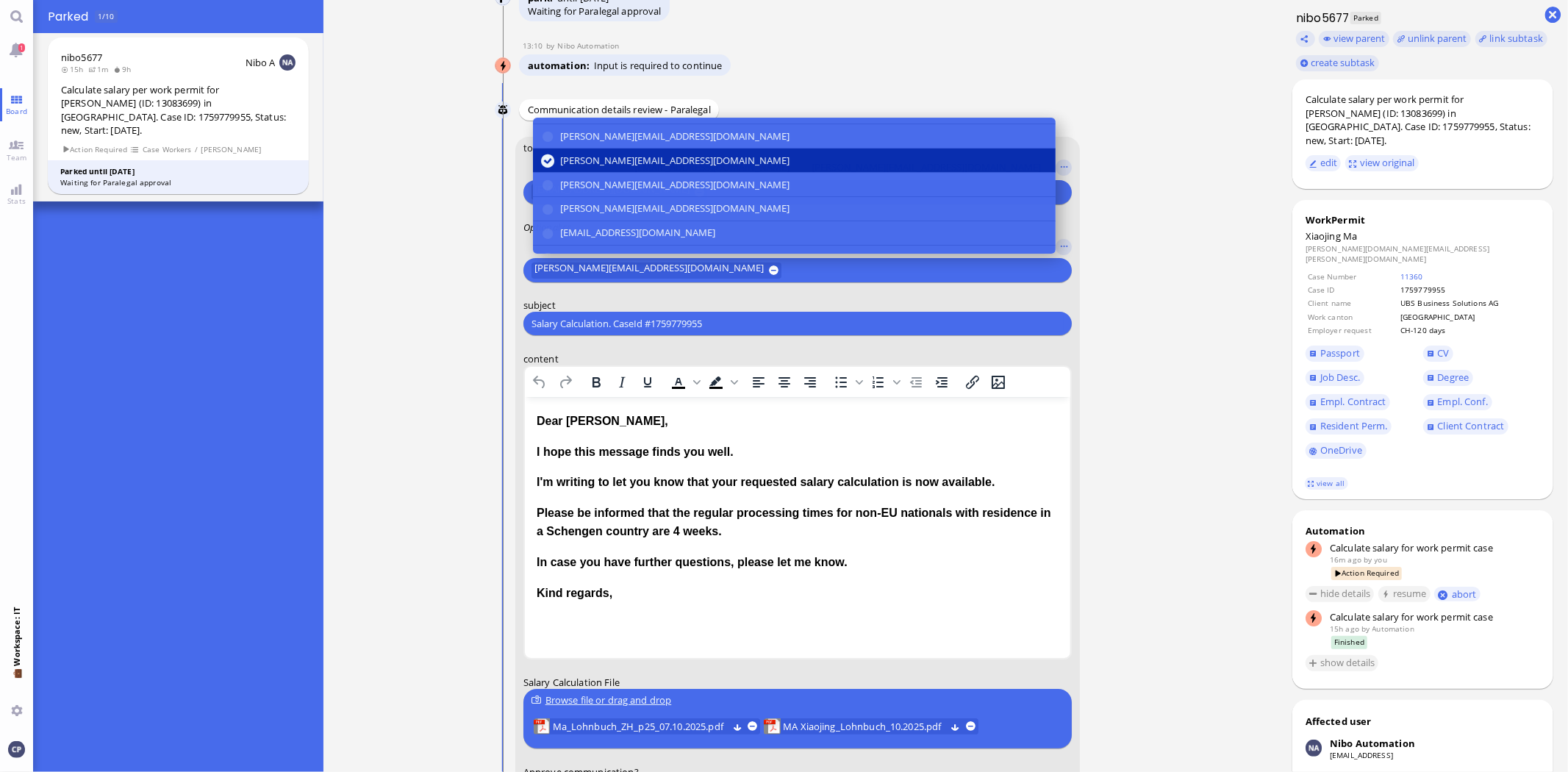
scroll to position [32, 0]
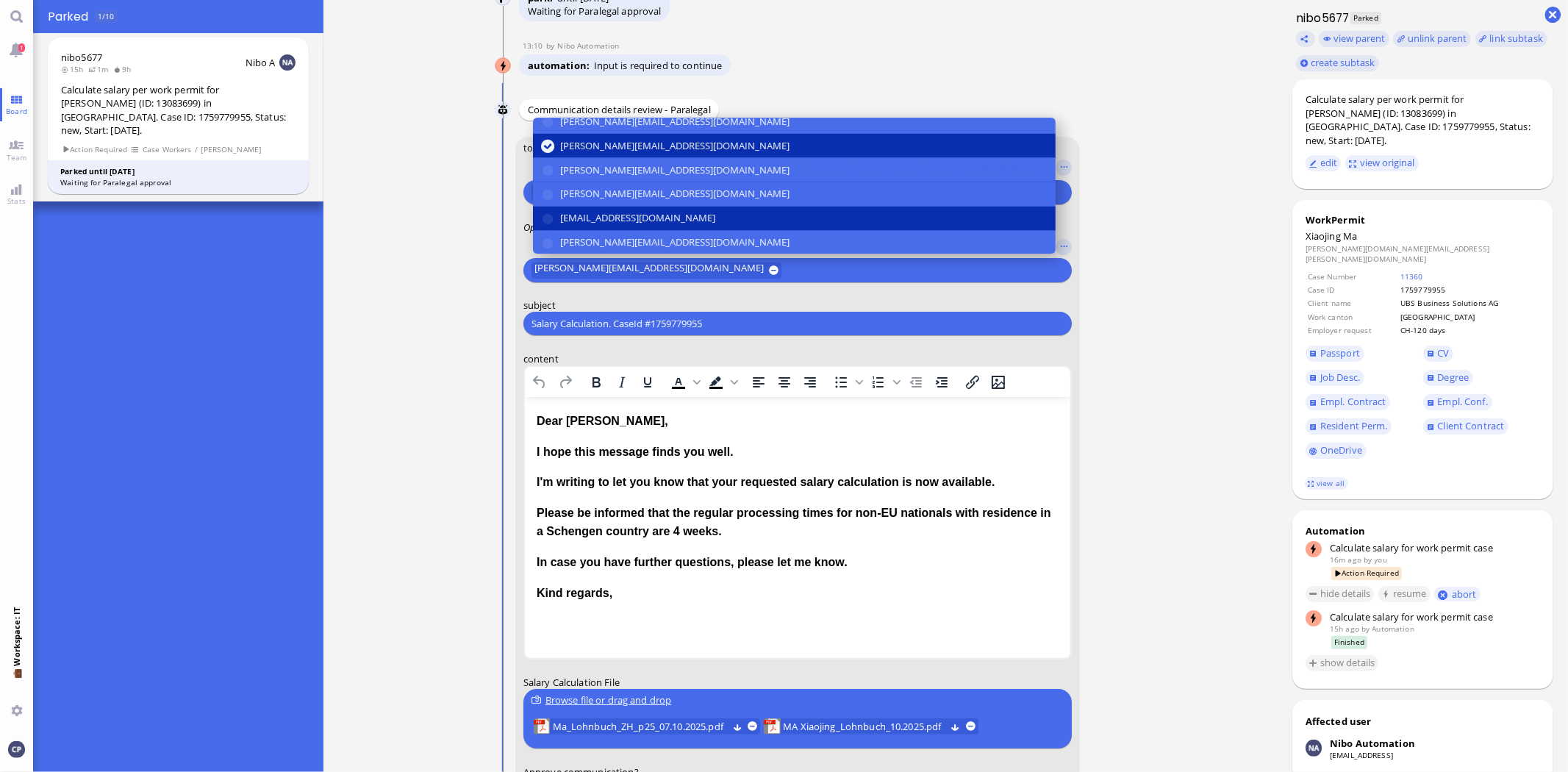
click at [555, 218] on button "[EMAIL_ADDRESS][DOMAIN_NAME]" at bounding box center [793, 218] width 523 height 24
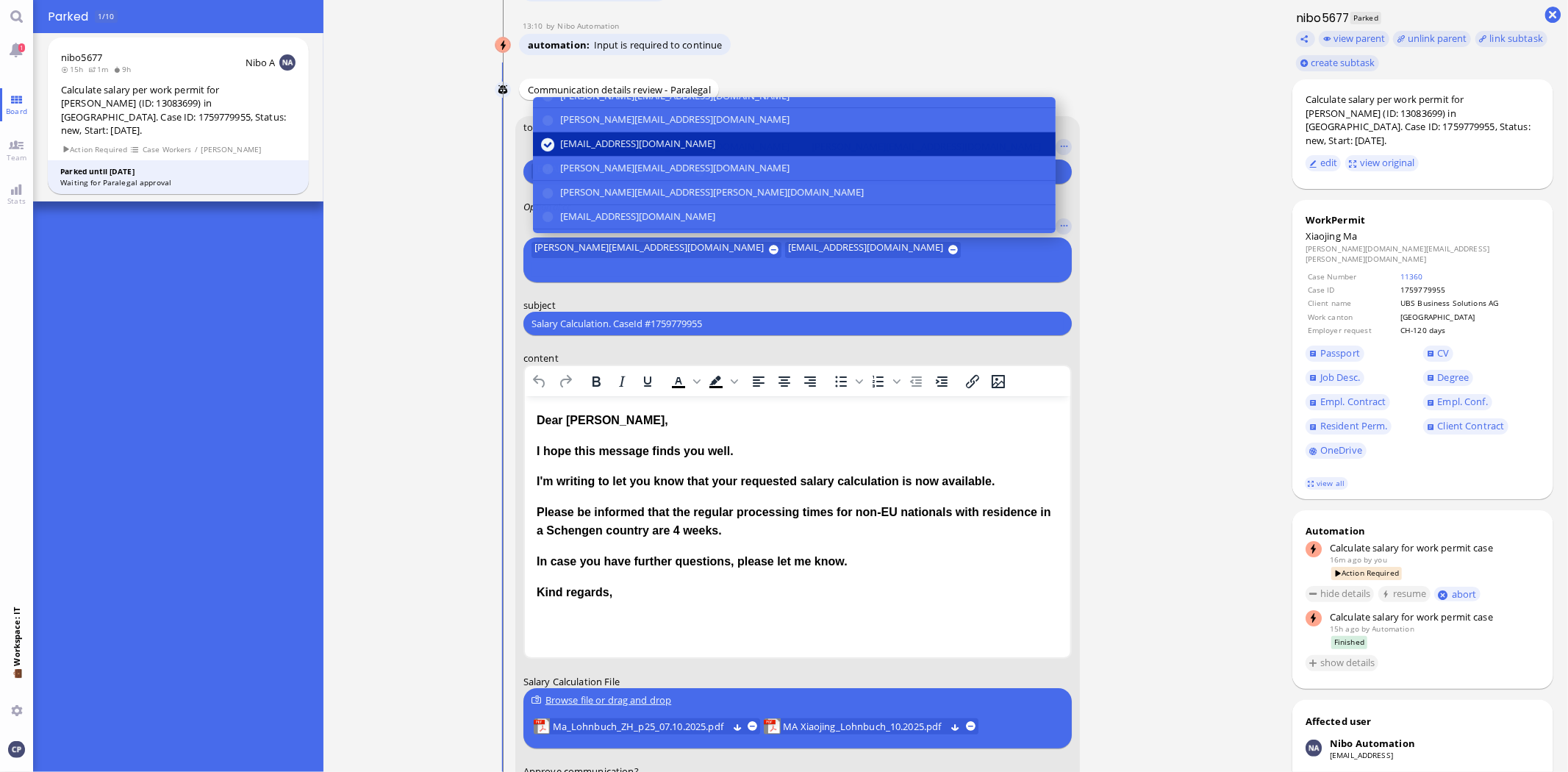
scroll to position [98, 0]
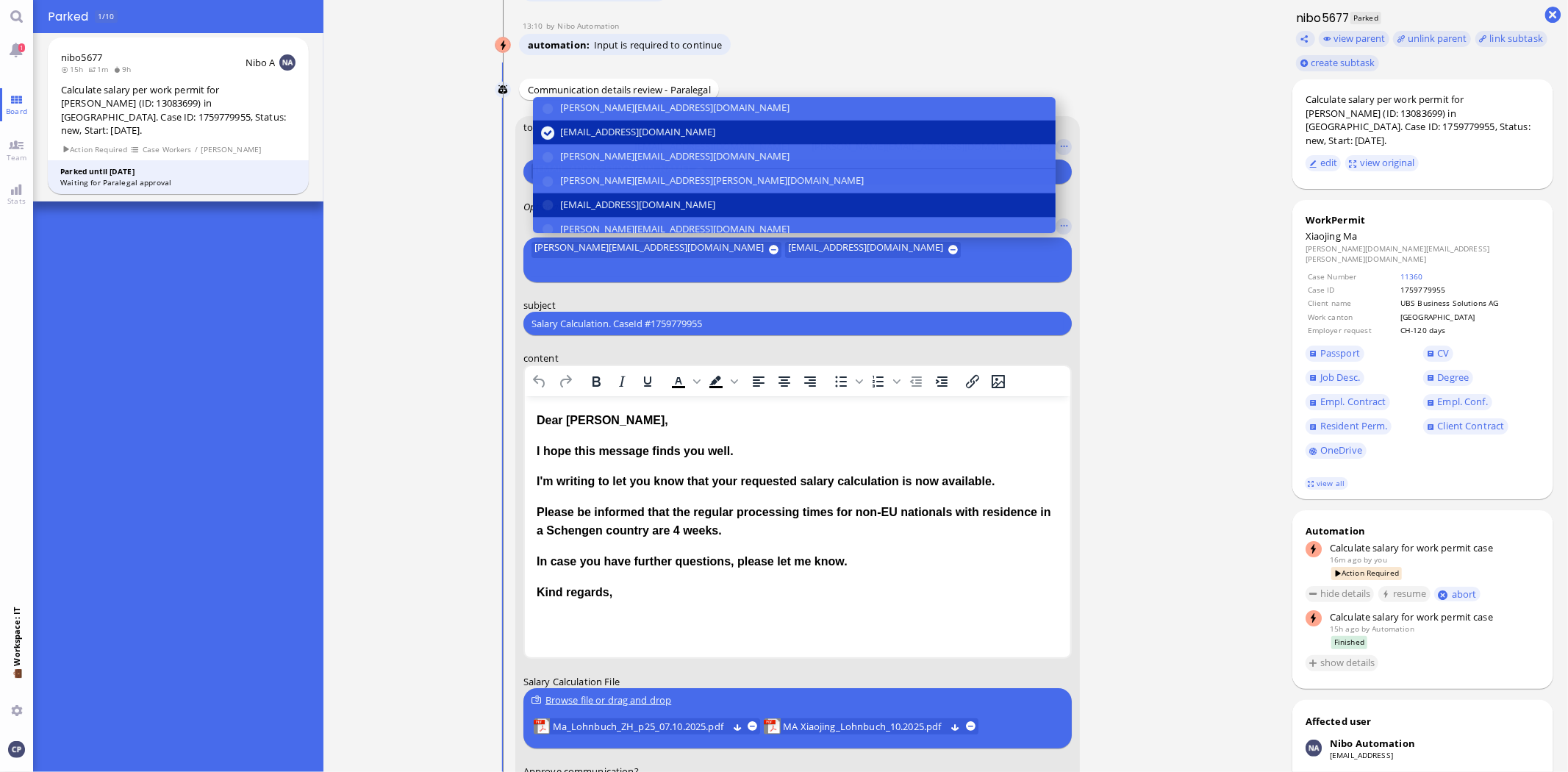
click at [553, 218] on button "[EMAIL_ADDRESS][DOMAIN_NAME]" at bounding box center [793, 205] width 523 height 24
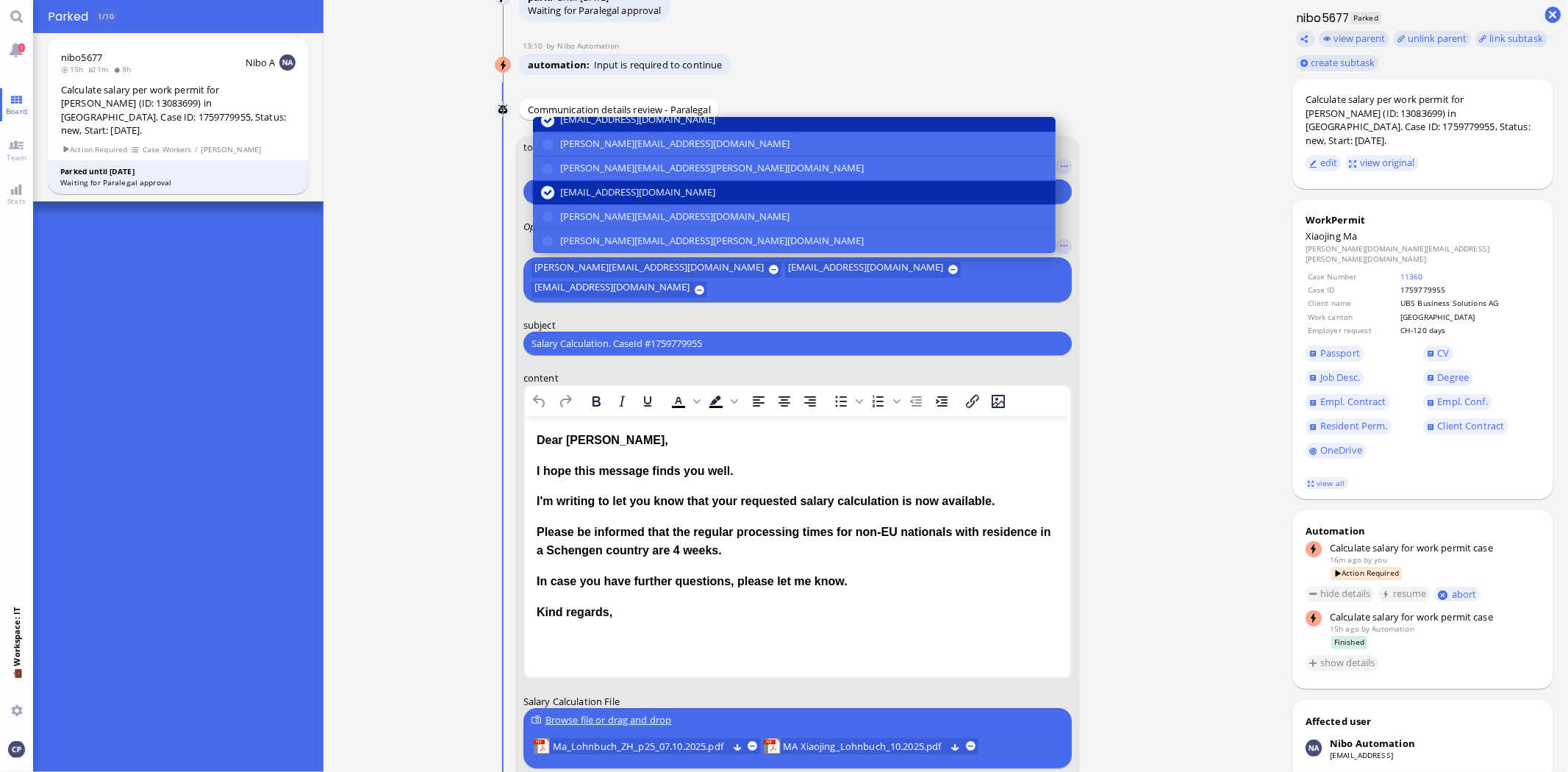
scroll to position [163, 0]
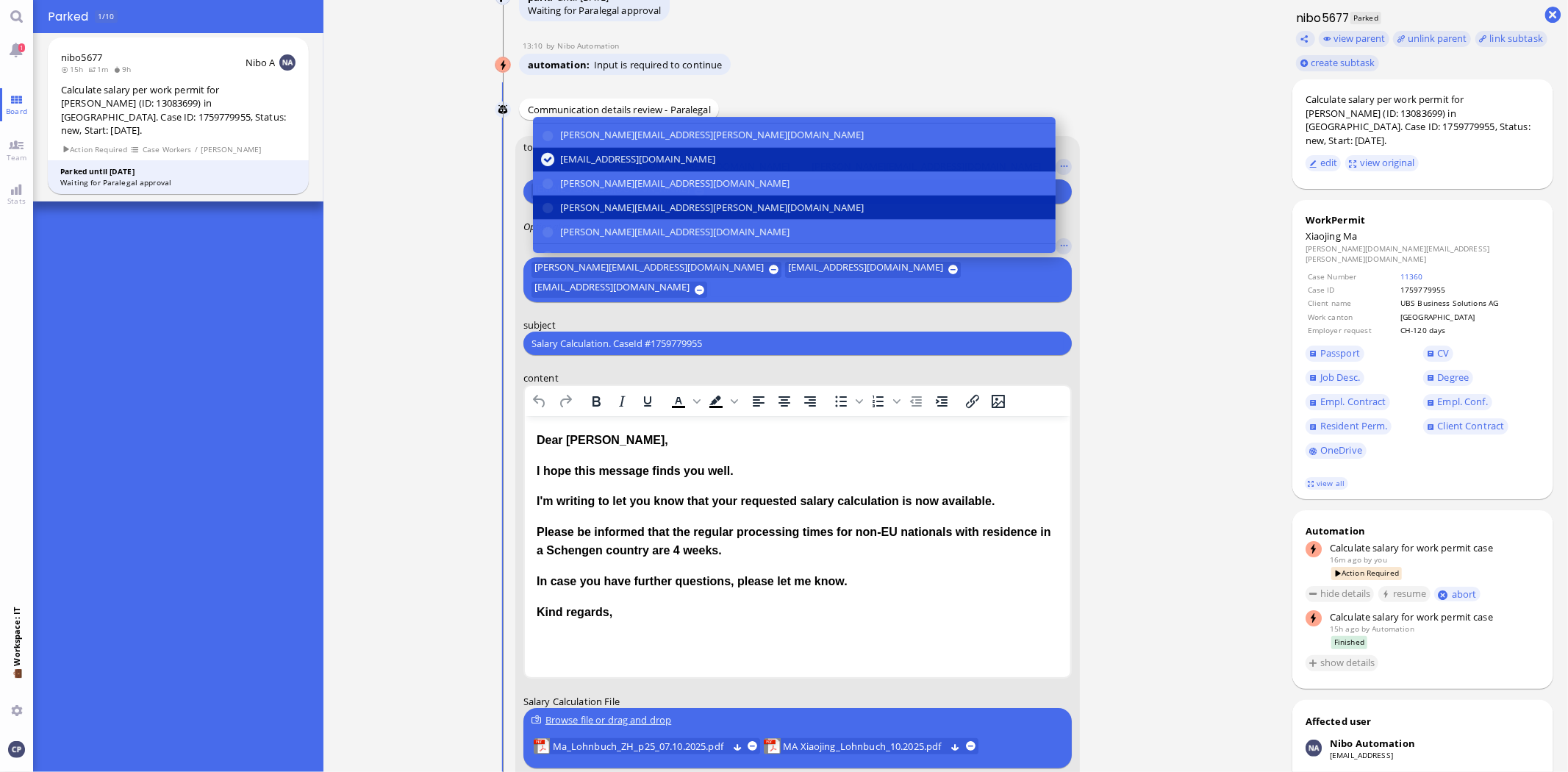
click at [554, 213] on button "[PERSON_NAME][EMAIL_ADDRESS][PERSON_NAME][DOMAIN_NAME]" at bounding box center [793, 208] width 523 height 24
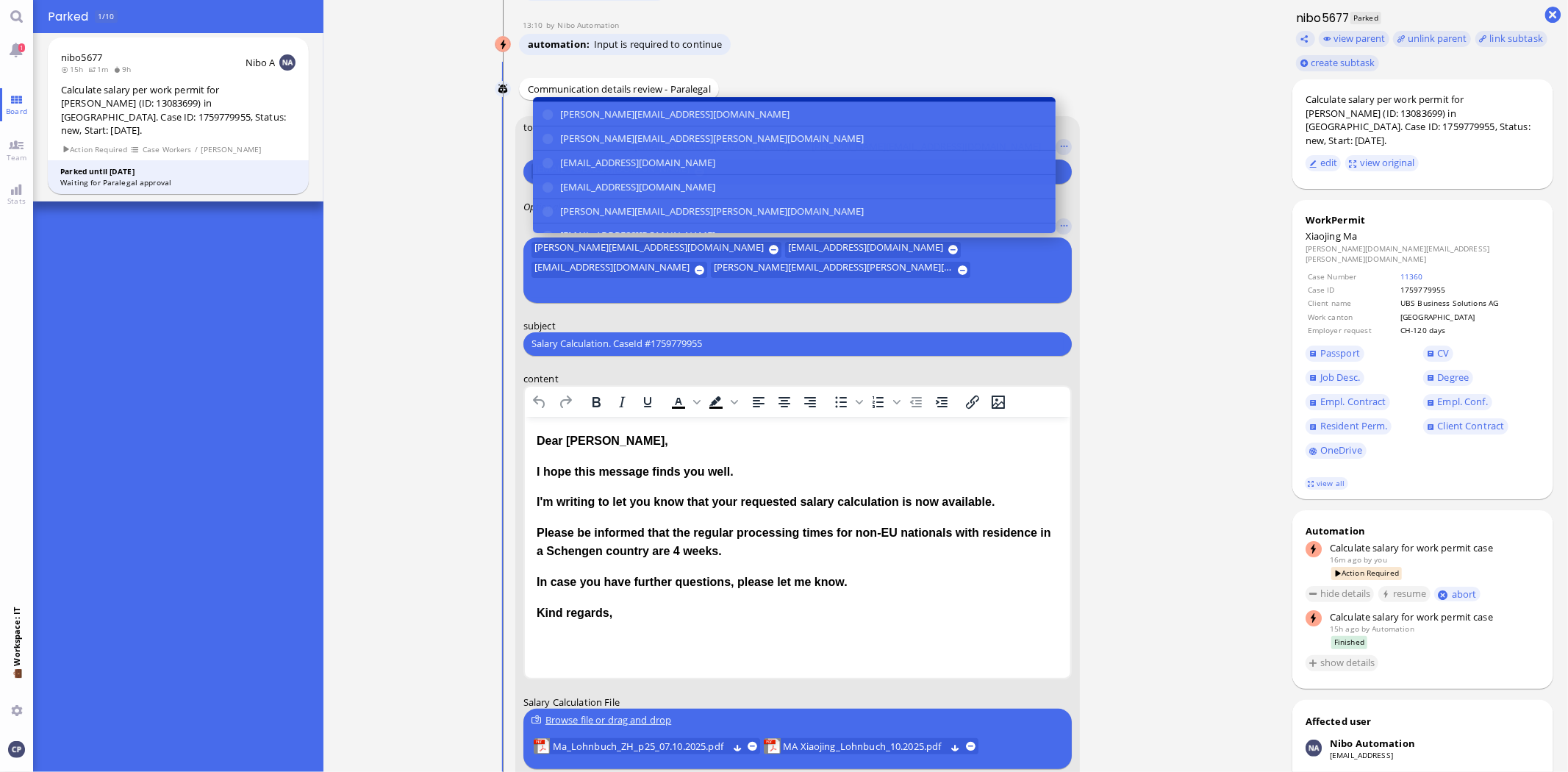
scroll to position [276, 0]
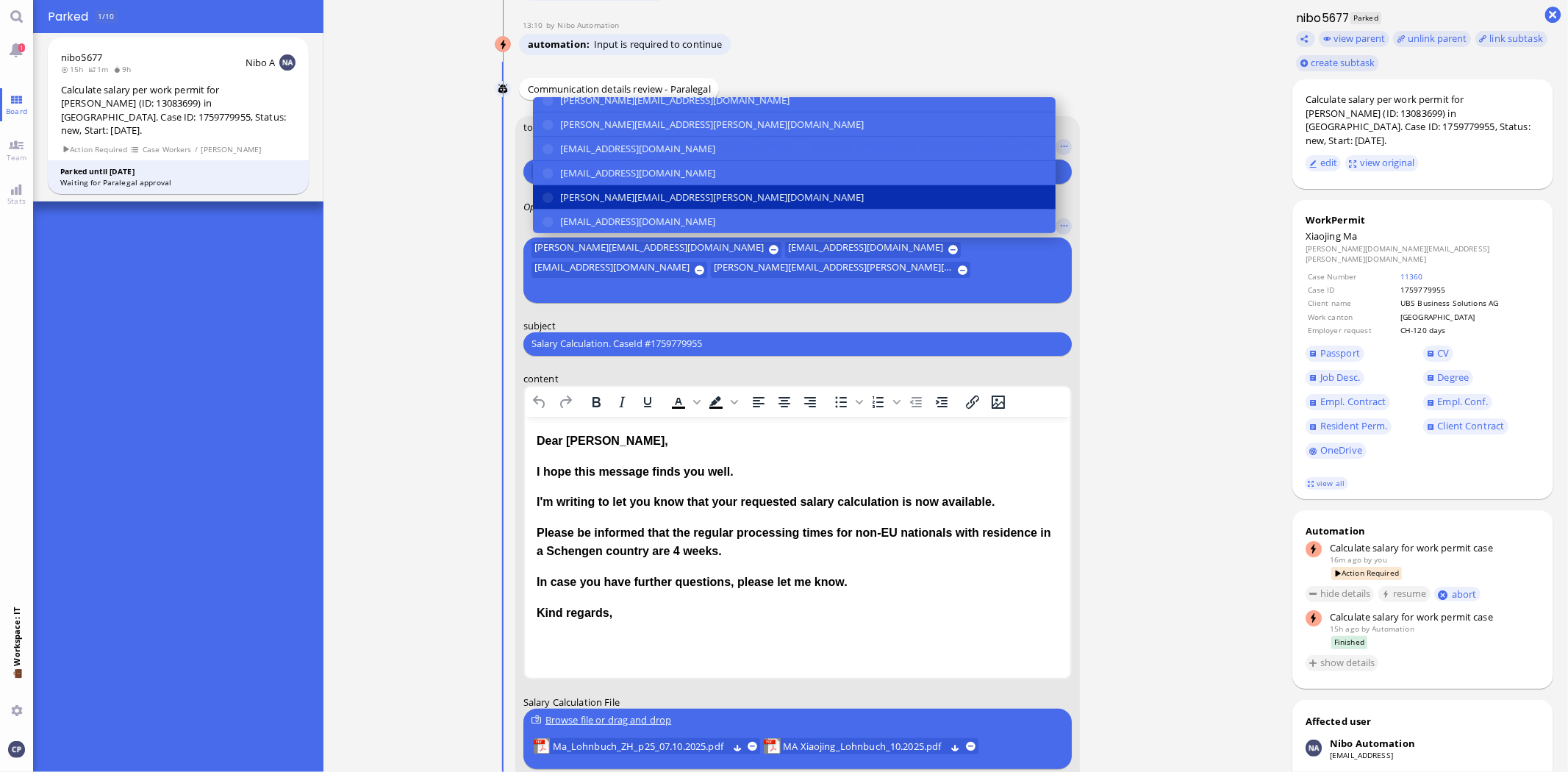
click at [549, 210] on button "[PERSON_NAME][EMAIL_ADDRESS][PERSON_NAME][DOMAIN_NAME]" at bounding box center [793, 197] width 523 height 24
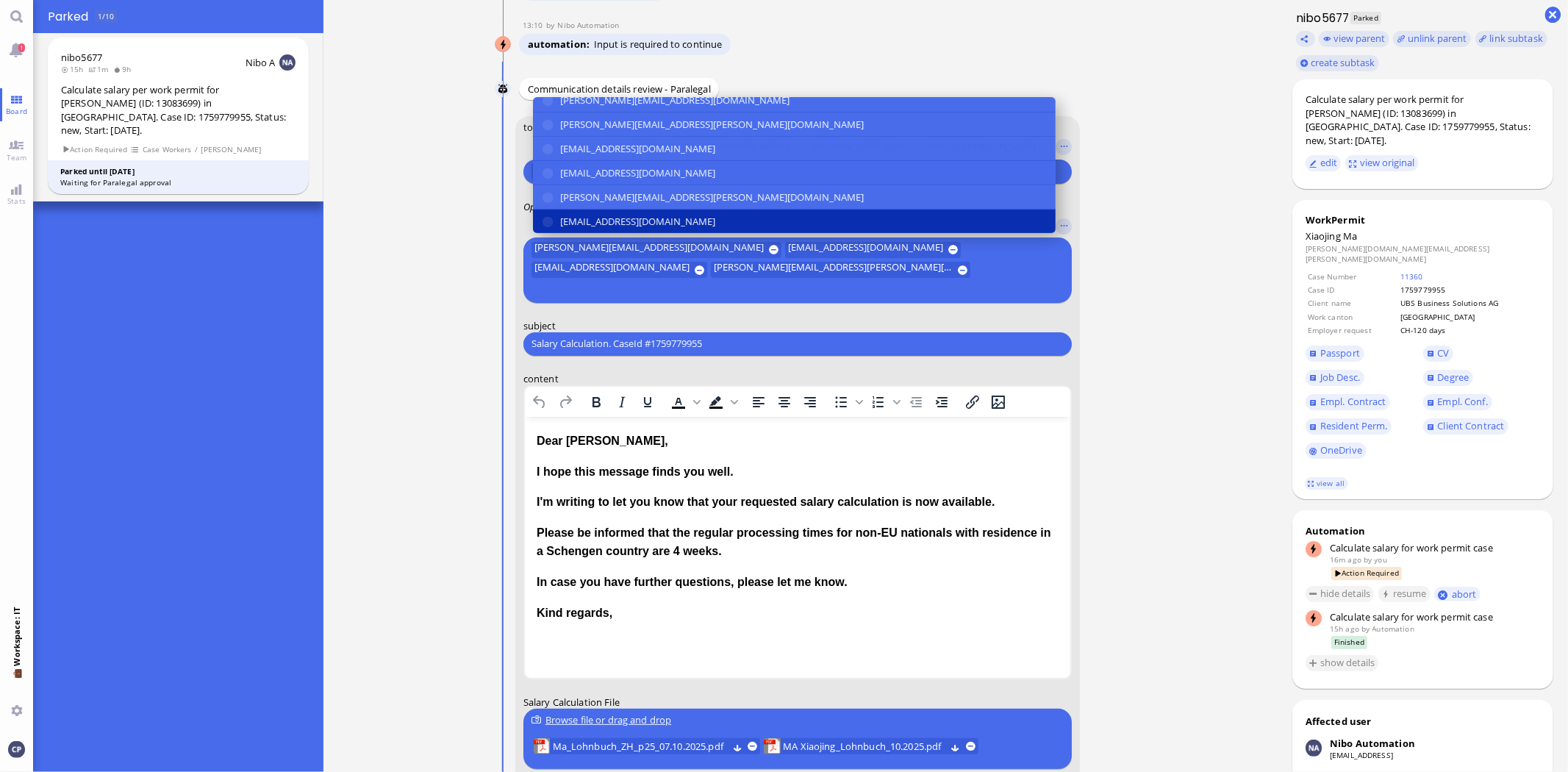
scroll to position [-204, 0]
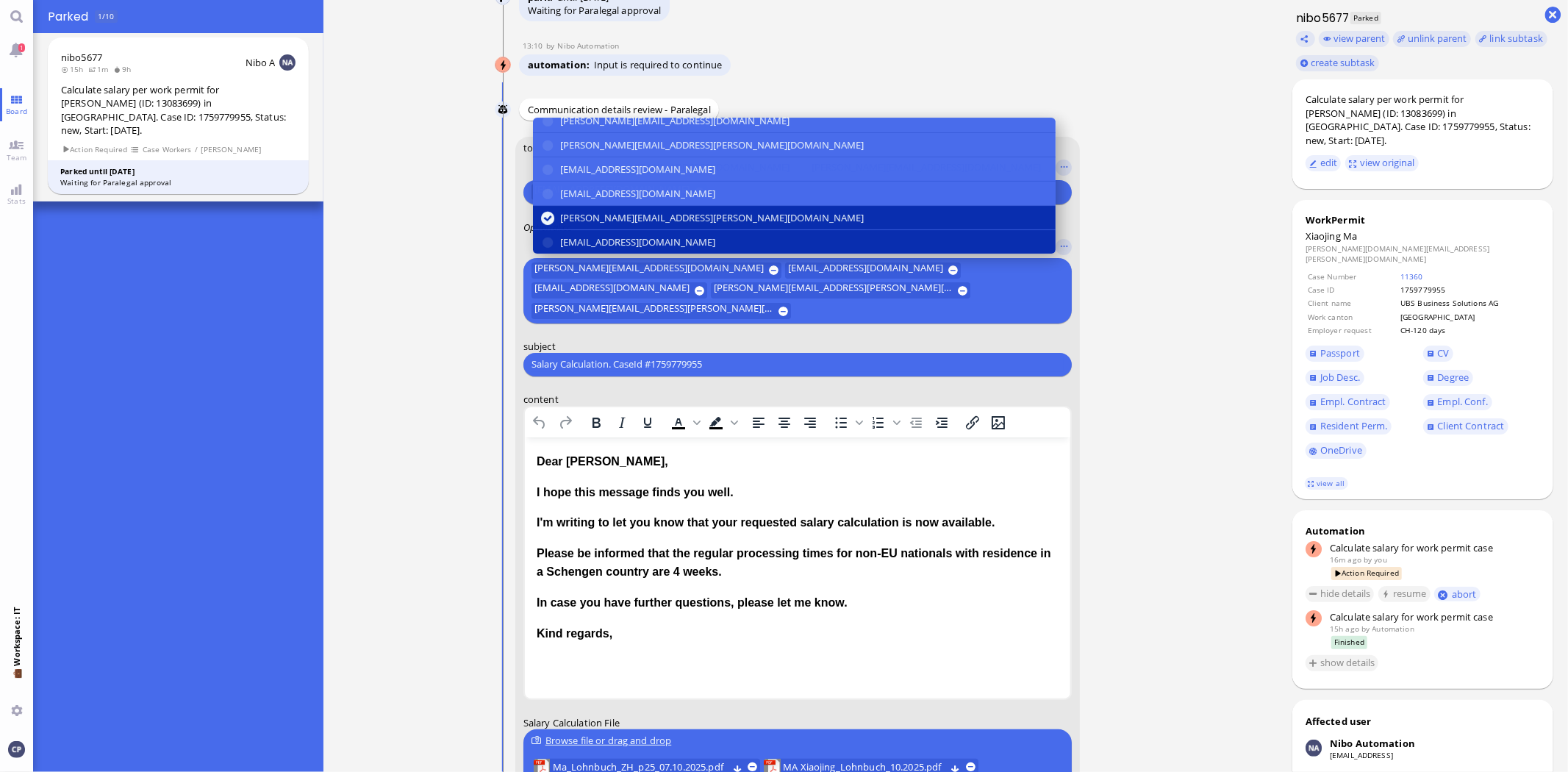
click at [544, 240] on button "[EMAIL_ADDRESS][DOMAIN_NAME]" at bounding box center [793, 242] width 523 height 23
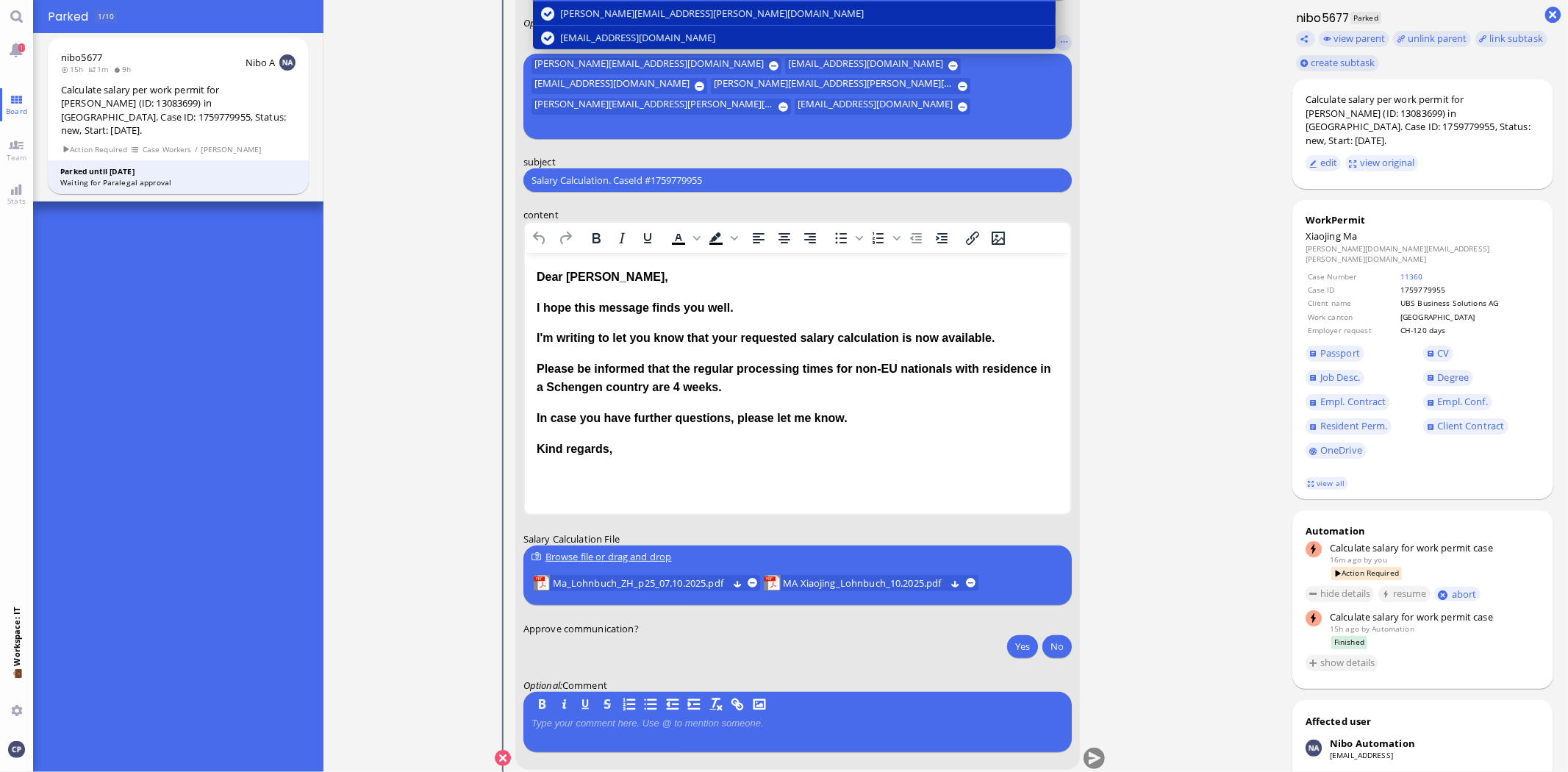
scroll to position [1, 0]
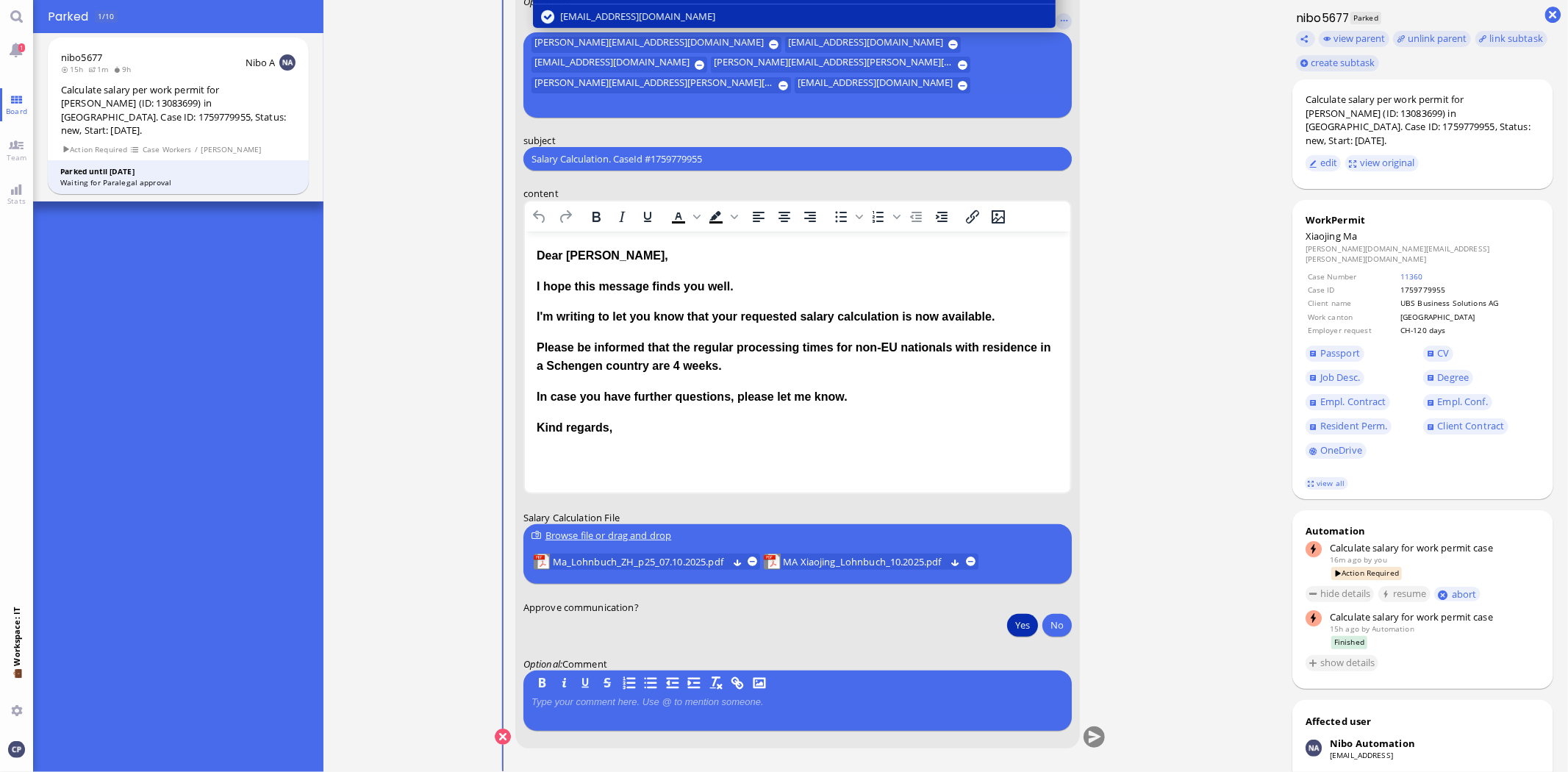
click at [1029, 626] on button "Yes" at bounding box center [1022, 625] width 30 height 23
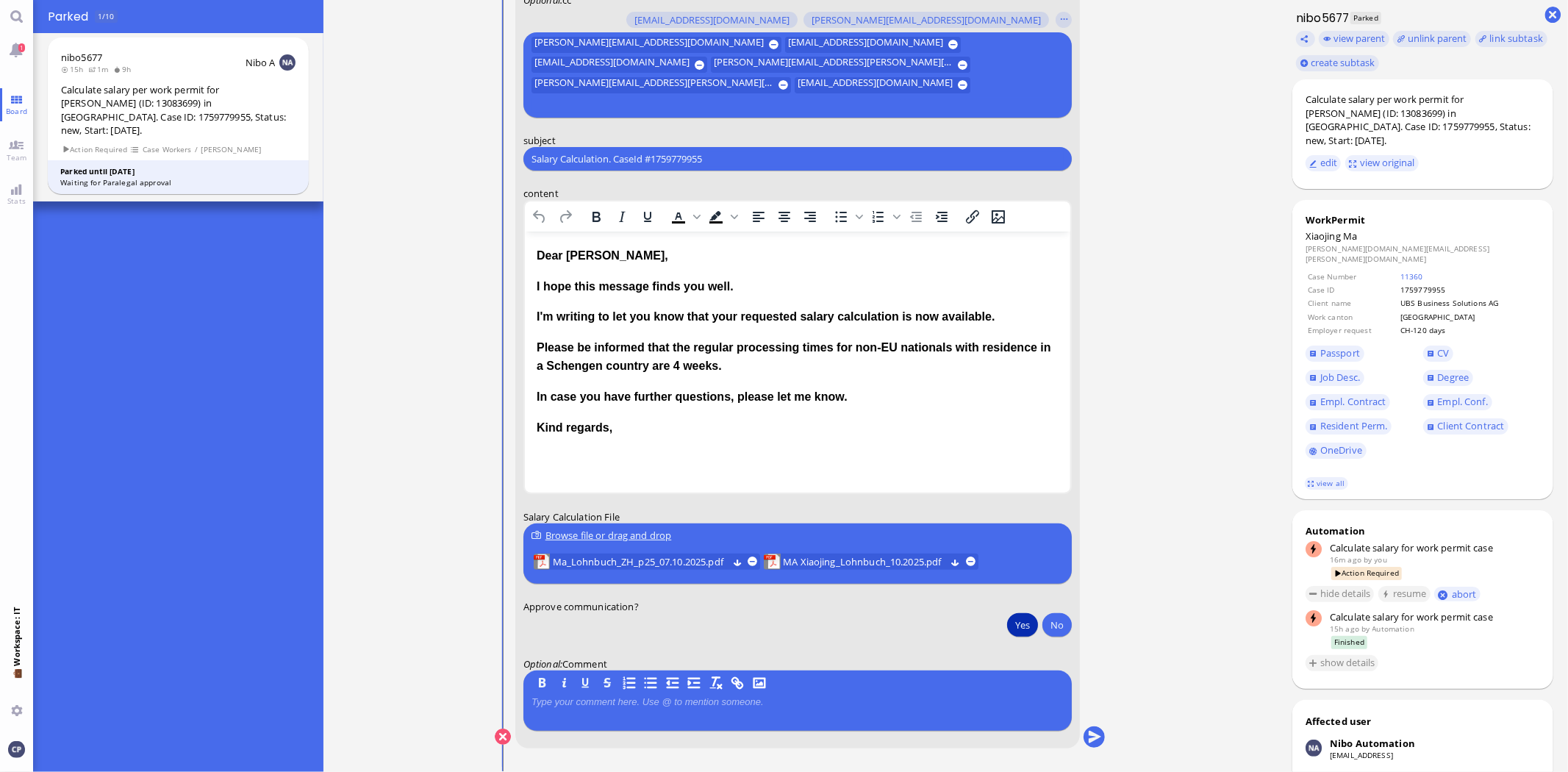
scroll to position [0, 0]
click at [1096, 737] on button "submit" at bounding box center [1095, 738] width 22 height 22
